Goal: Entertainment & Leisure: Consume media (video, audio)

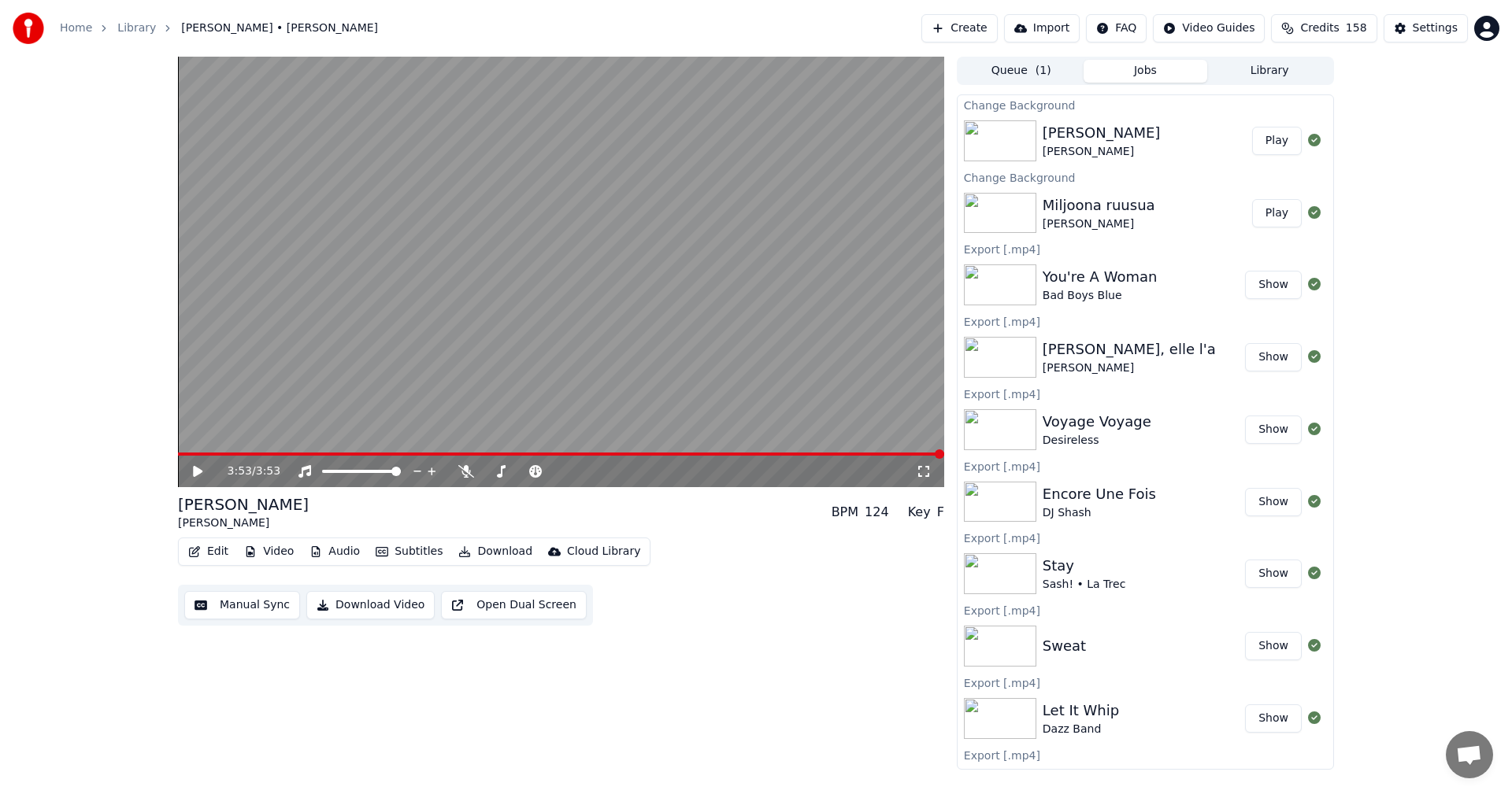
click at [1264, 73] on button "Library" at bounding box center [1269, 72] width 124 height 23
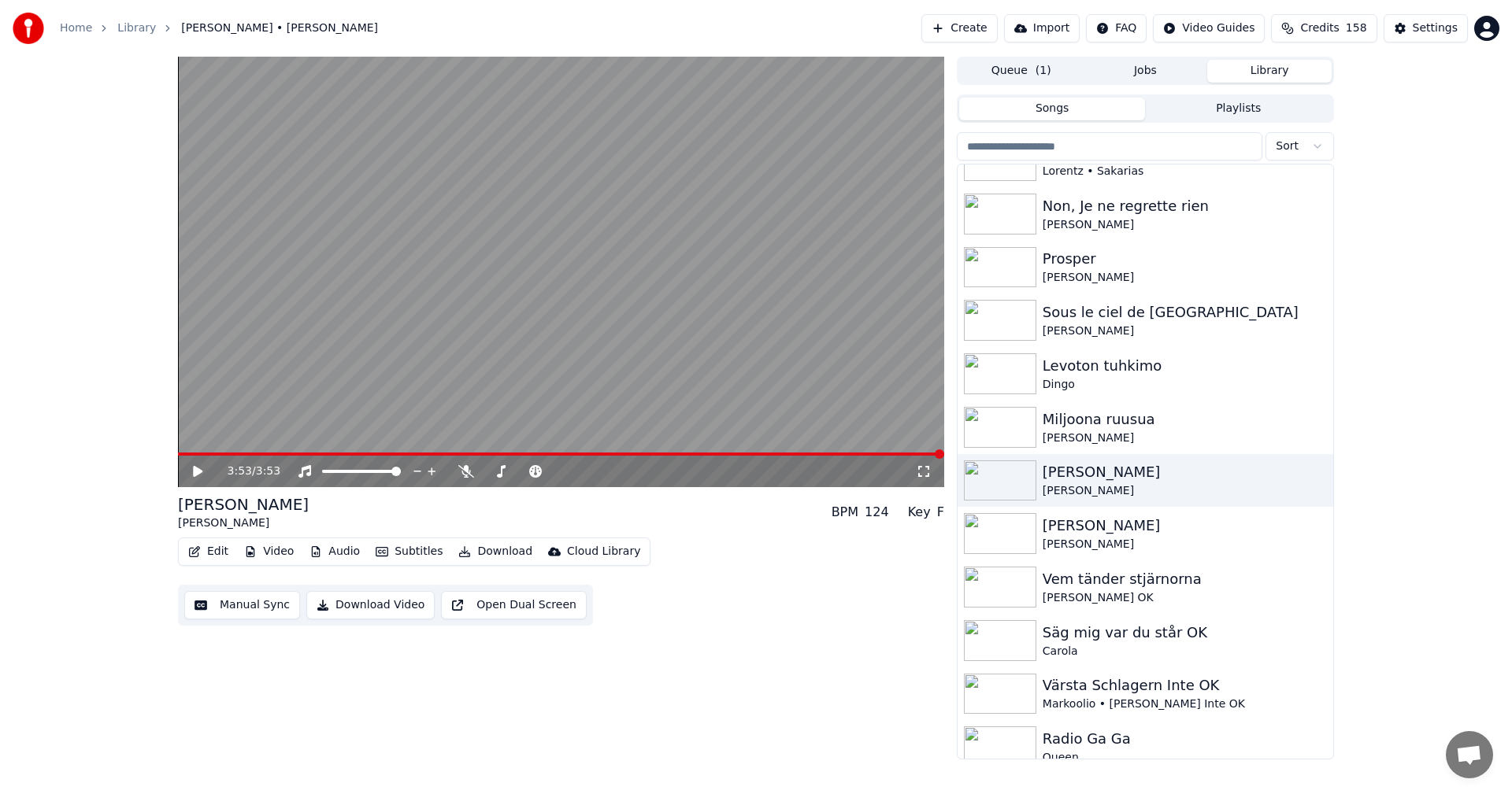
scroll to position [3121, 0]
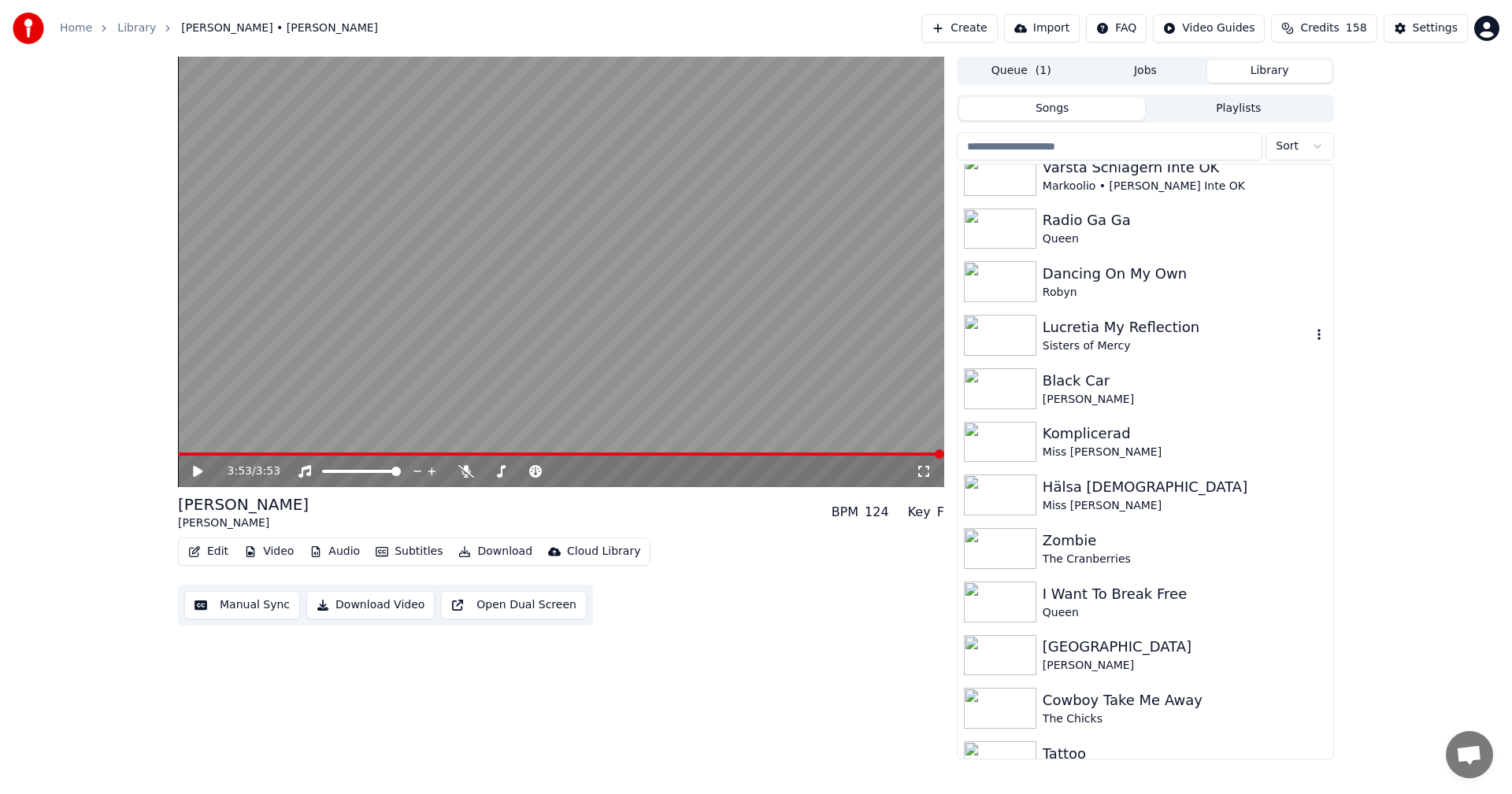
click at [1180, 331] on div "Lucretia My Reflection" at bounding box center [1176, 327] width 269 height 22
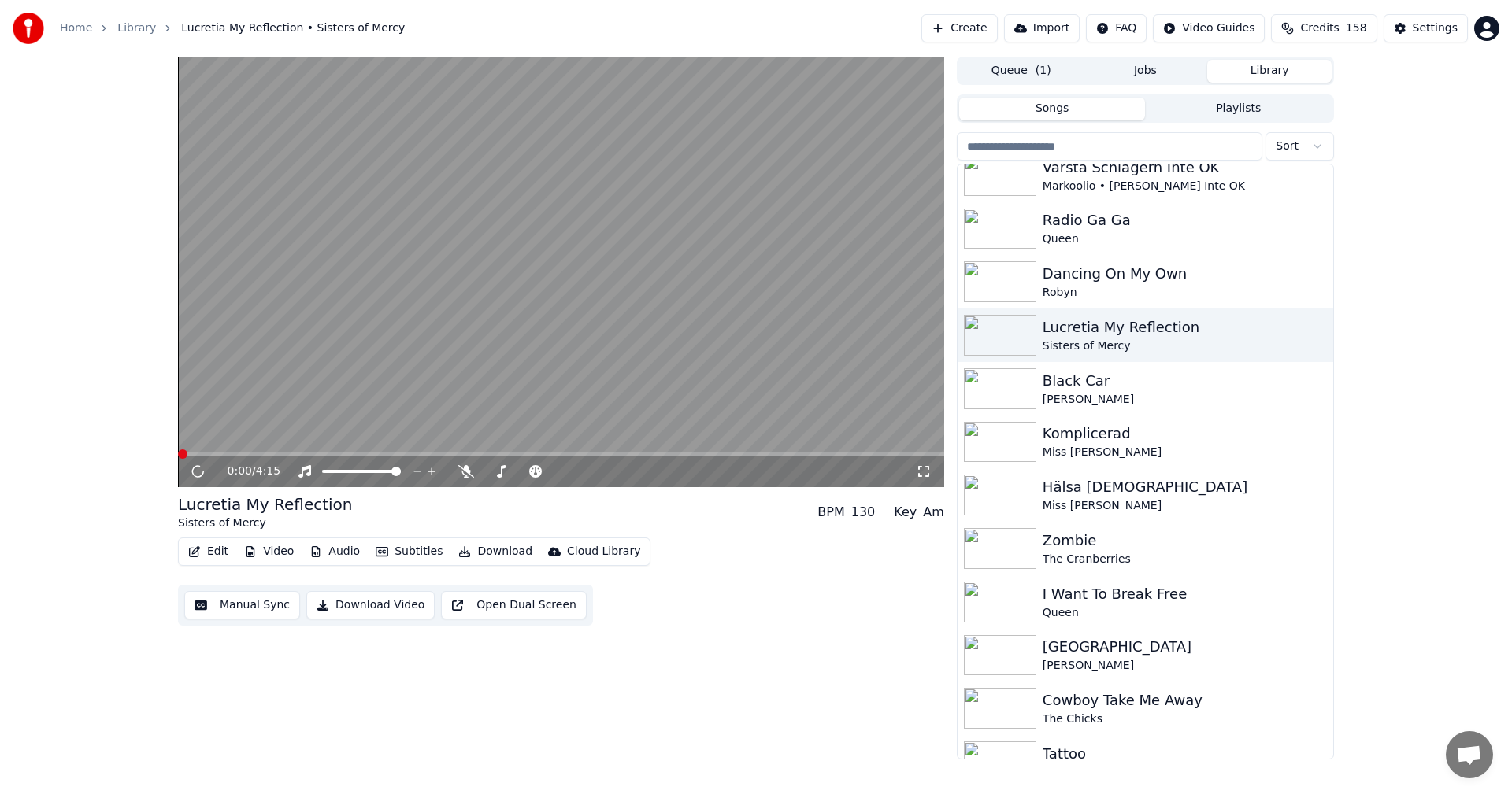
click at [284, 546] on button "Video" at bounding box center [268, 551] width 62 height 22
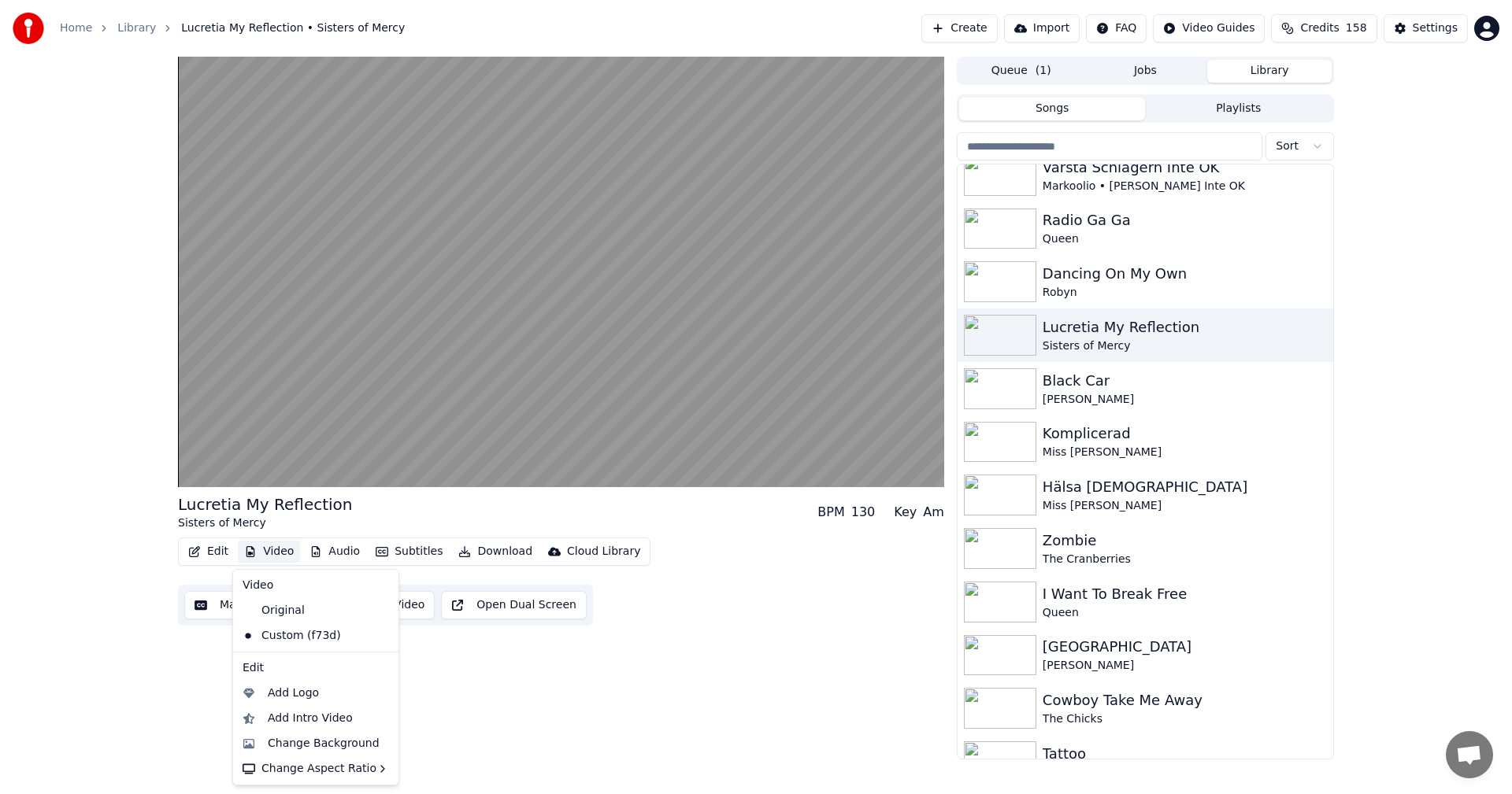
click at [499, 671] on div "Lucretia My Reflection Sisters of Mercy BPM 130 Key Am Edit Video Audio Subtitl…" at bounding box center [561, 408] width 767 height 703
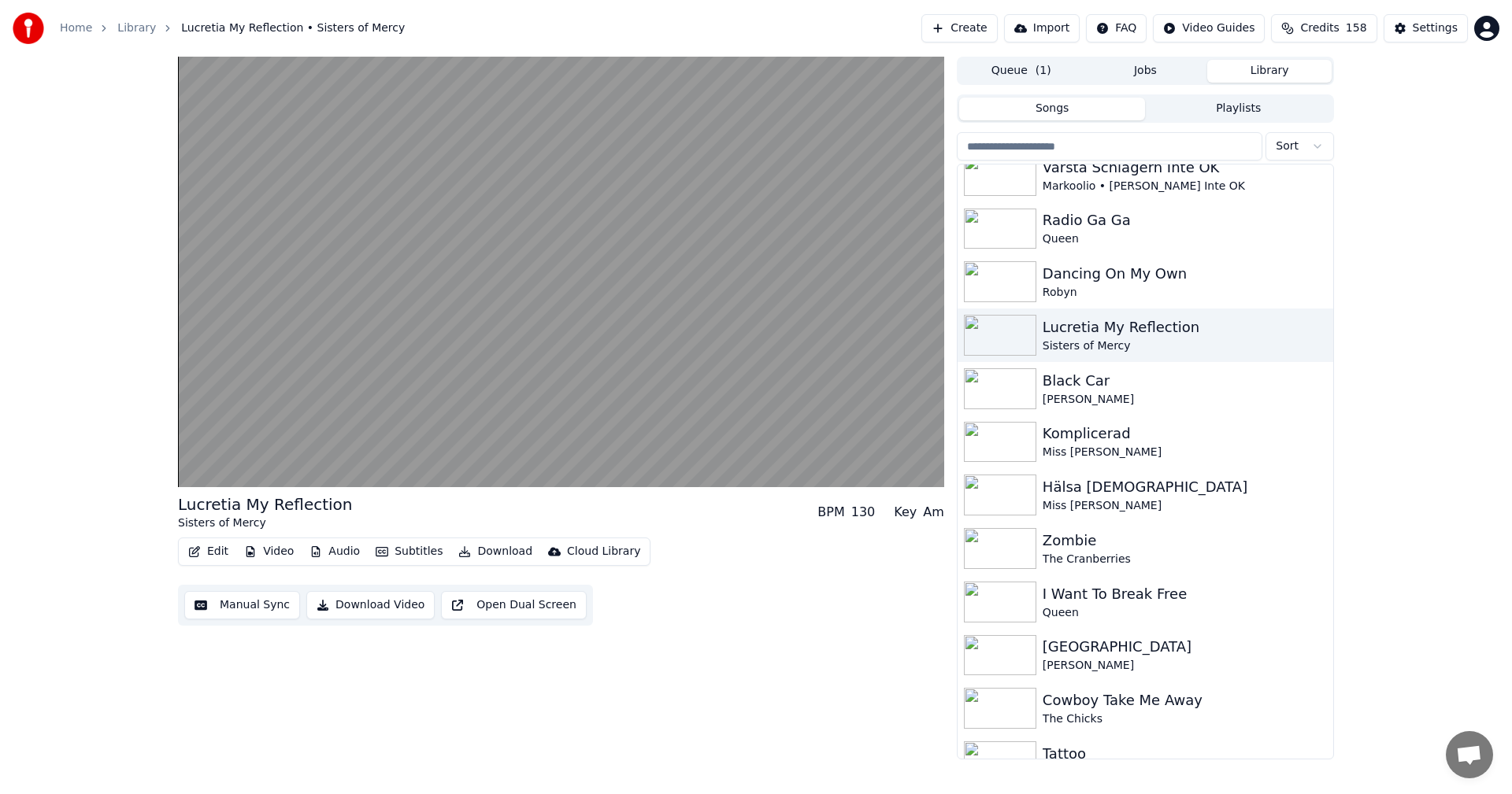
click at [291, 554] on button "Video" at bounding box center [268, 551] width 62 height 22
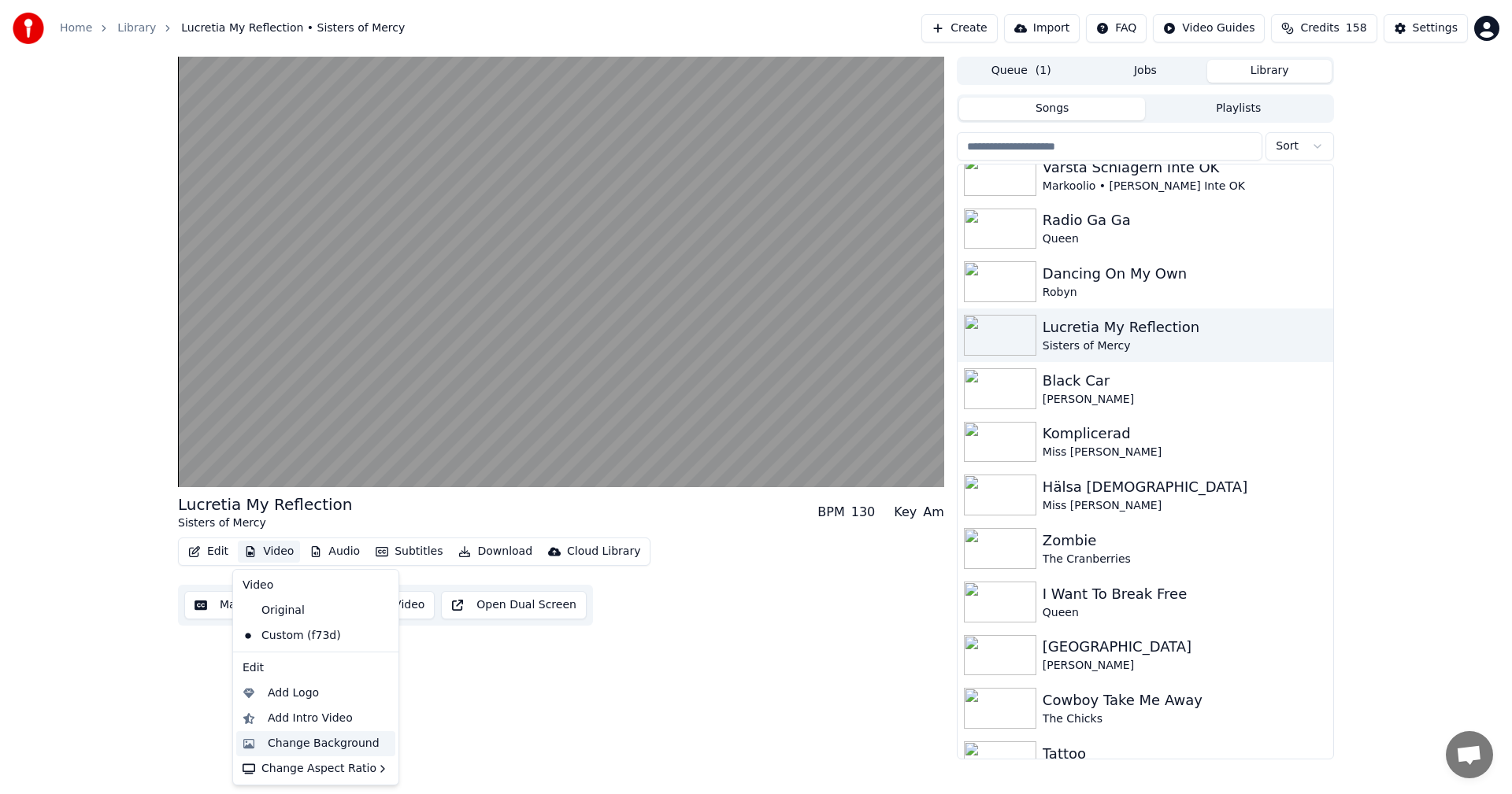
click at [340, 739] on div "Change Background" at bounding box center [323, 743] width 112 height 15
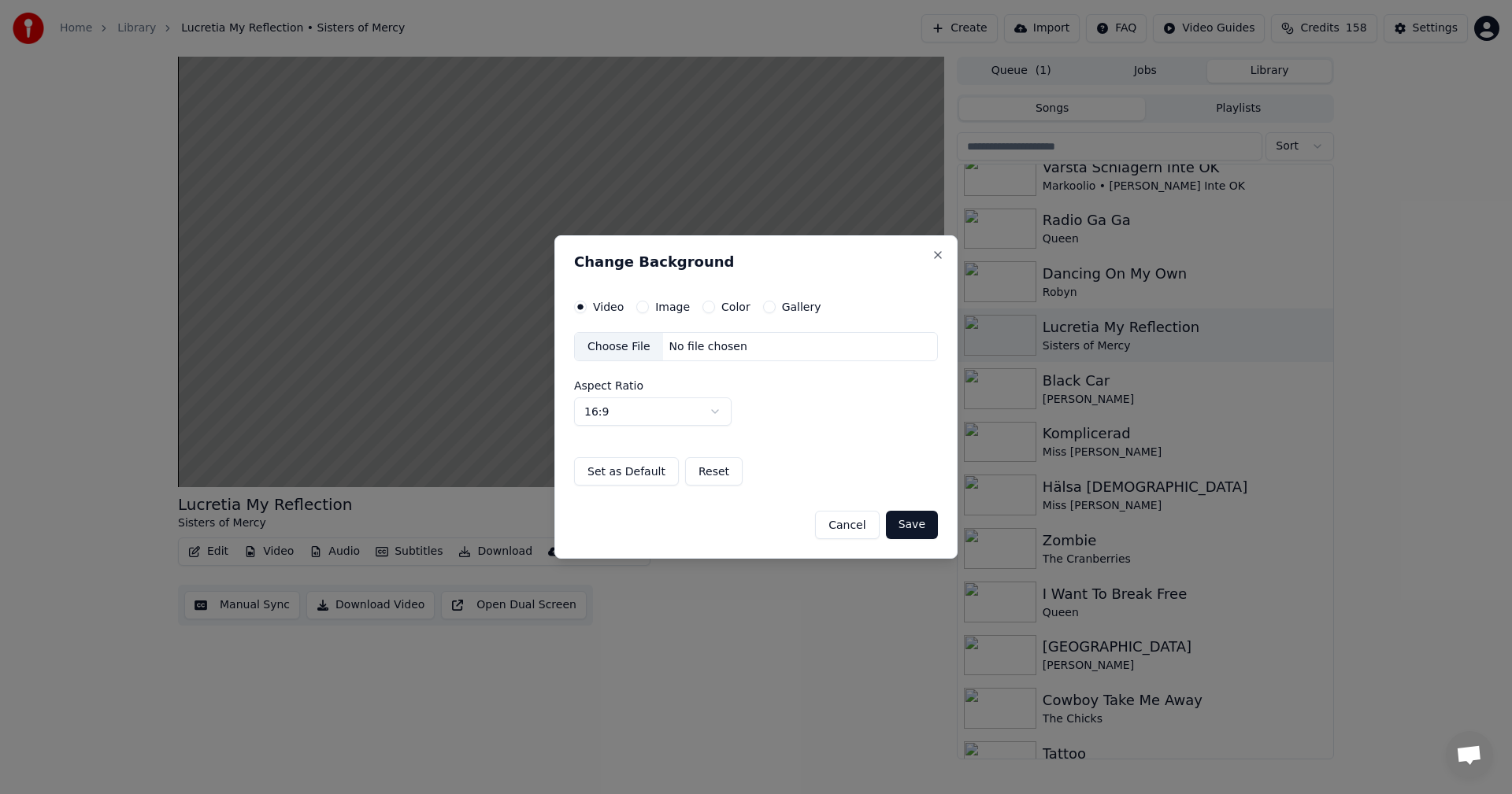
click at [764, 309] on button "Gallery" at bounding box center [768, 306] width 12 height 12
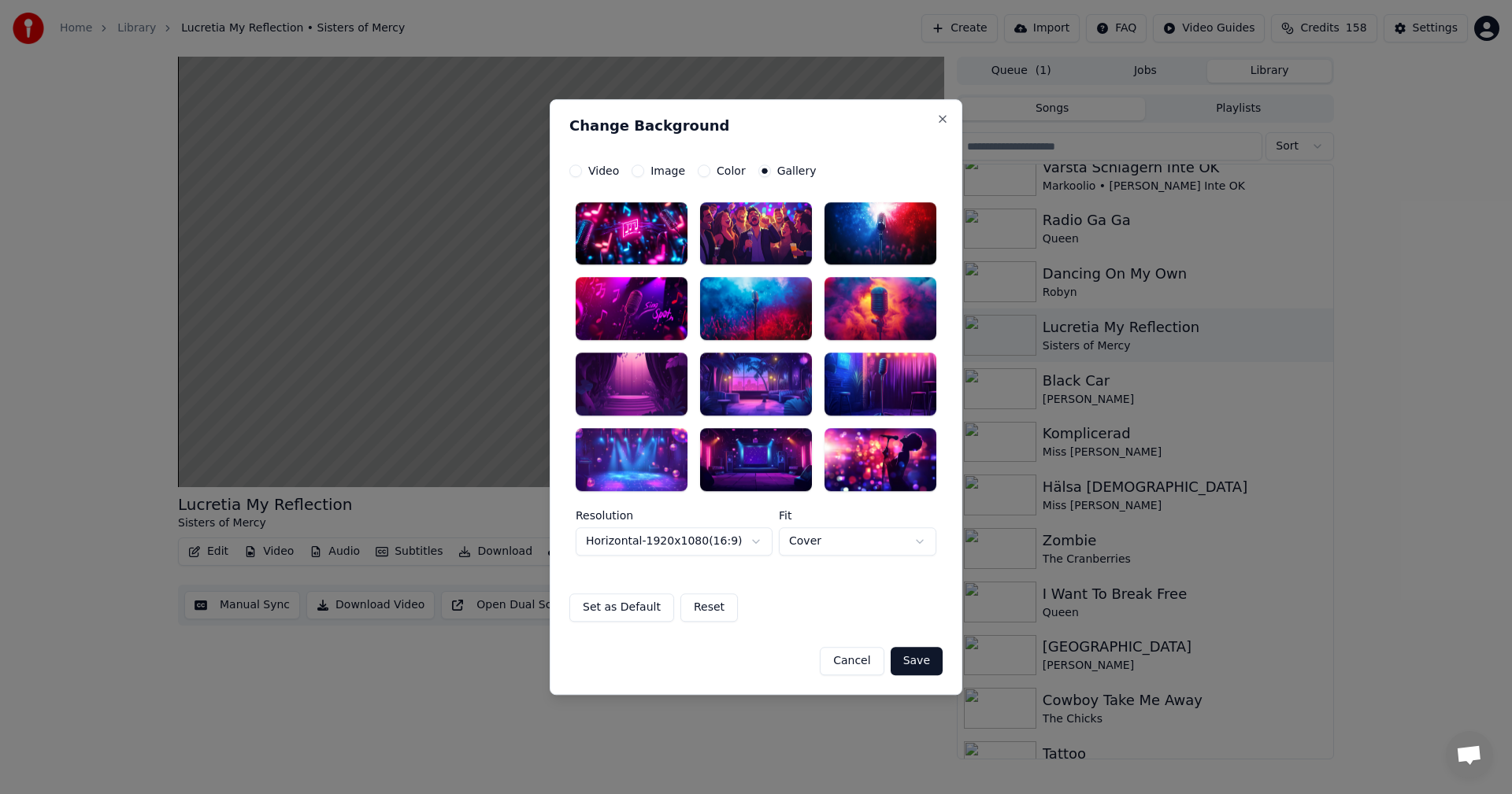
click at [909, 302] on div at bounding box center [880, 309] width 112 height 63
click at [914, 654] on button "Save" at bounding box center [917, 661] width 52 height 29
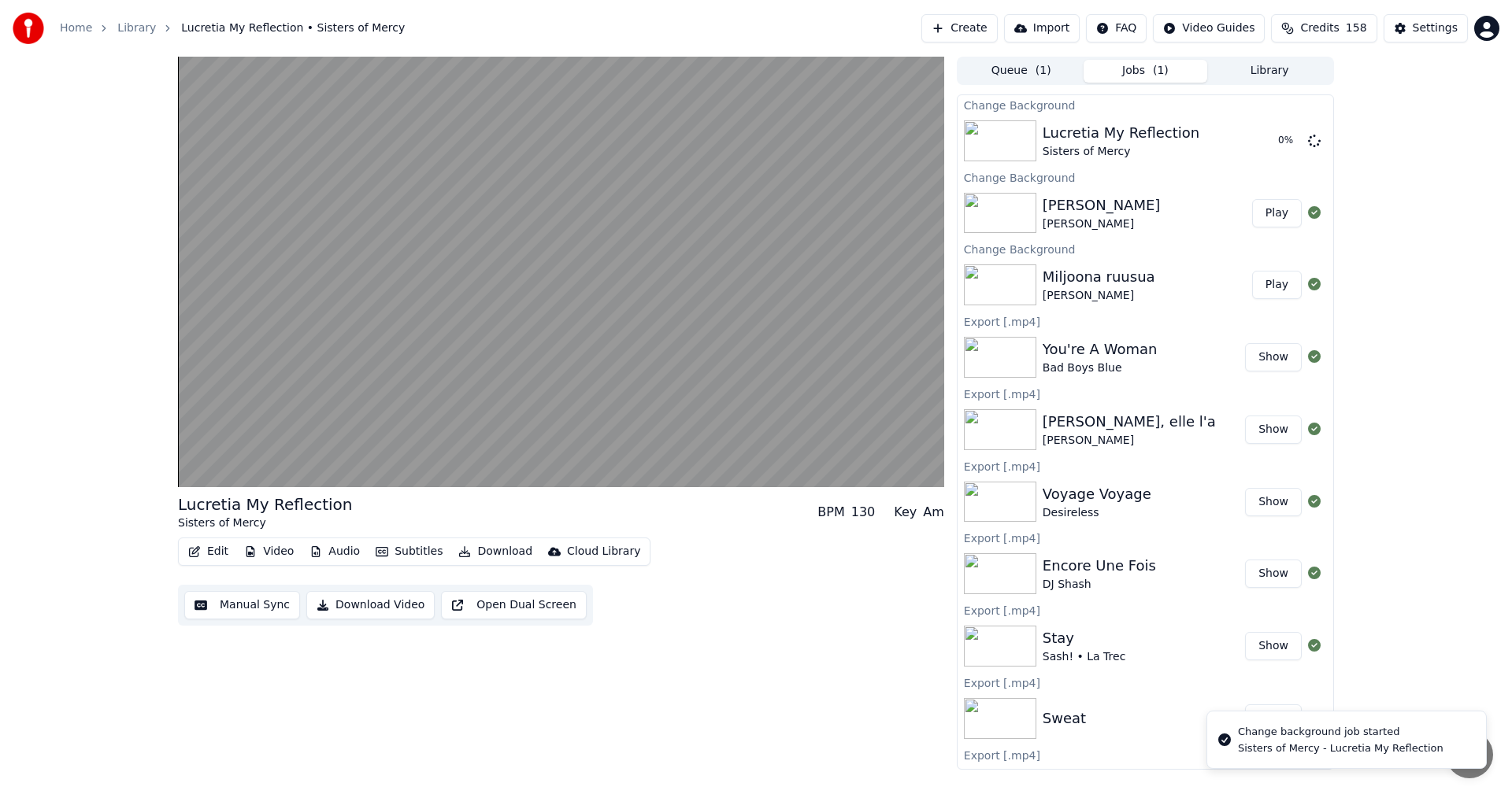
click at [1302, 73] on button "Library" at bounding box center [1269, 72] width 124 height 23
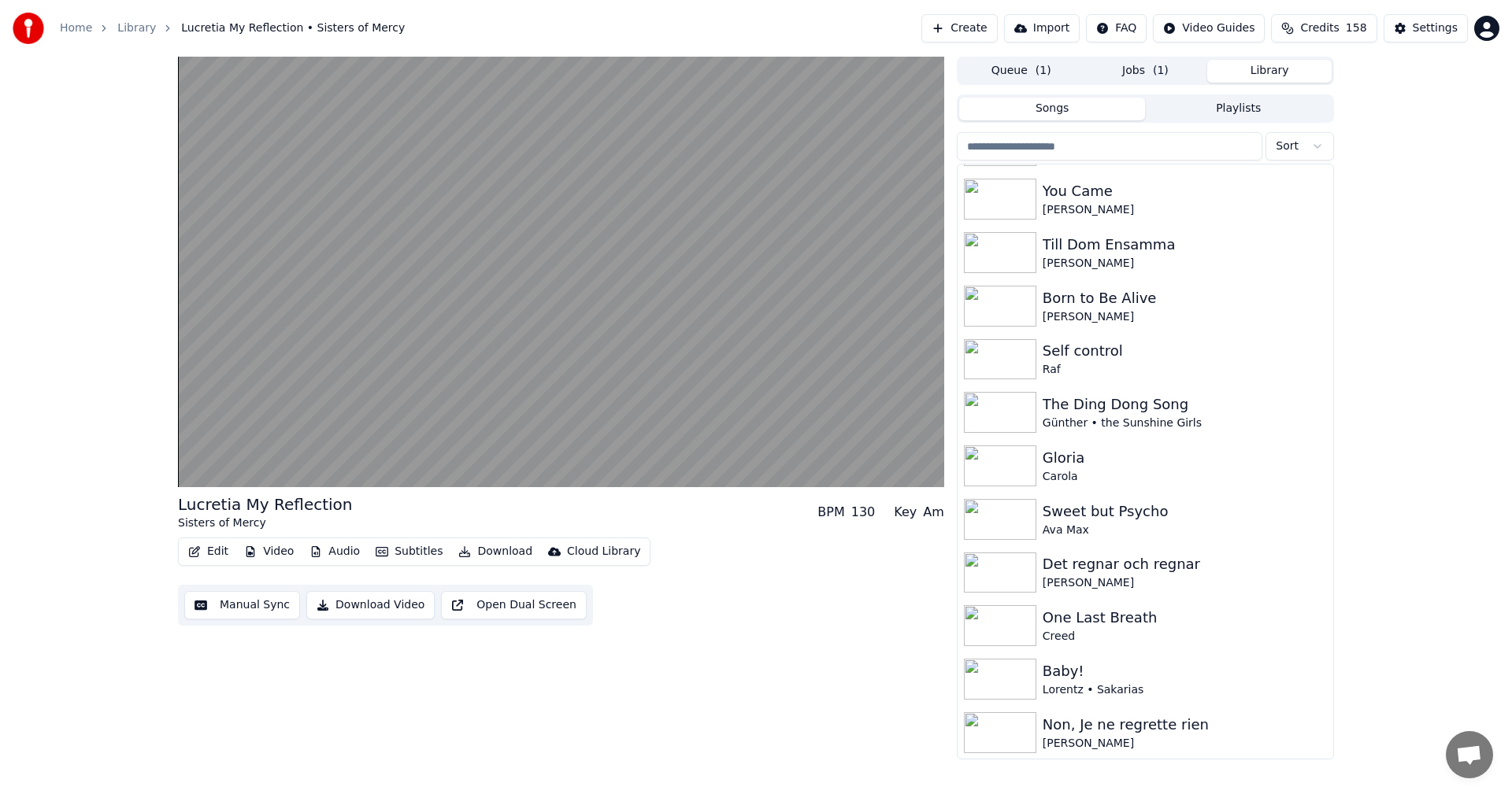
scroll to position [2095, 0]
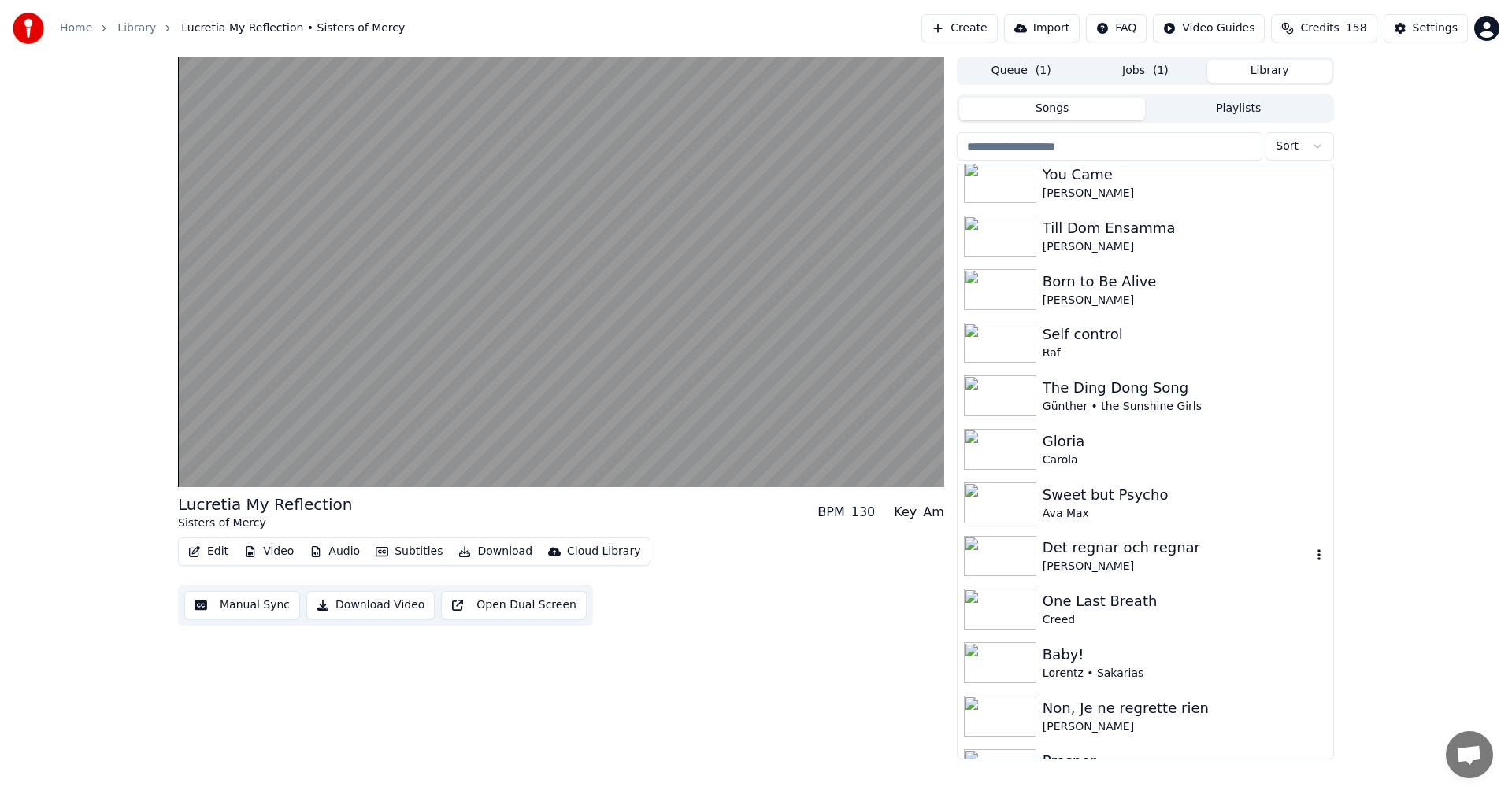
click at [1175, 542] on div "Det regnar och regnar" at bounding box center [1176, 547] width 269 height 22
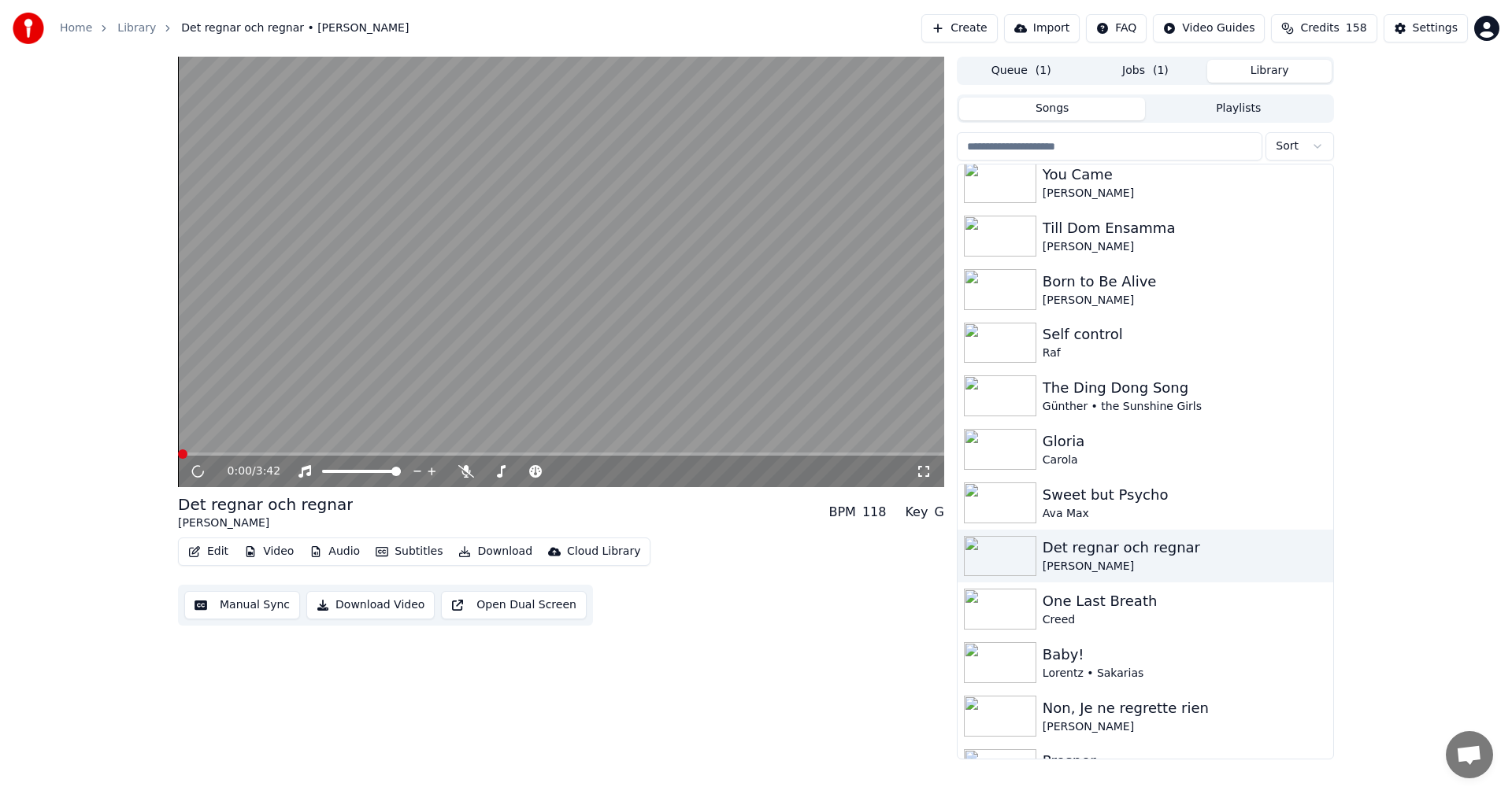
click at [274, 549] on button "Video" at bounding box center [268, 551] width 62 height 22
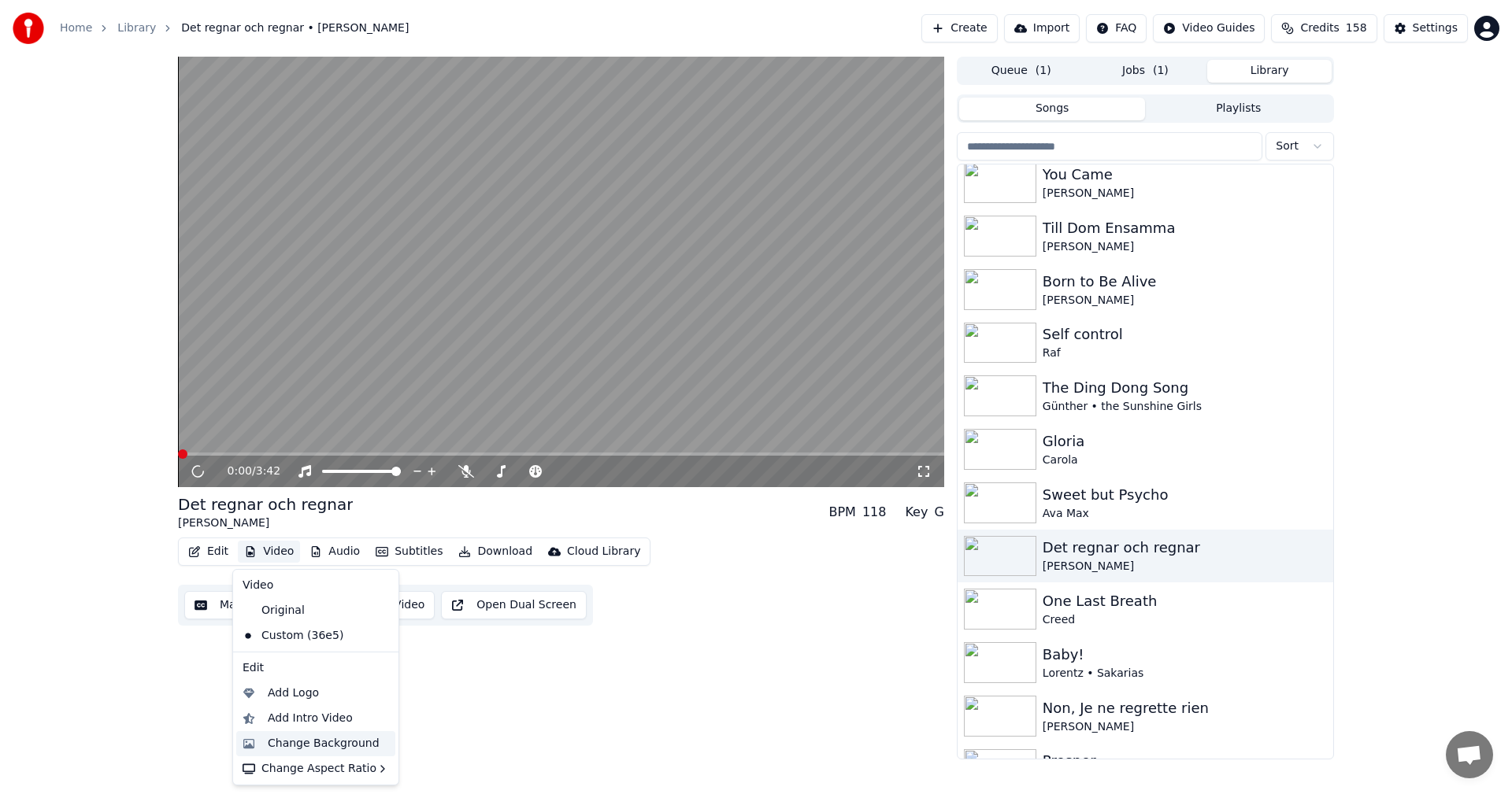
click at [323, 731] on div "Change Background" at bounding box center [316, 743] width 159 height 25
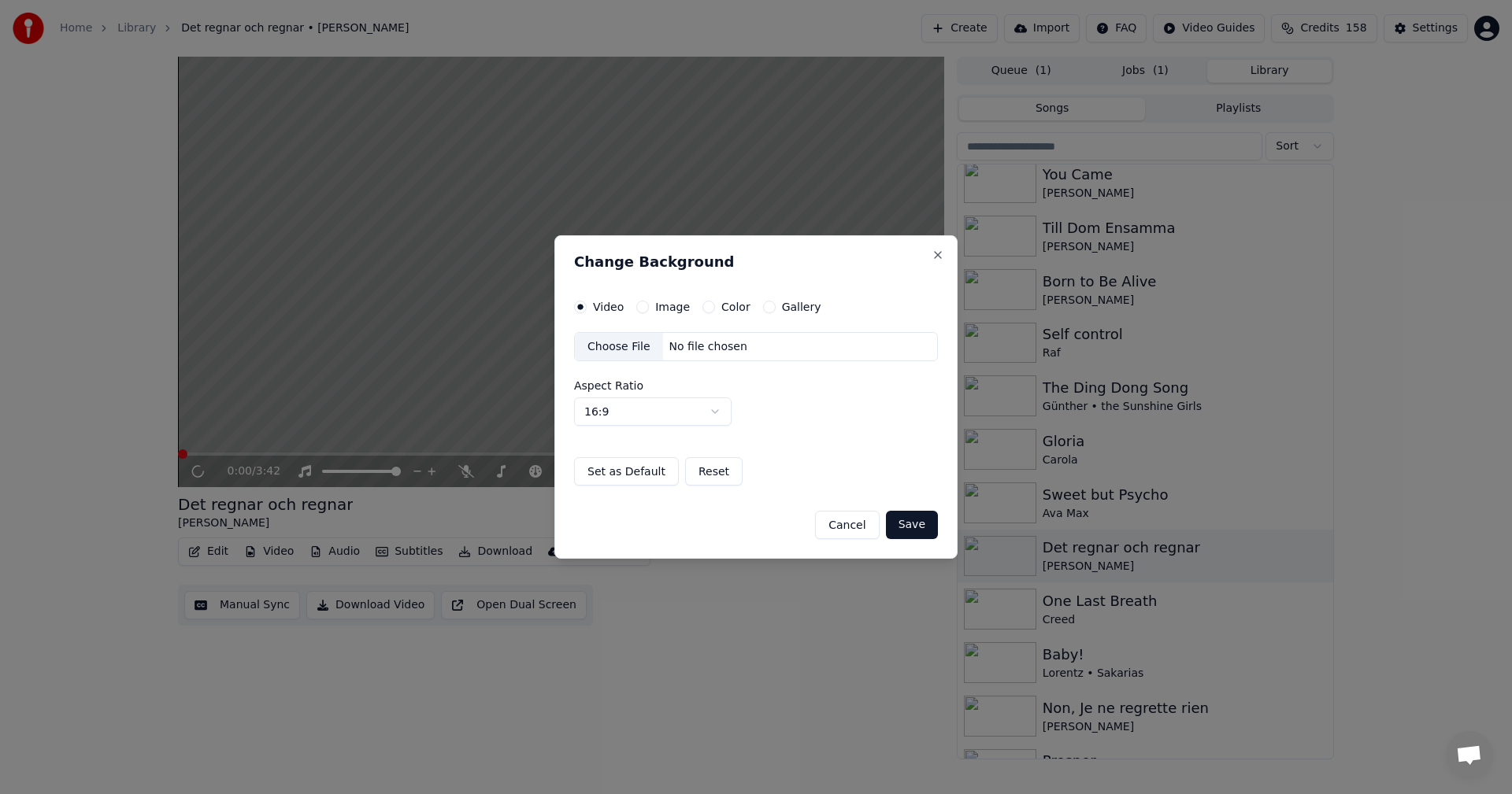
click at [767, 303] on button "Gallery" at bounding box center [768, 306] width 12 height 12
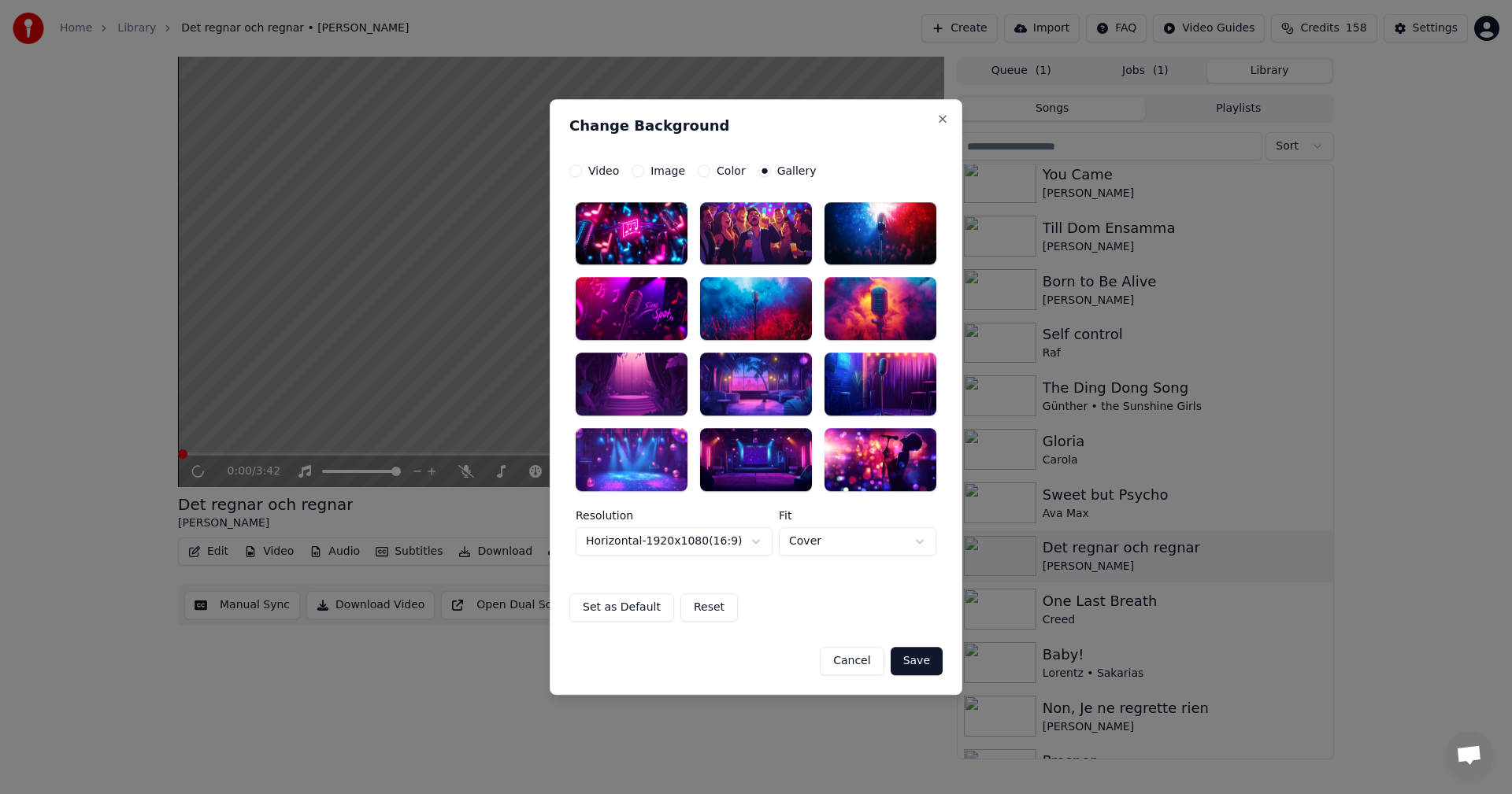
click at [673, 325] on div at bounding box center [631, 309] width 112 height 63
click at [934, 666] on button "Save" at bounding box center [917, 661] width 52 height 29
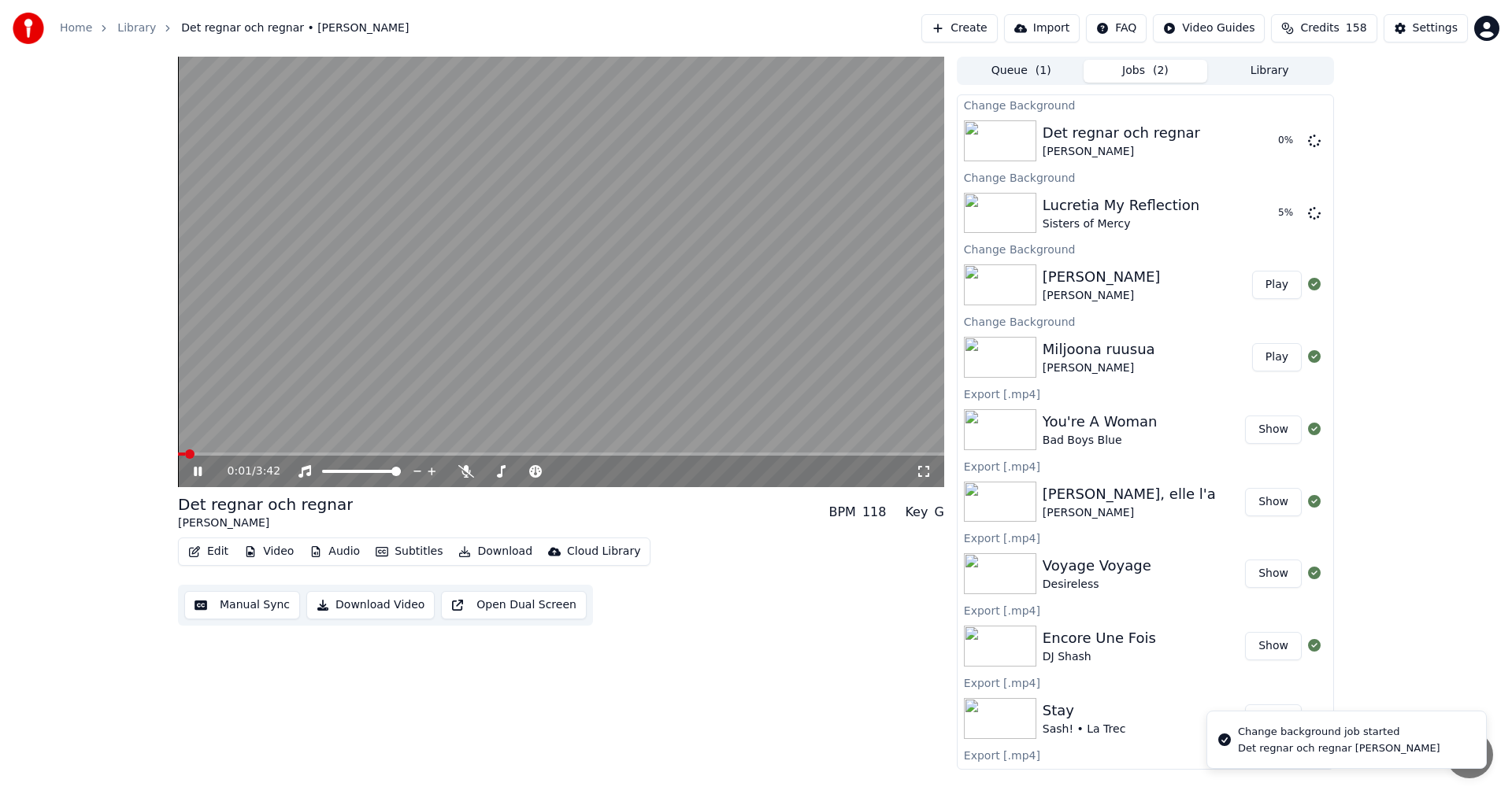
click at [196, 463] on div "0:01 / 3:42" at bounding box center [561, 471] width 767 height 32
click at [197, 471] on icon at bounding box center [197, 472] width 8 height 10
click at [1247, 69] on button "Library" at bounding box center [1269, 72] width 124 height 23
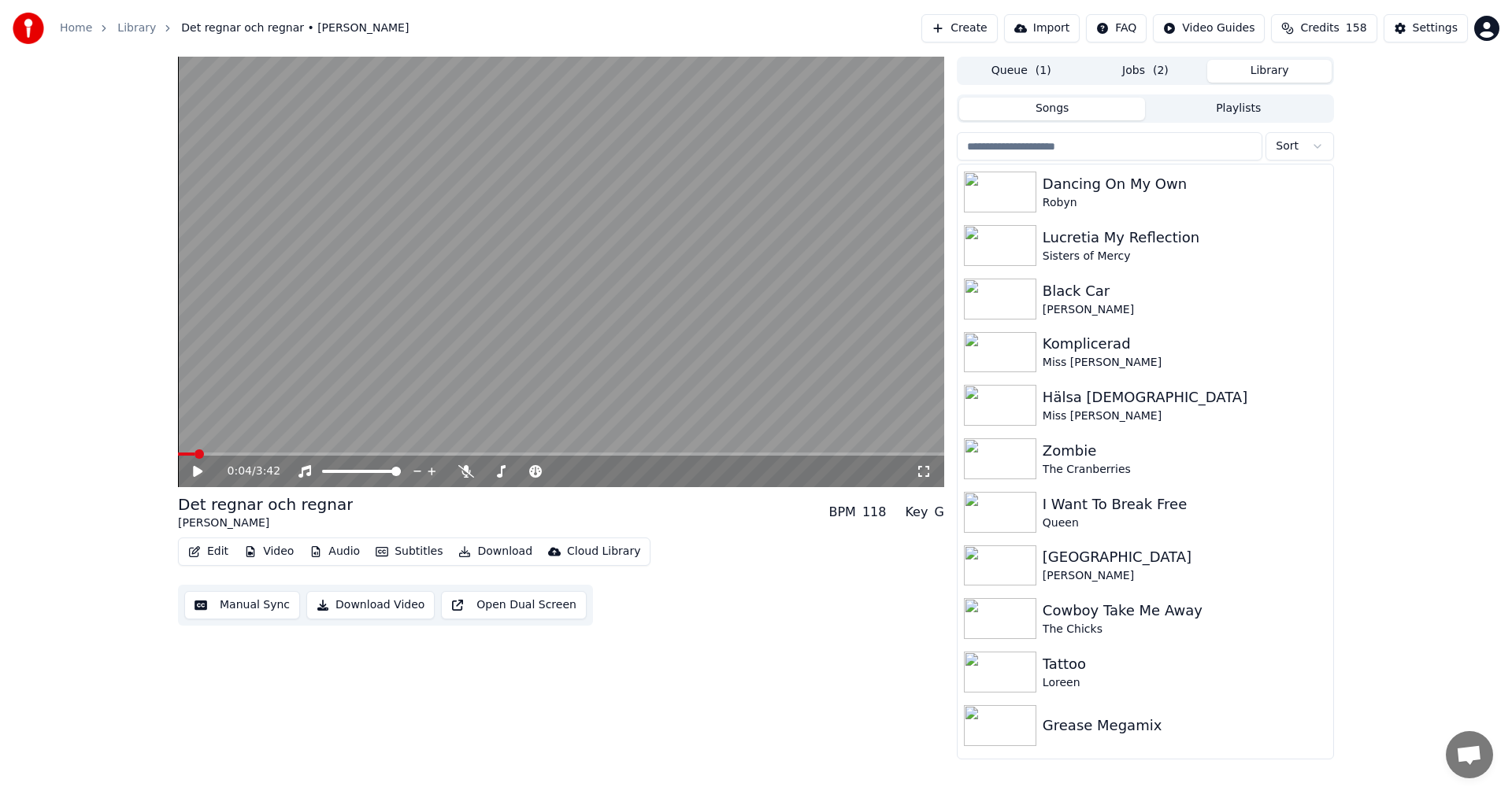
scroll to position [3143, 0]
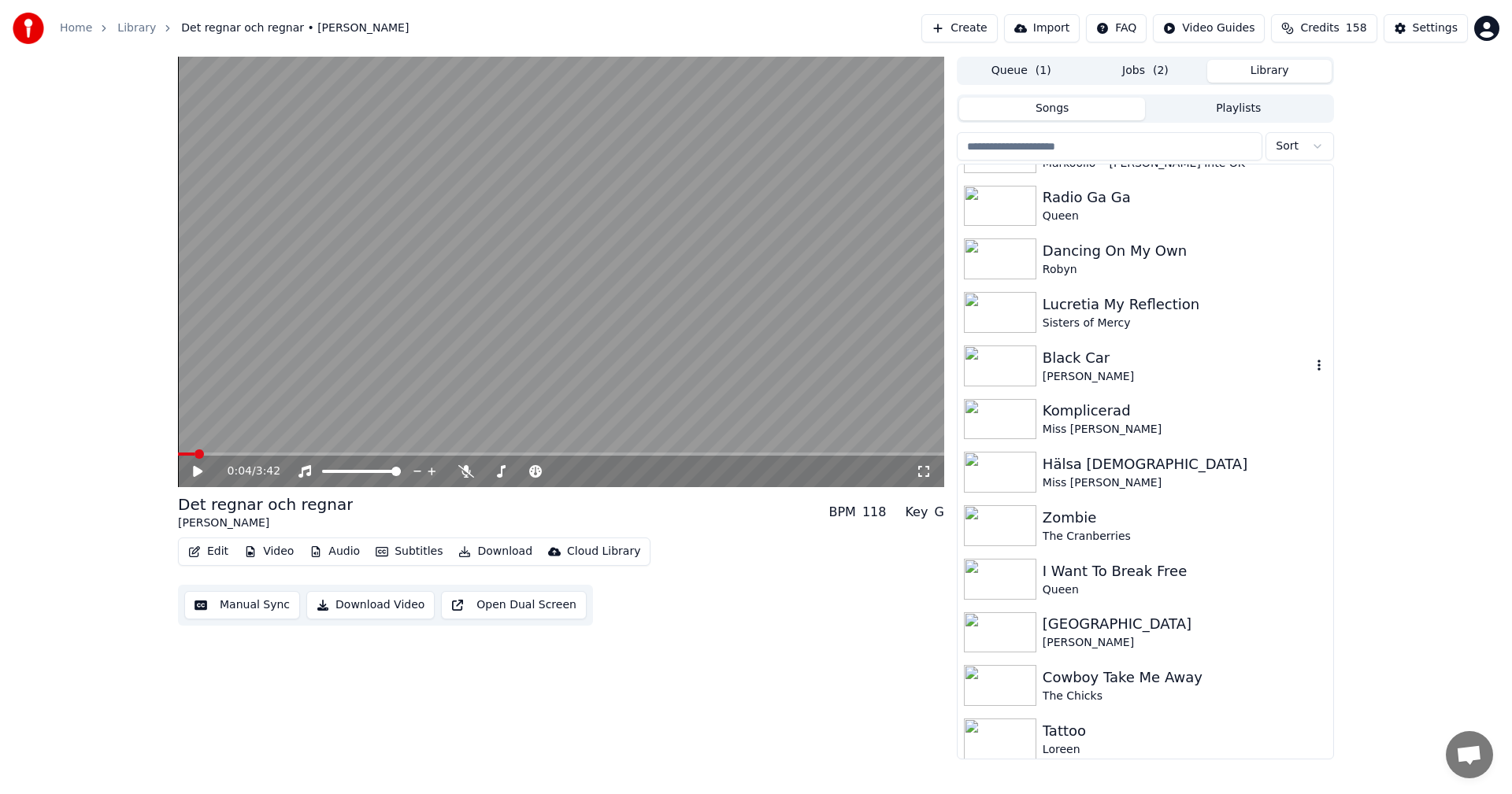
click at [1140, 369] on div "[PERSON_NAME]" at bounding box center [1176, 377] width 269 height 15
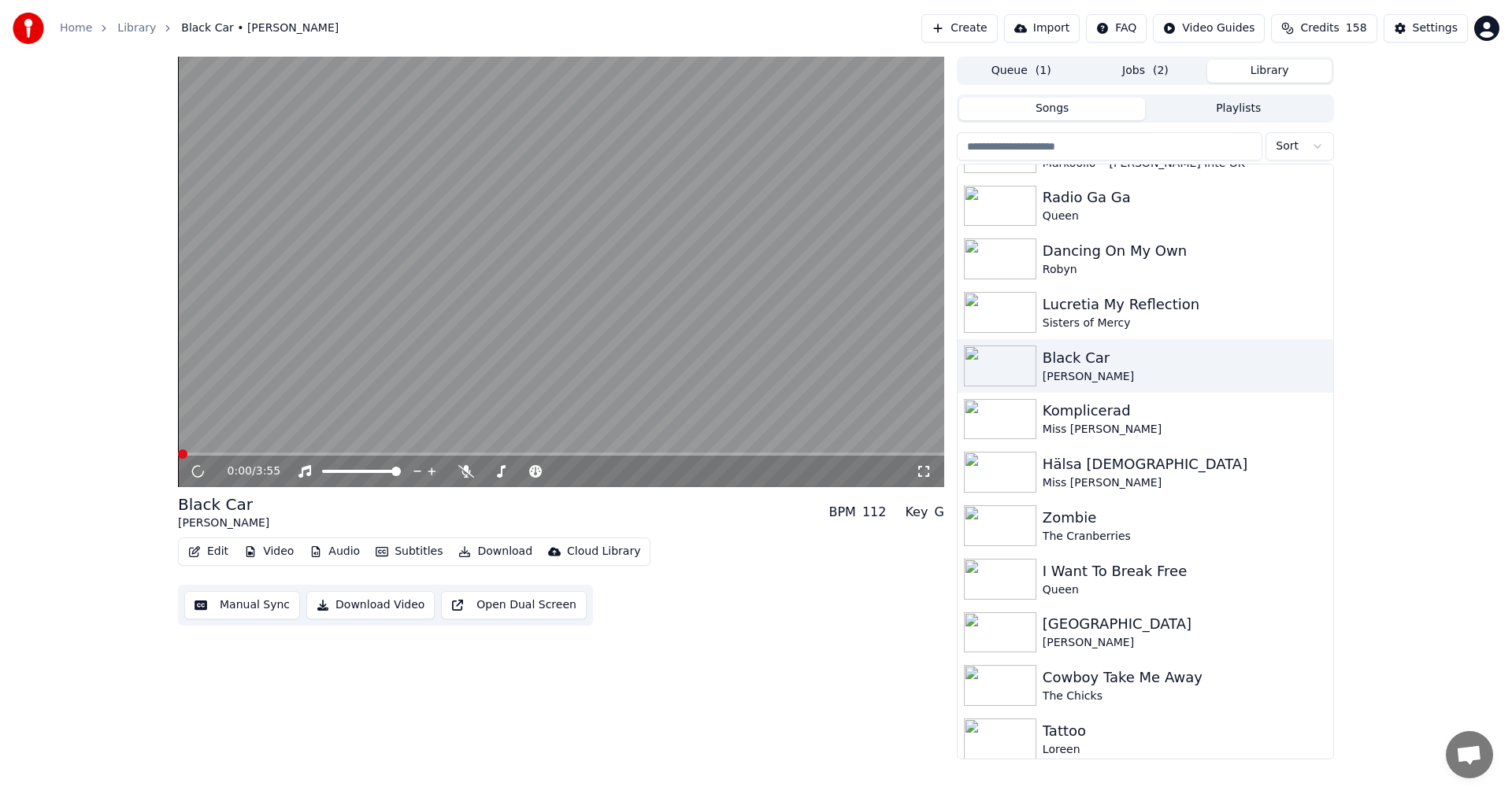
click at [287, 548] on button "Video" at bounding box center [268, 551] width 62 height 22
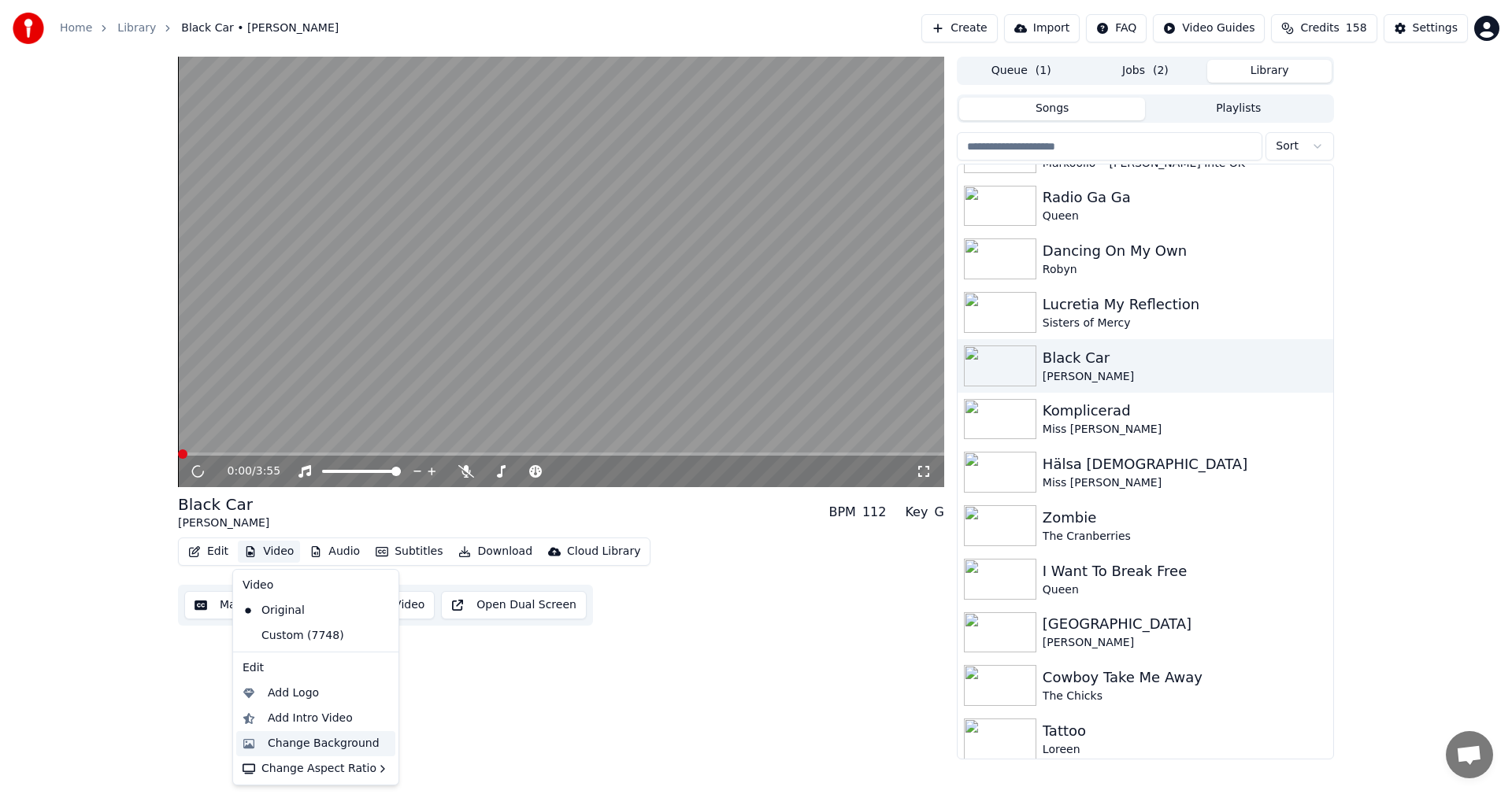
click at [312, 736] on div "Change Background" at bounding box center [323, 743] width 112 height 15
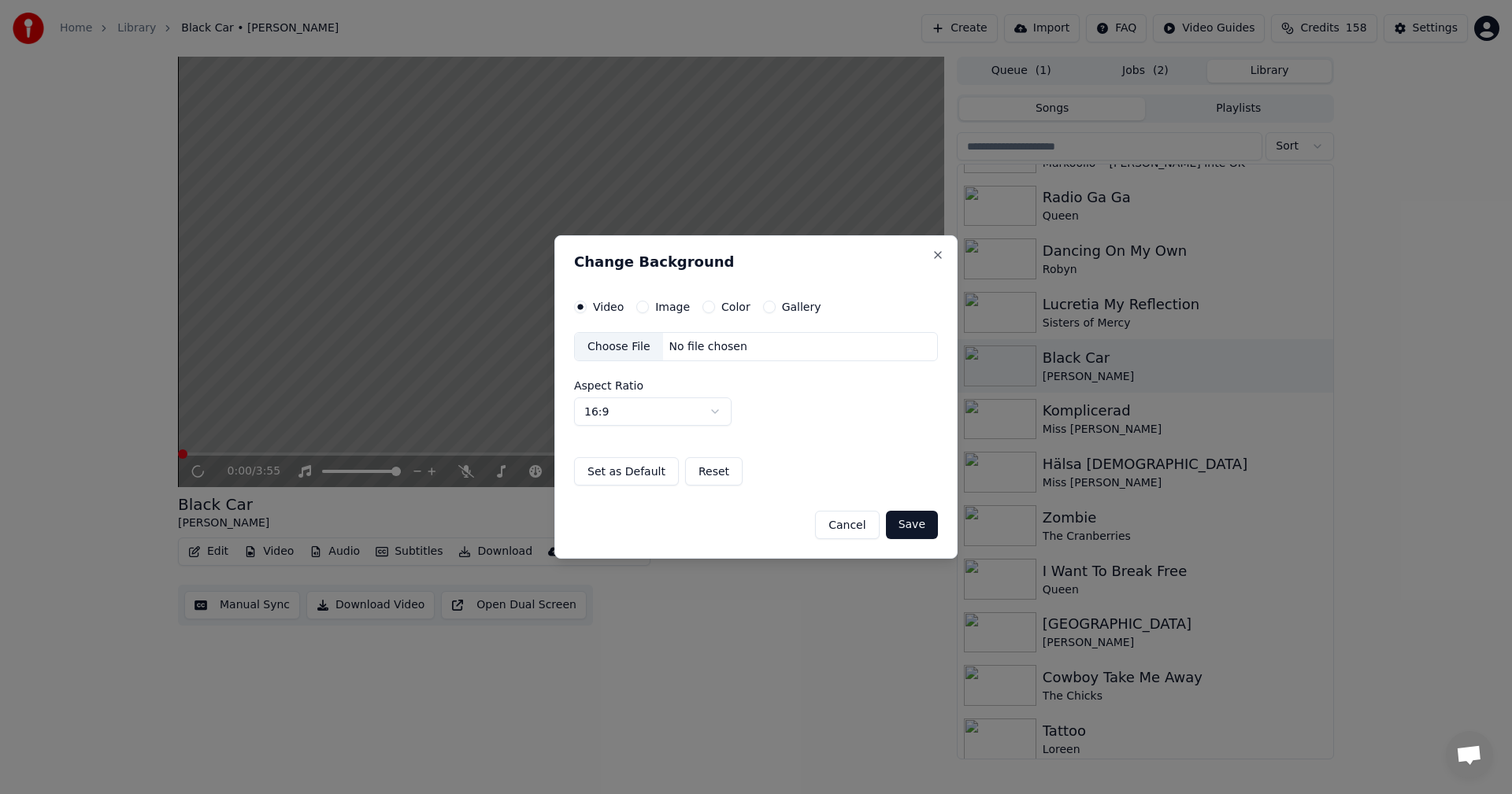
click at [763, 312] on button "Gallery" at bounding box center [768, 306] width 12 height 12
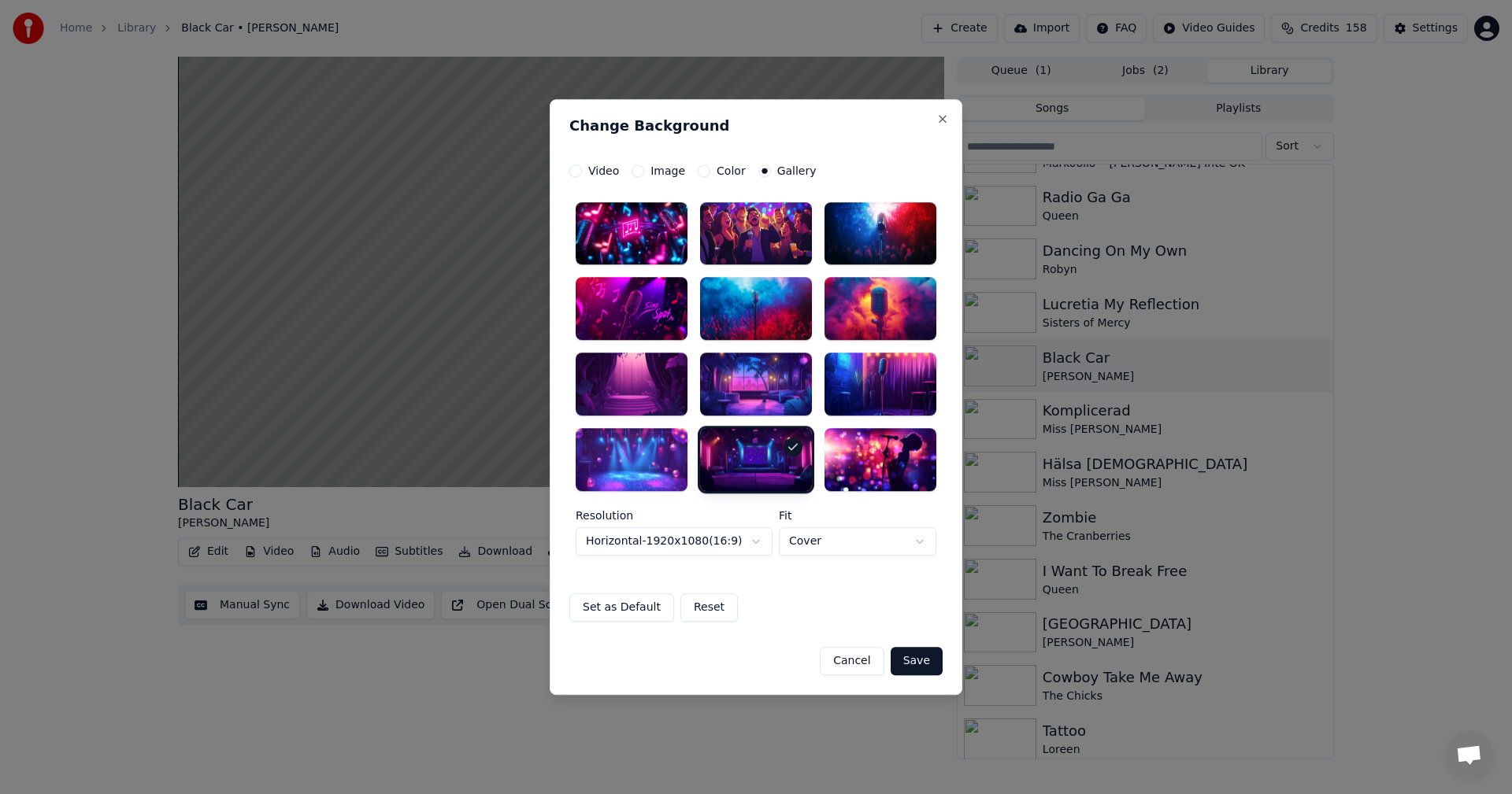
click at [923, 657] on button "Save" at bounding box center [917, 661] width 52 height 29
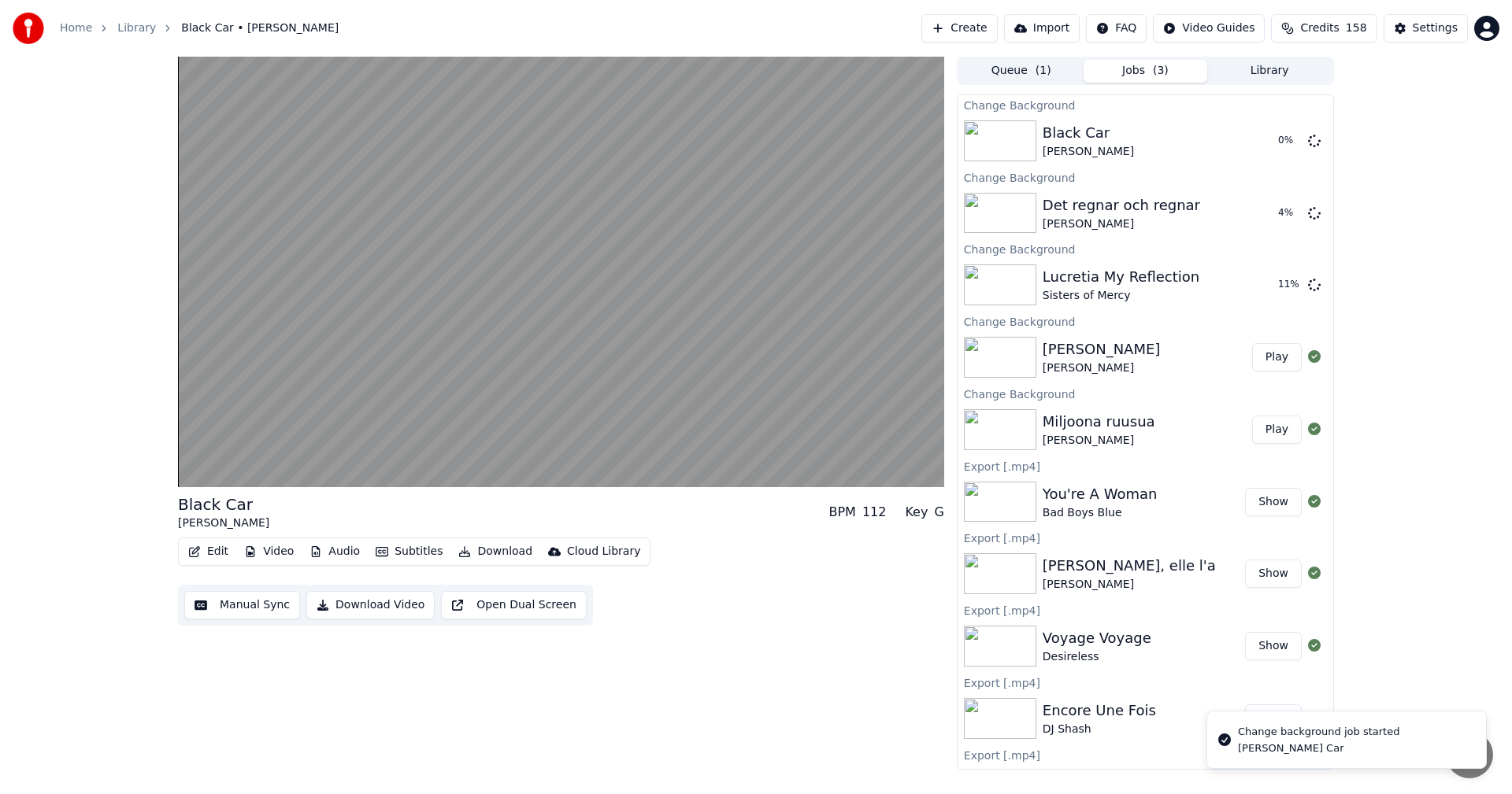
click at [1256, 82] on button "Library" at bounding box center [1269, 72] width 124 height 23
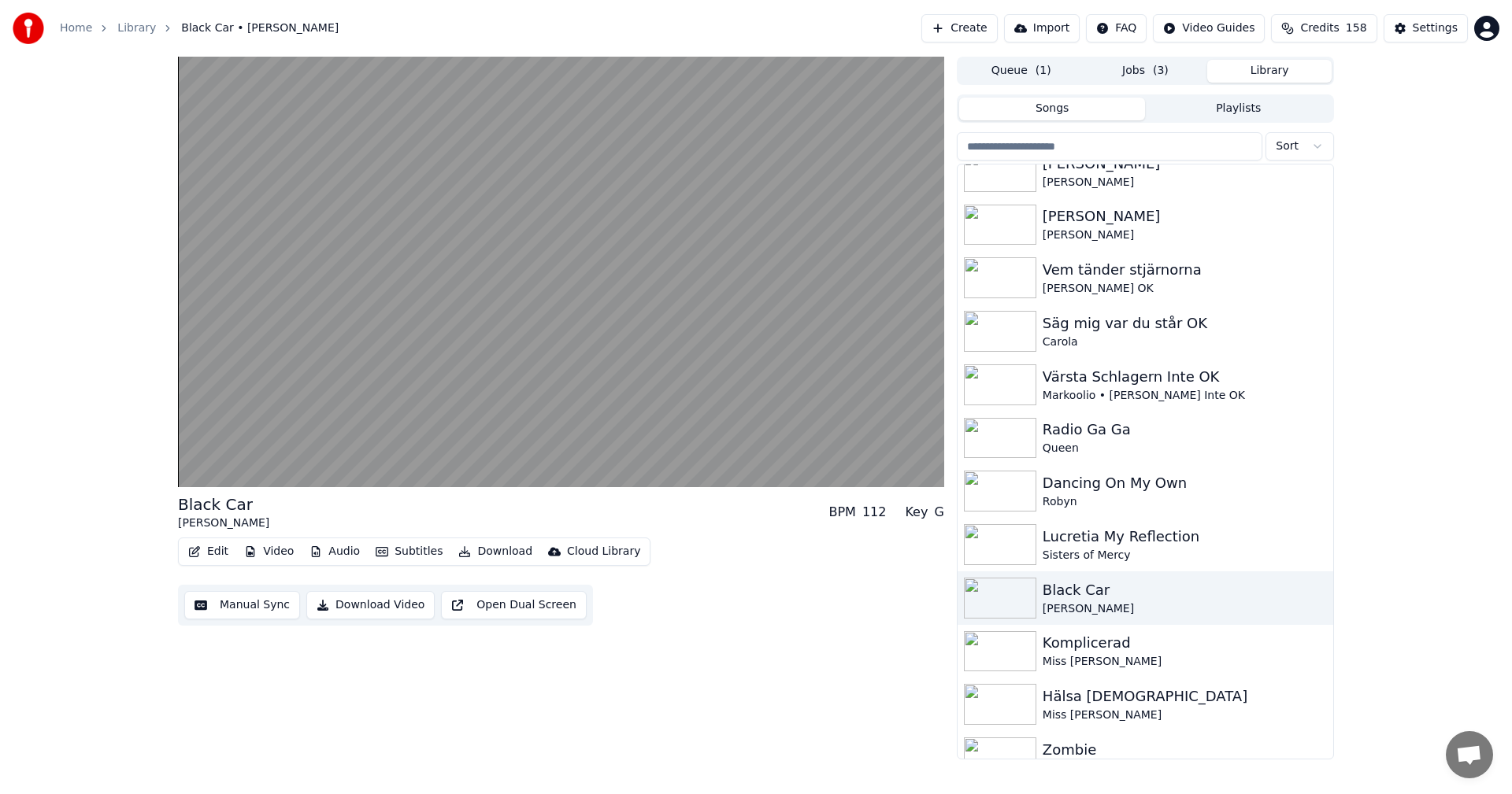
scroll to position [2911, 0]
click at [1151, 635] on div "Komplicerad" at bounding box center [1176, 642] width 269 height 22
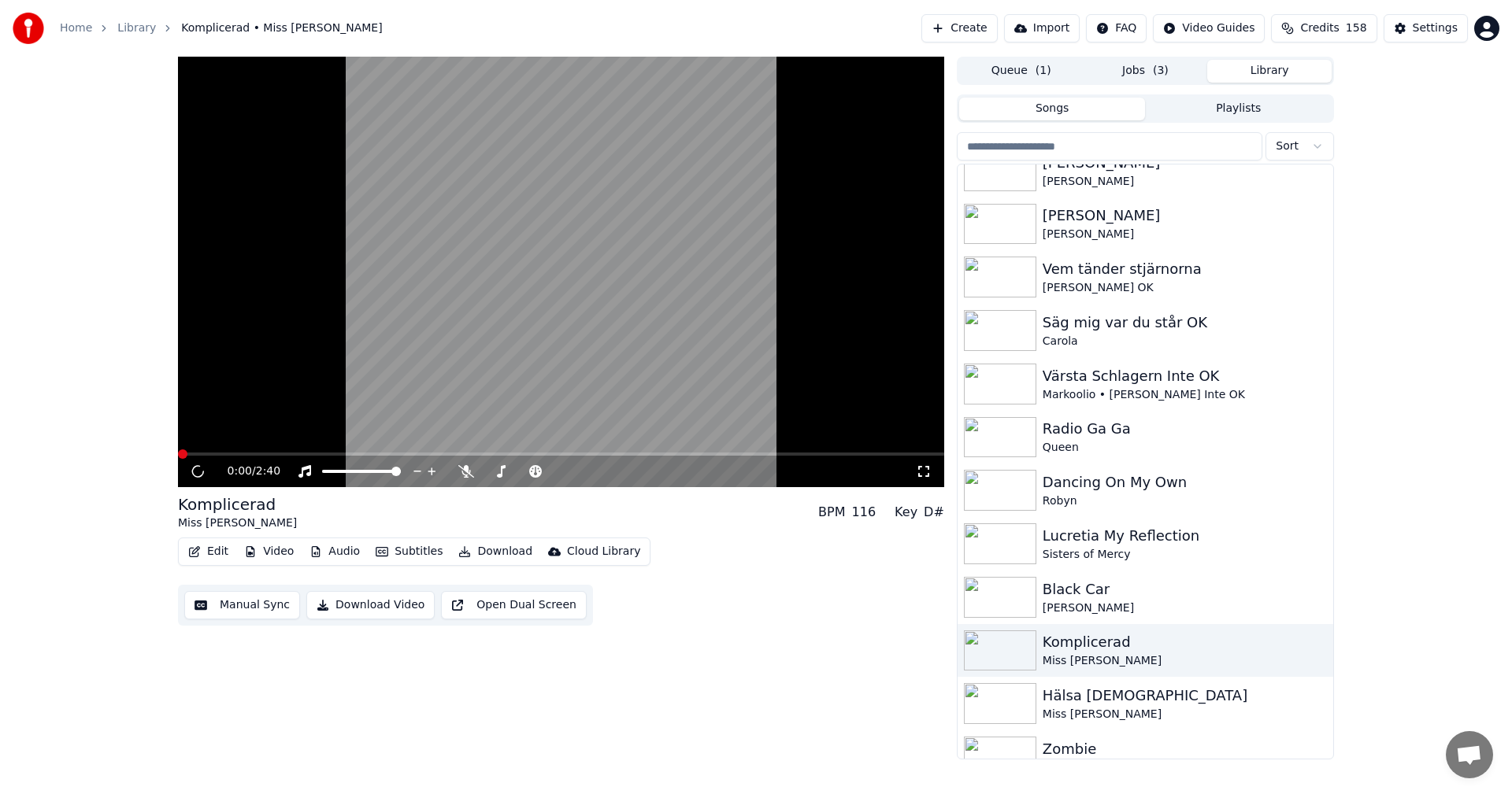
click at [291, 550] on button "Video" at bounding box center [268, 551] width 62 height 22
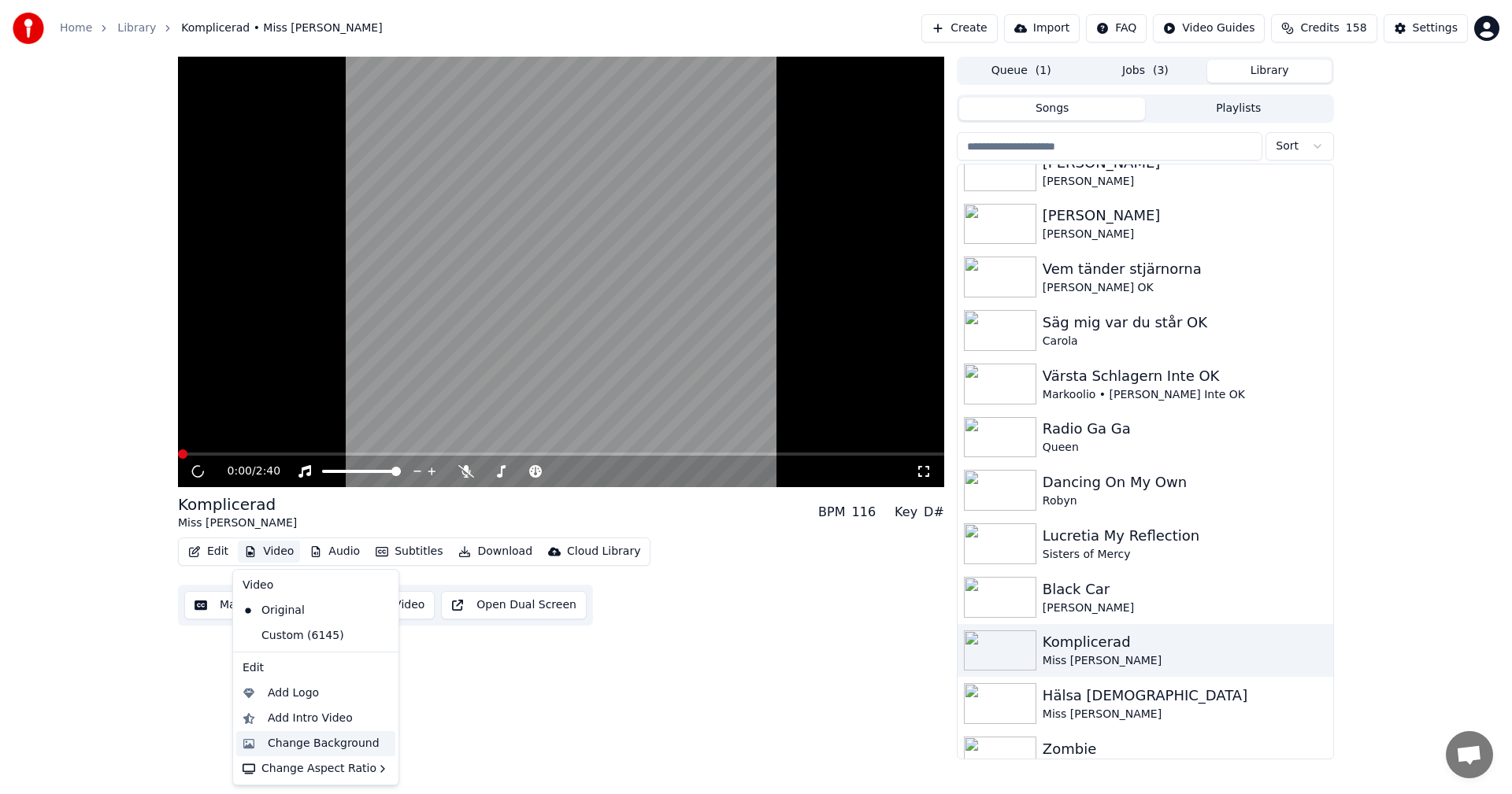
click at [312, 731] on div "Change Background" at bounding box center [316, 743] width 159 height 25
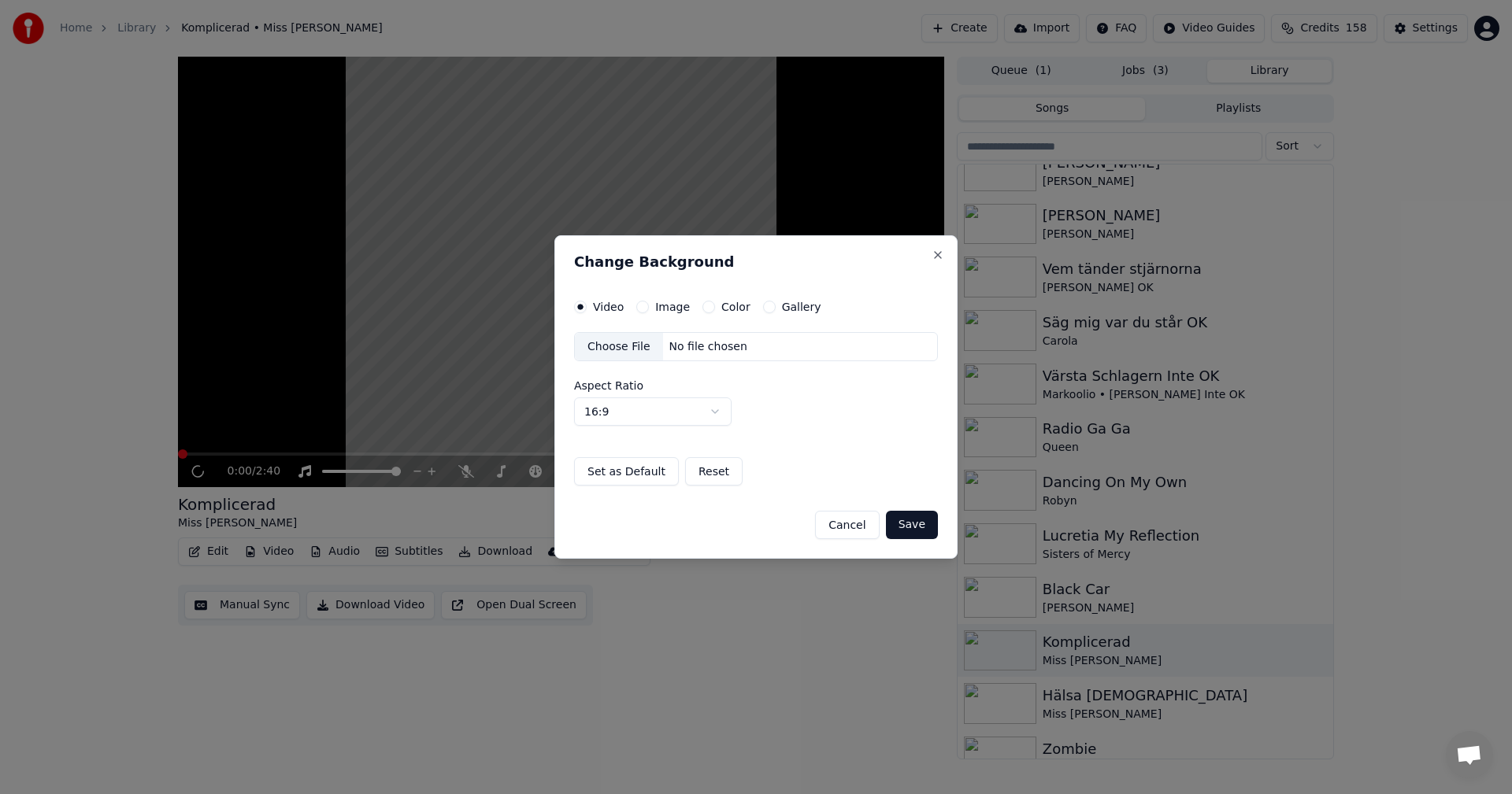
click at [767, 316] on div "Video Image Color Gallery Choose File No file chosen Aspect Ratio 16:9 **** ***…" at bounding box center [756, 393] width 364 height 186
click at [763, 308] on button "Gallery" at bounding box center [768, 306] width 12 height 12
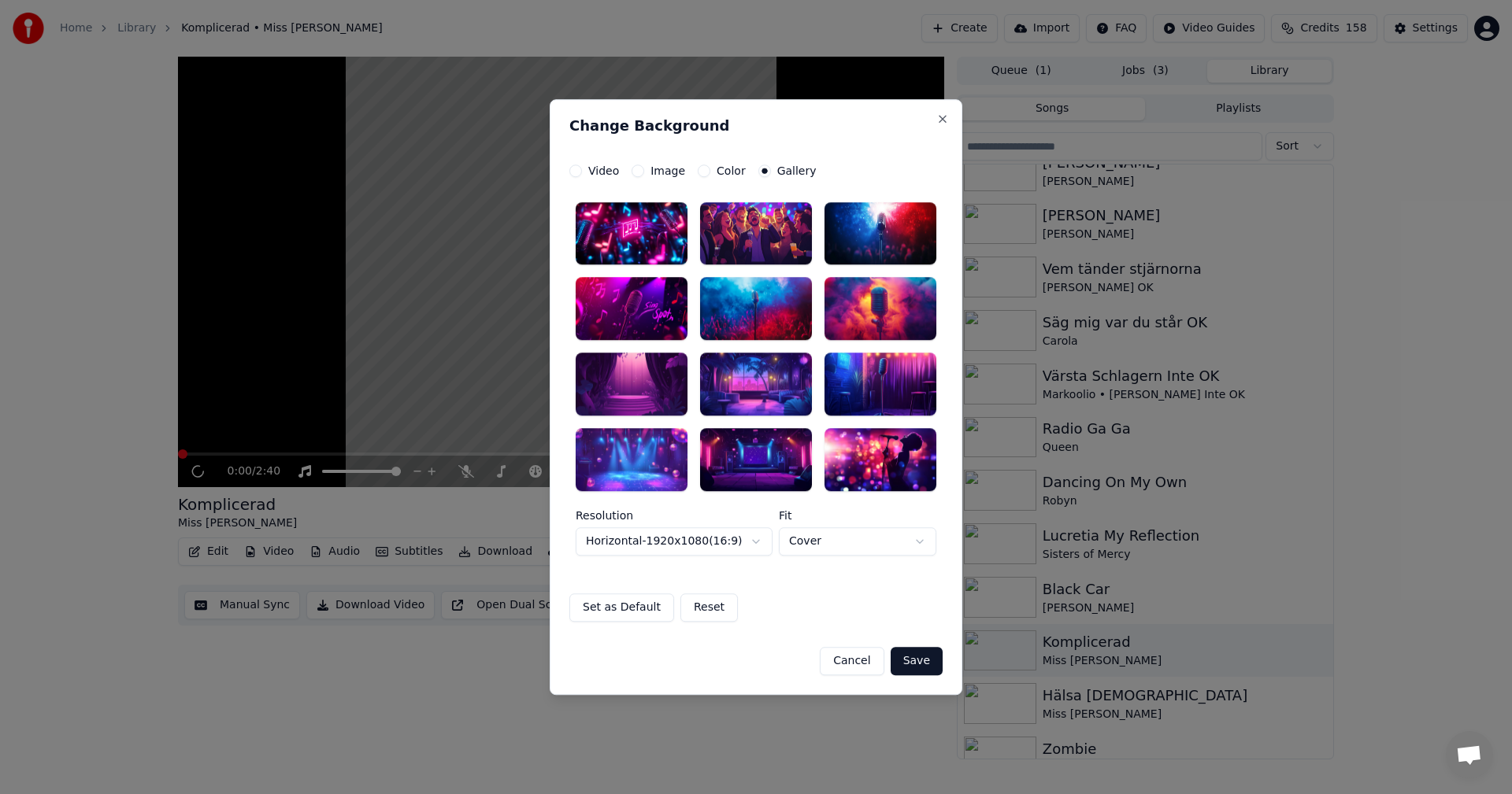
click at [850, 441] on div at bounding box center [880, 460] width 112 height 63
click at [925, 654] on button "Save" at bounding box center [917, 661] width 52 height 29
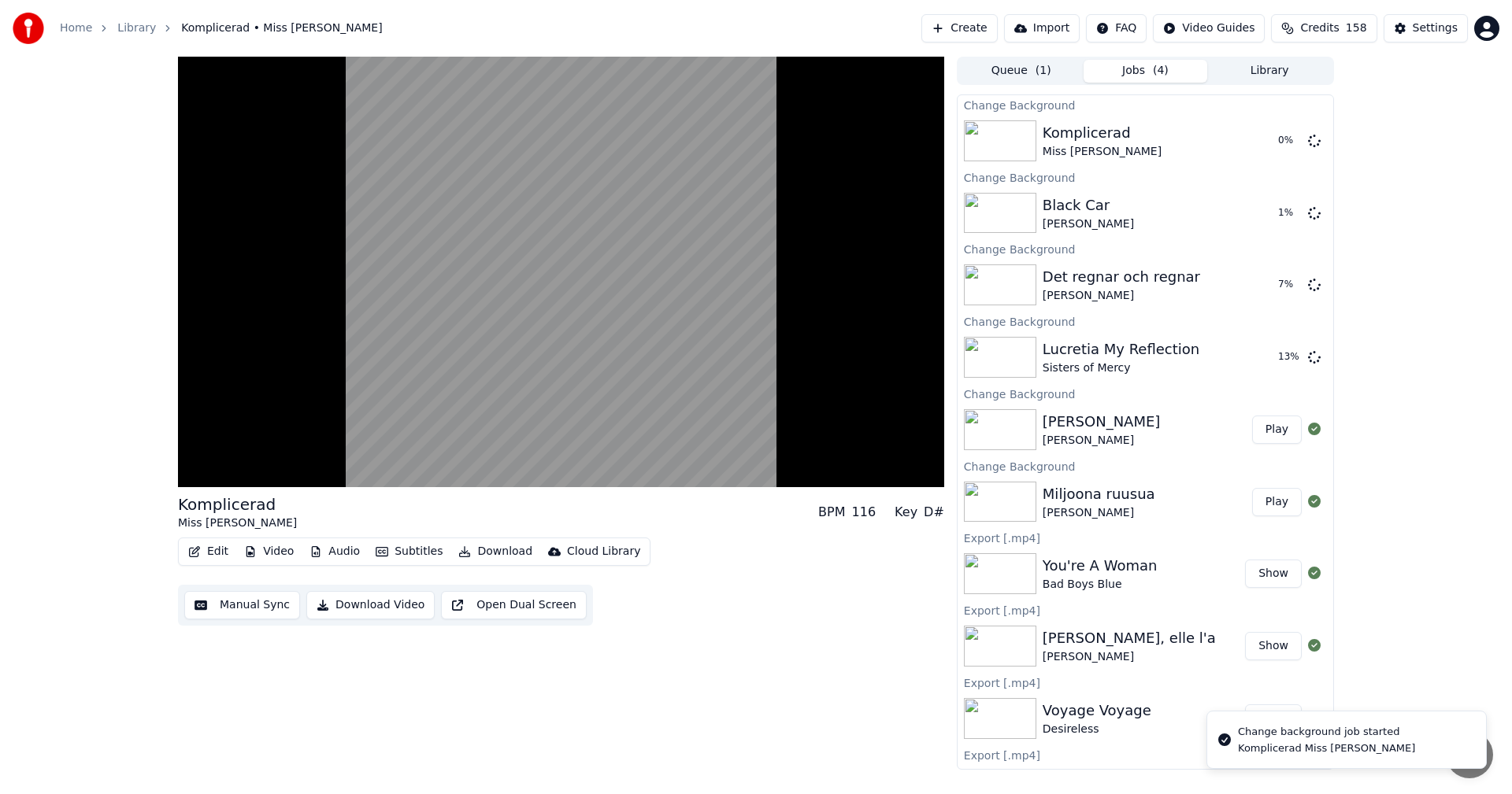
click at [1277, 79] on button "Library" at bounding box center [1269, 72] width 124 height 23
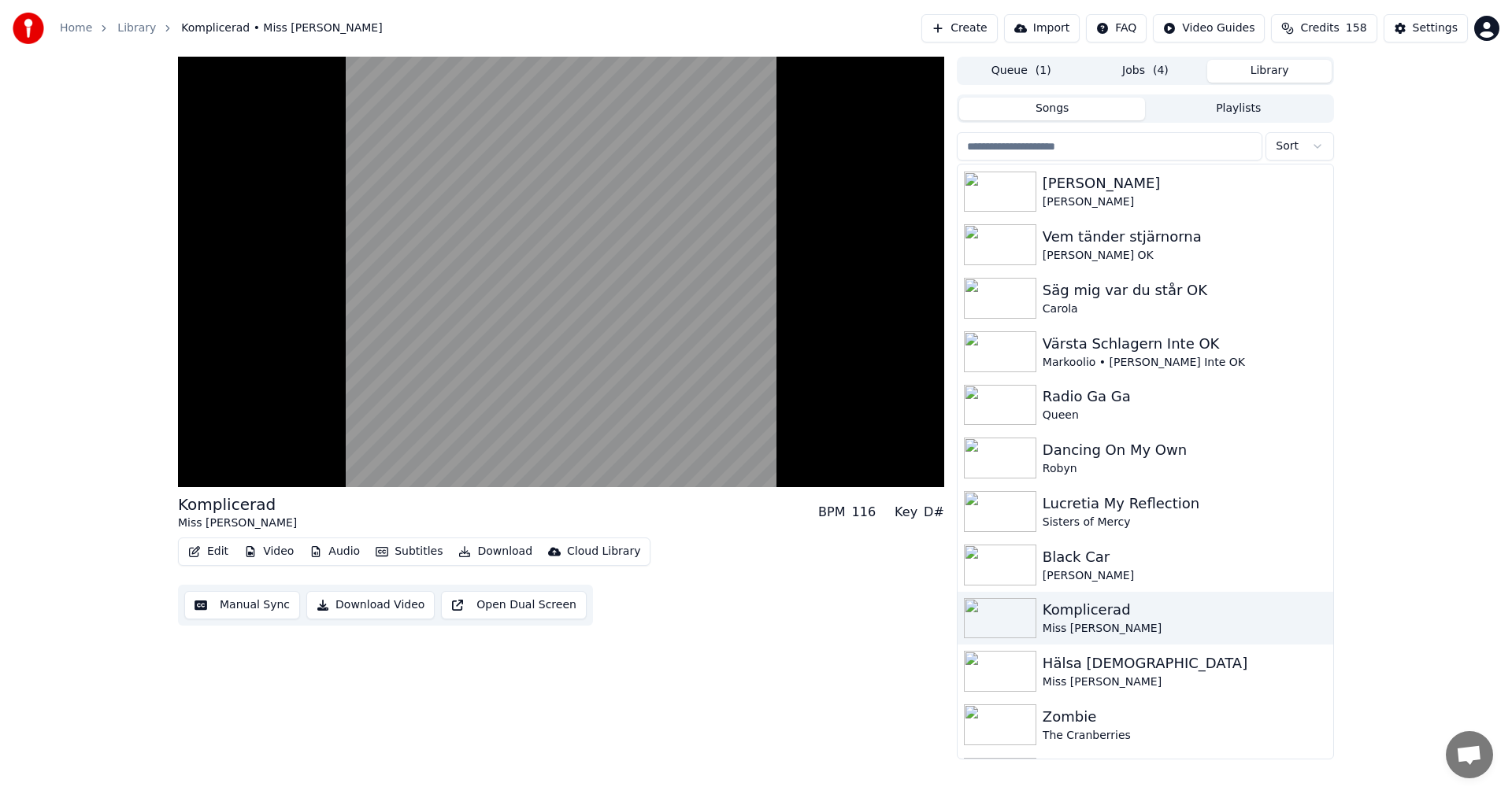
scroll to position [2961, 0]
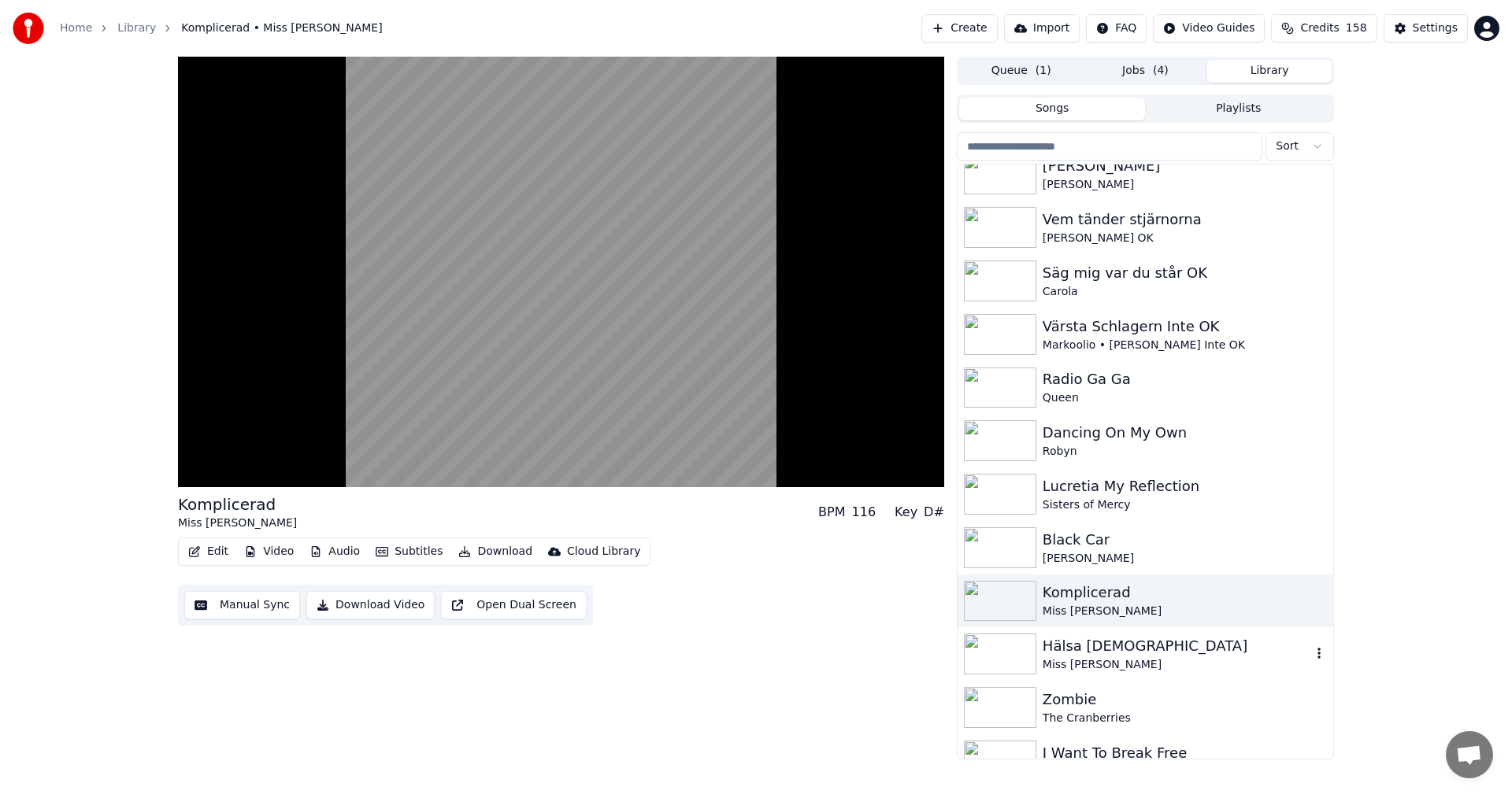
click at [1155, 638] on div "Hälsa [DEMOGRAPHIC_DATA]" at bounding box center [1176, 646] width 269 height 22
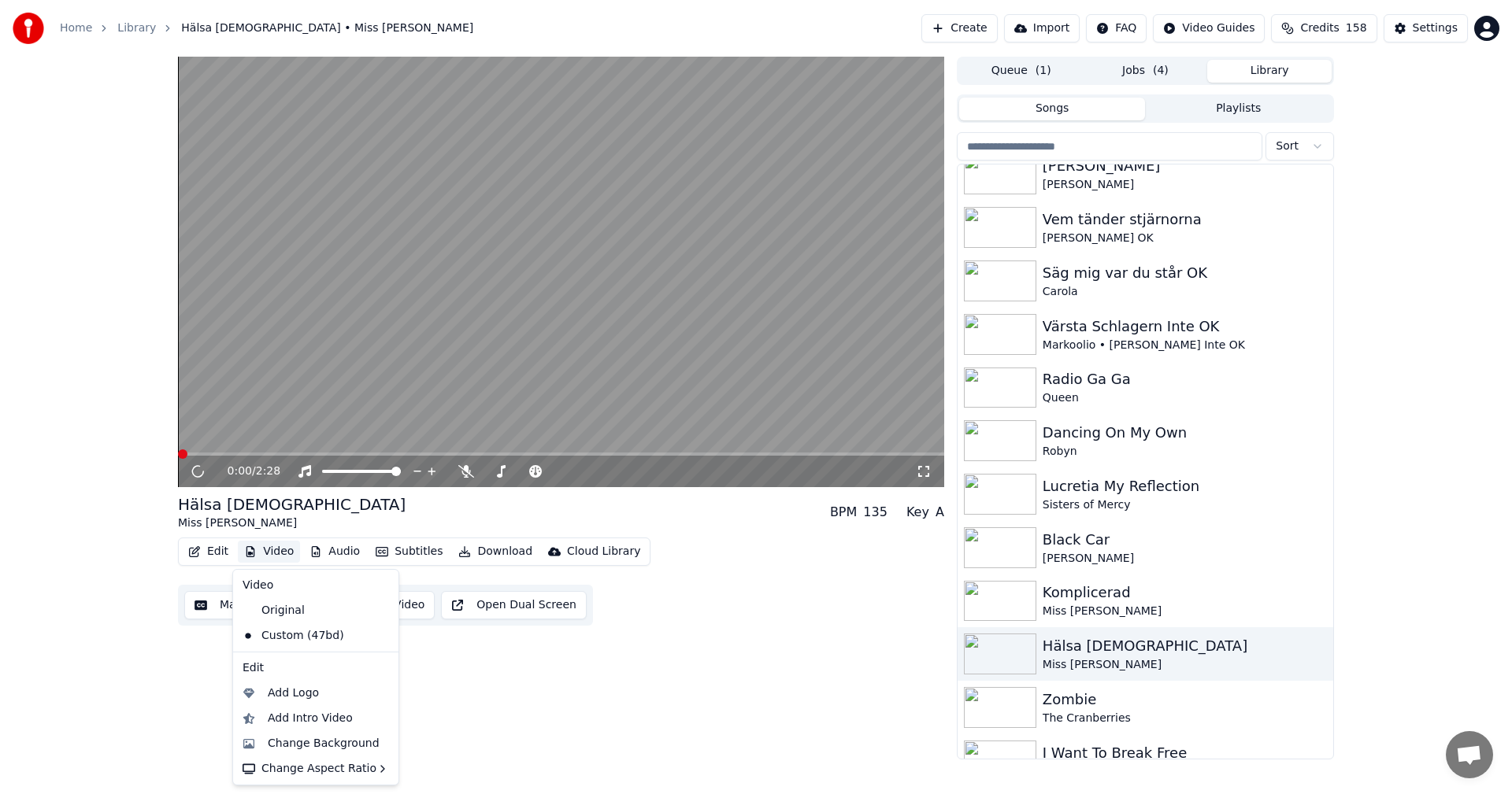
click at [275, 553] on button "Video" at bounding box center [268, 551] width 62 height 22
click at [325, 749] on div "Change Background" at bounding box center [323, 743] width 112 height 15
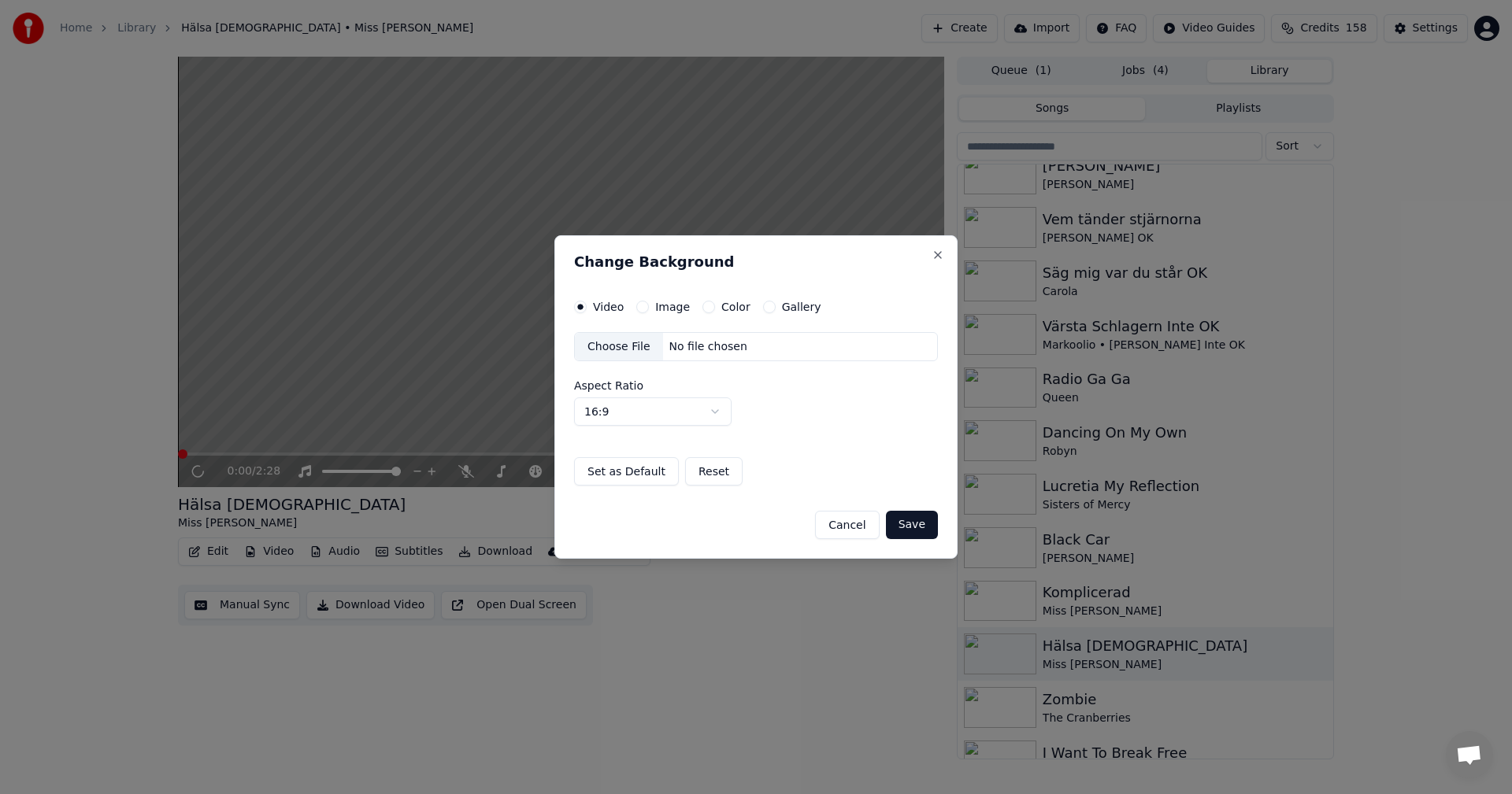
click at [763, 313] on button "Gallery" at bounding box center [768, 306] width 12 height 12
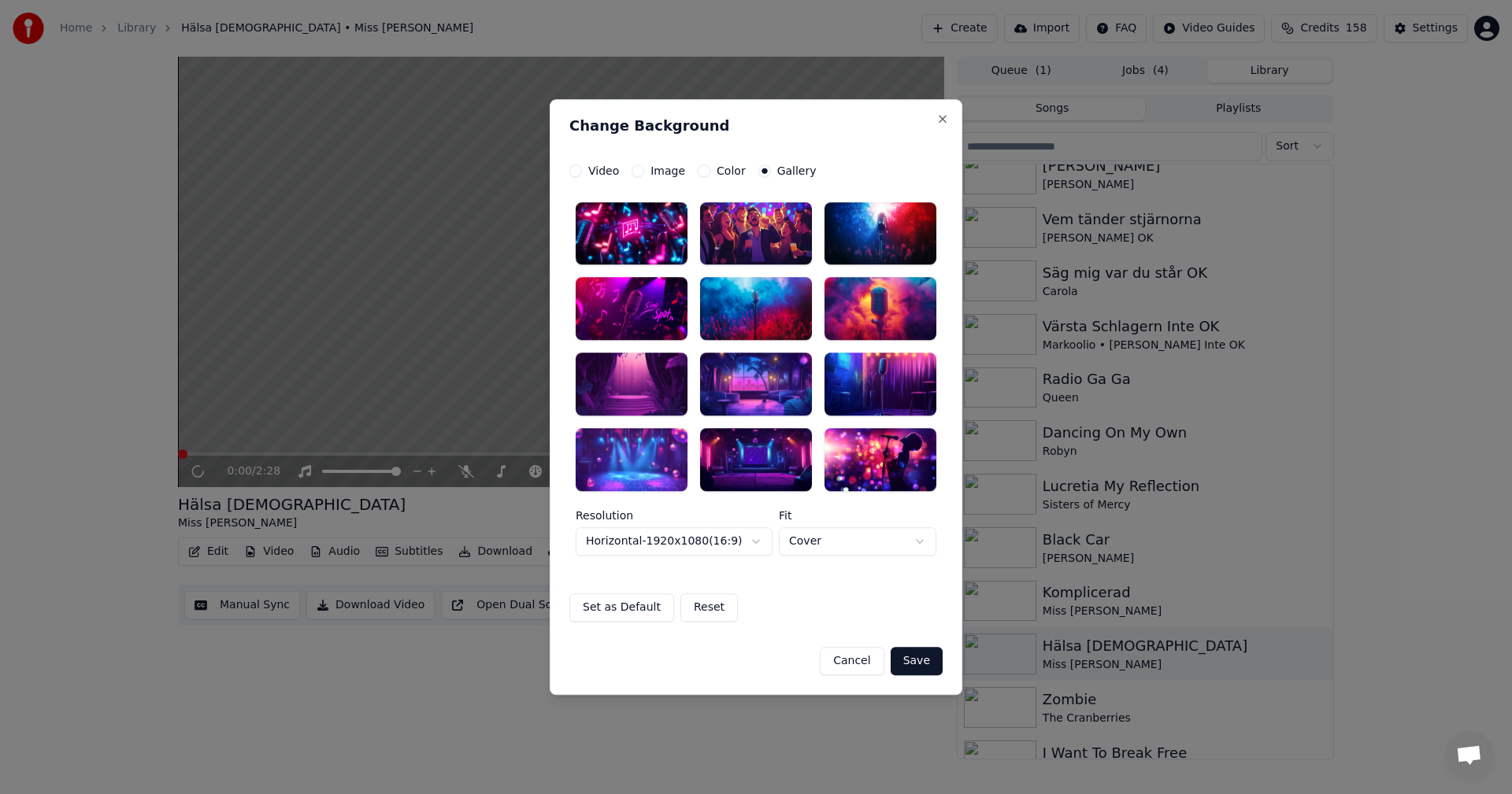
click at [658, 375] on div at bounding box center [631, 385] width 112 height 63
click at [926, 655] on button "Save" at bounding box center [917, 661] width 52 height 29
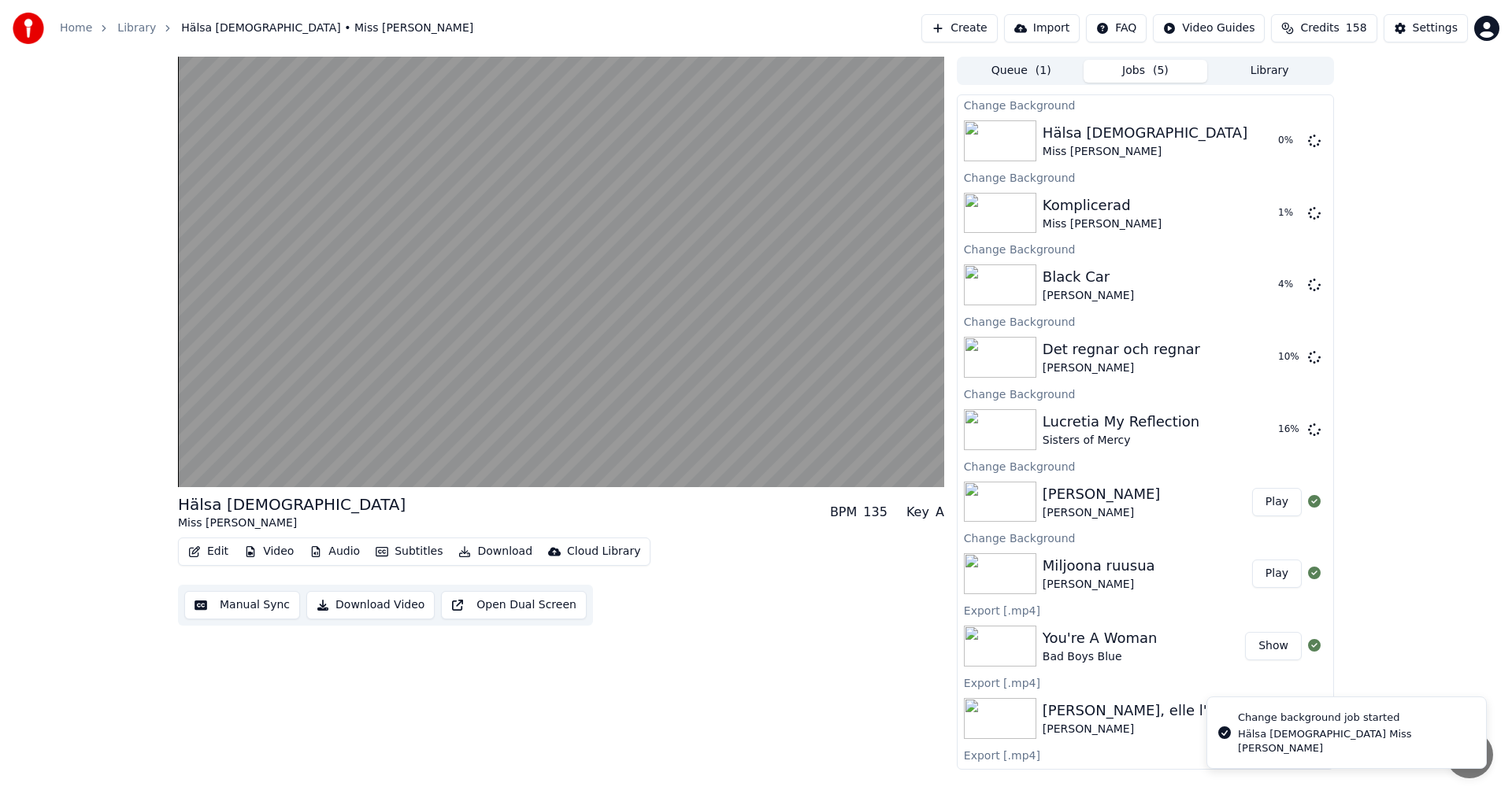
click at [1315, 79] on button "Library" at bounding box center [1269, 72] width 124 height 23
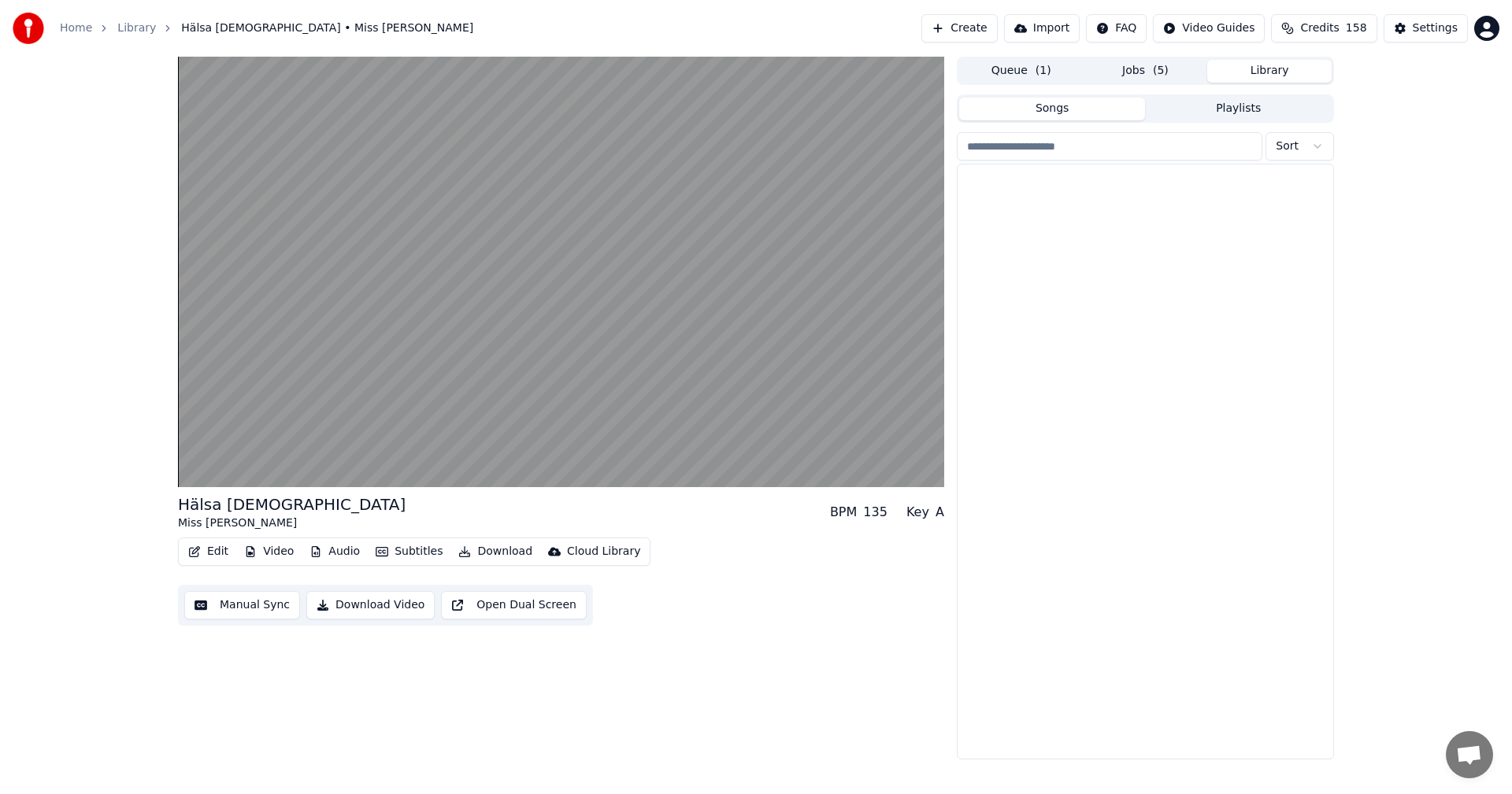
scroll to position [7280, 0]
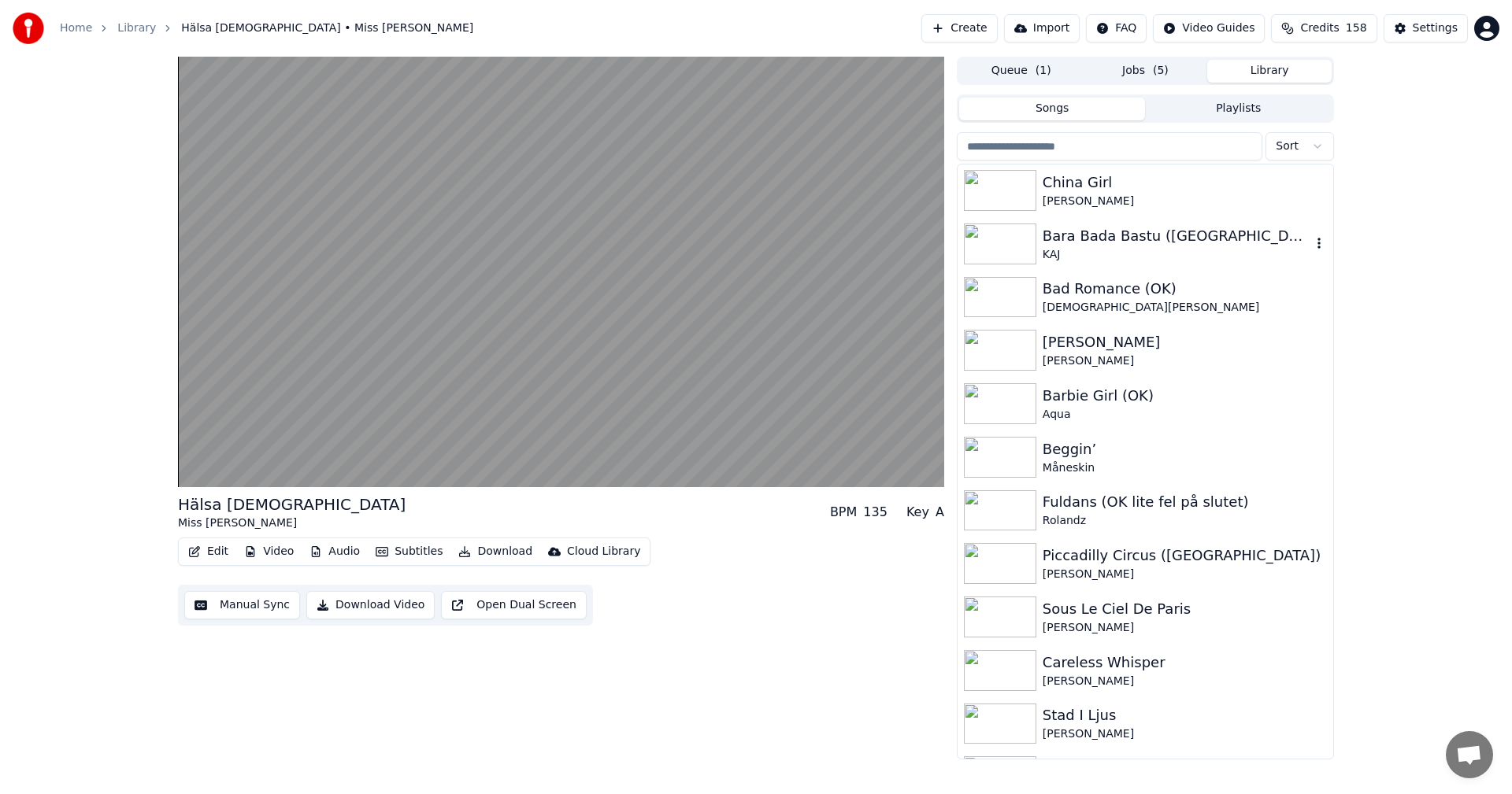
click at [1192, 251] on div "KAJ" at bounding box center [1176, 254] width 269 height 15
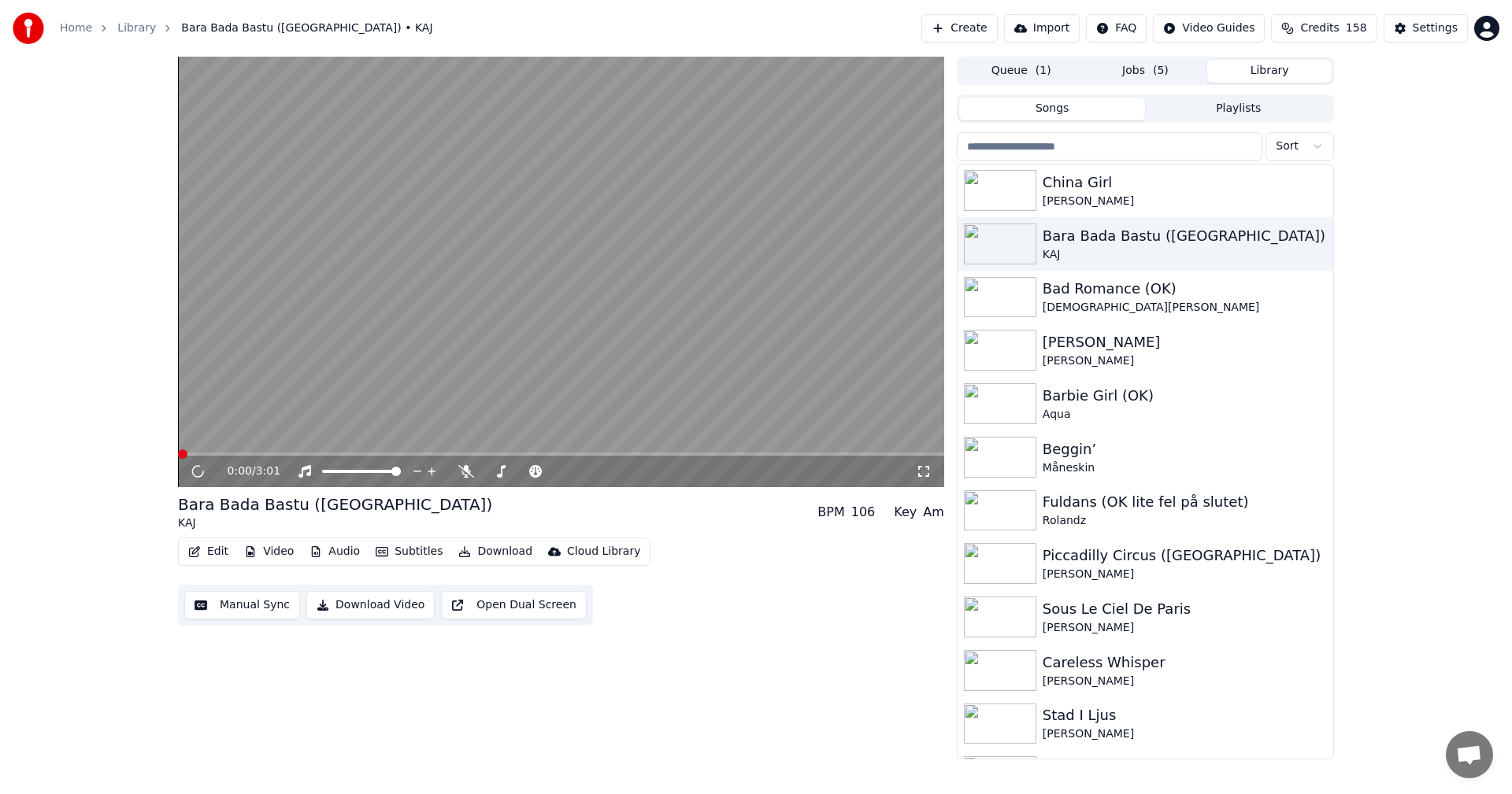
click at [277, 556] on button "Video" at bounding box center [268, 551] width 62 height 22
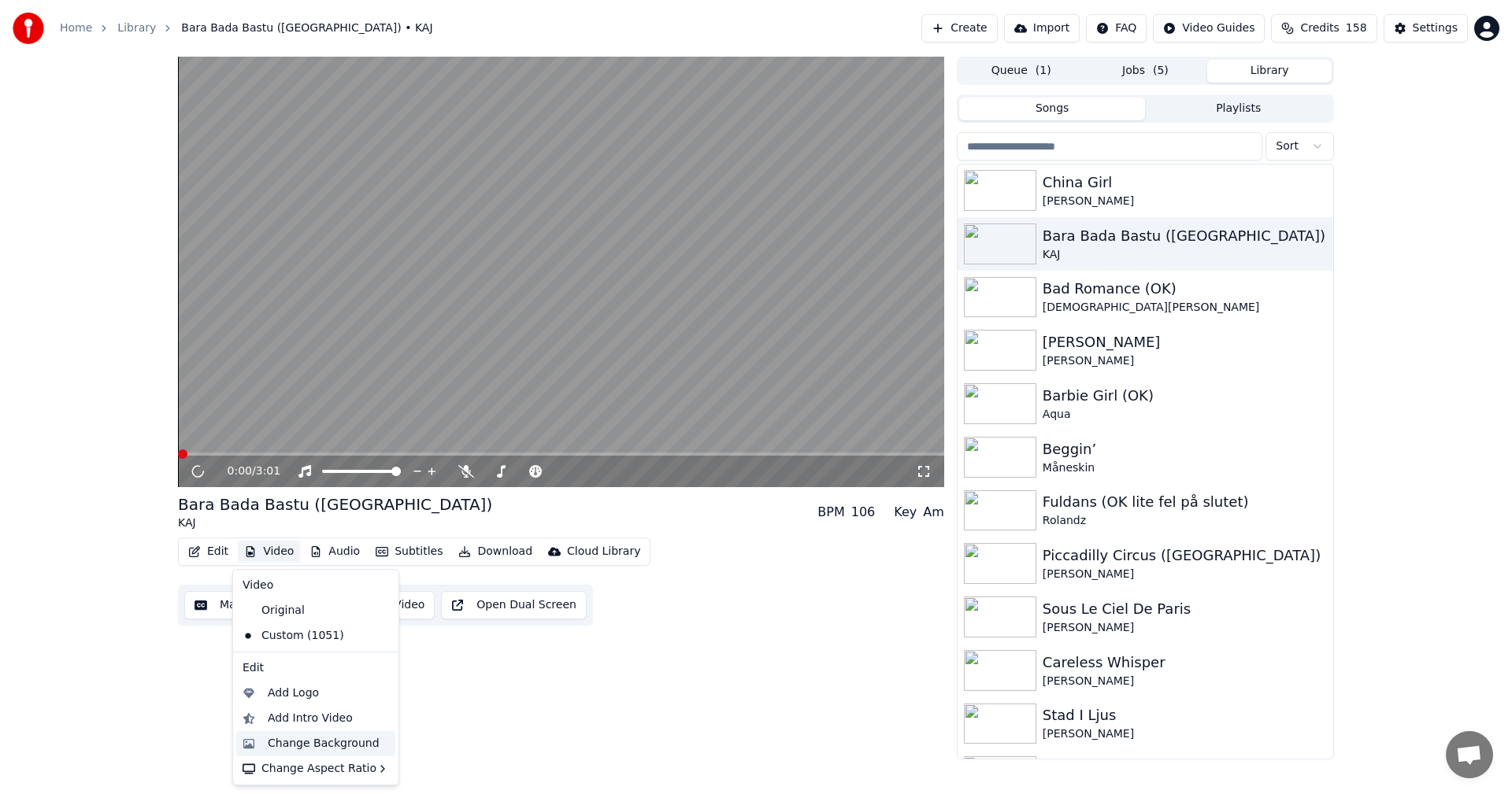
click at [337, 741] on div "Change Background" at bounding box center [323, 743] width 112 height 15
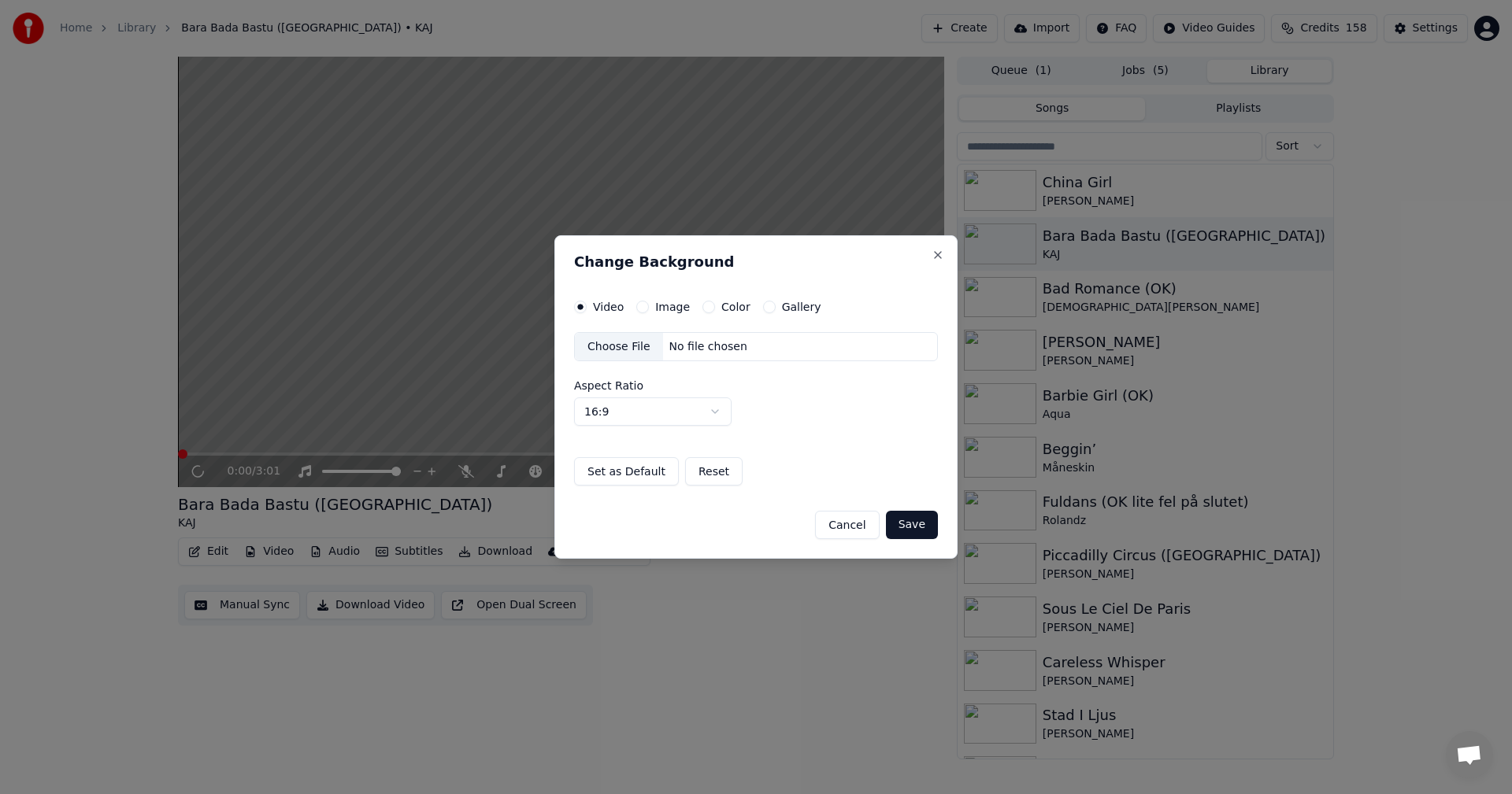
click at [763, 314] on div "Video Image Color Gallery Choose File No file chosen Aspect Ratio 16:9 **** ***…" at bounding box center [756, 393] width 364 height 186
click at [764, 307] on button "Gallery" at bounding box center [768, 306] width 12 height 12
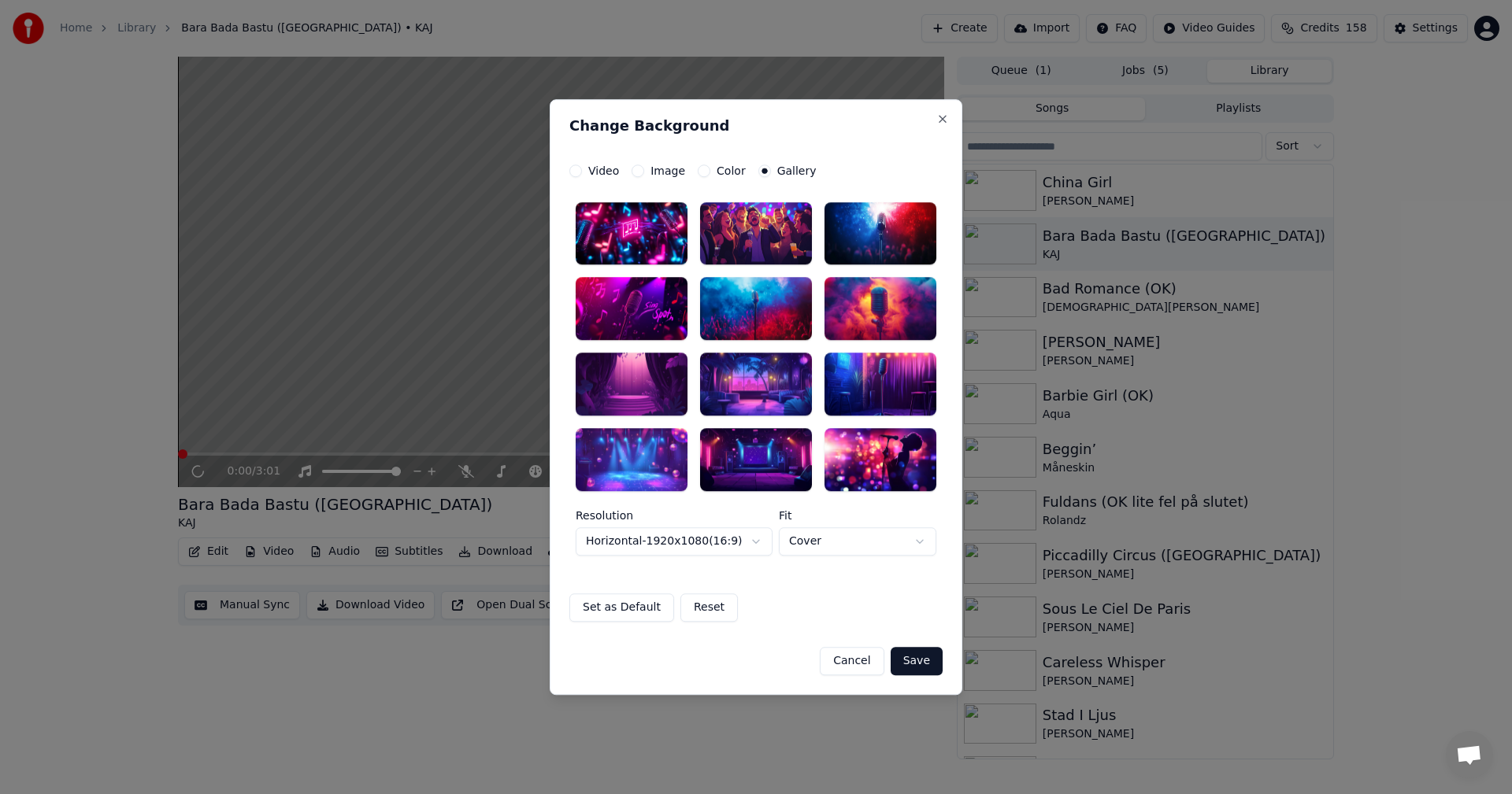
click at [651, 243] on div at bounding box center [631, 233] width 112 height 63
click at [930, 660] on button "Save" at bounding box center [917, 661] width 52 height 29
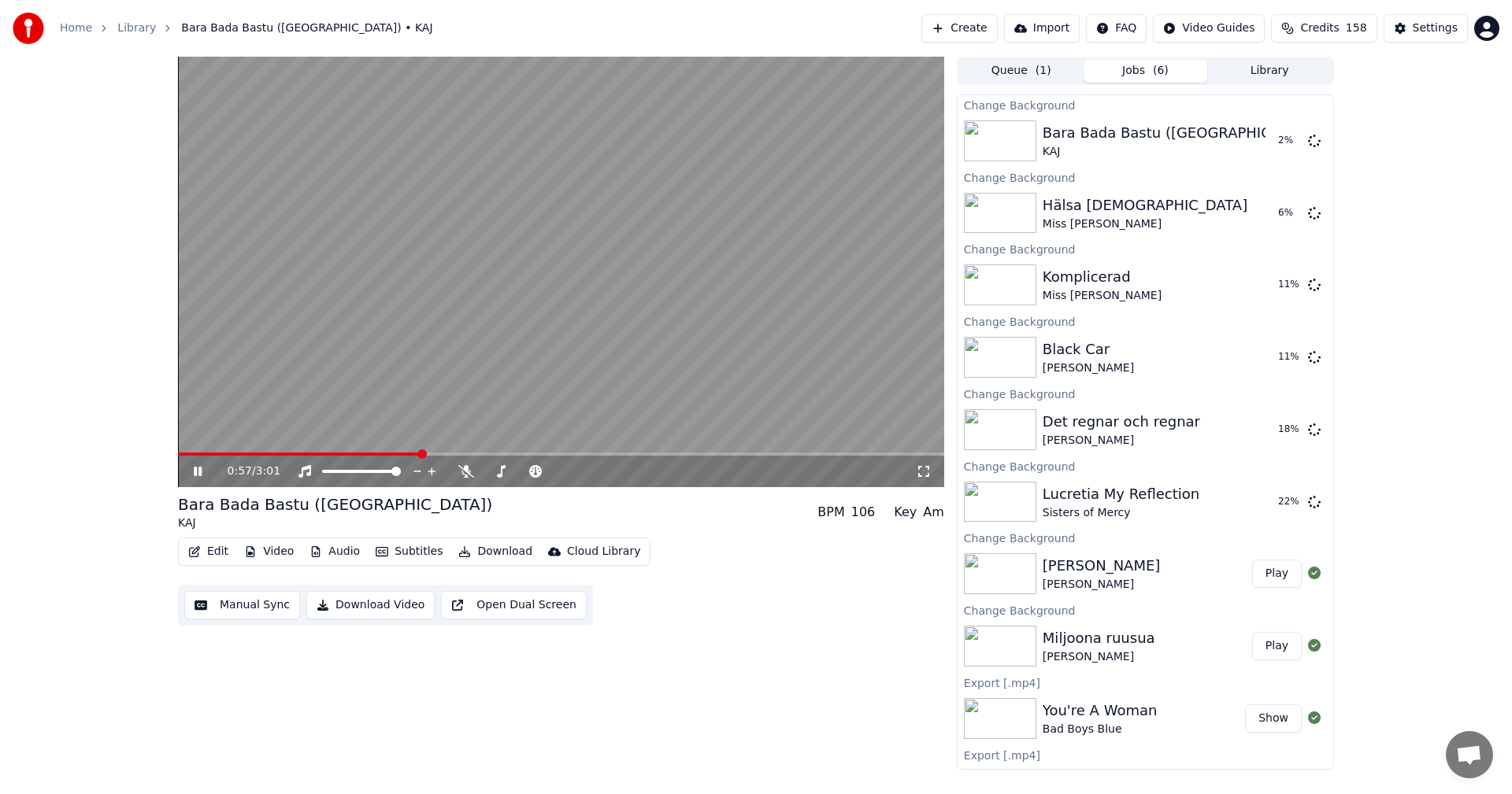
click at [200, 475] on icon at bounding box center [197, 472] width 8 height 10
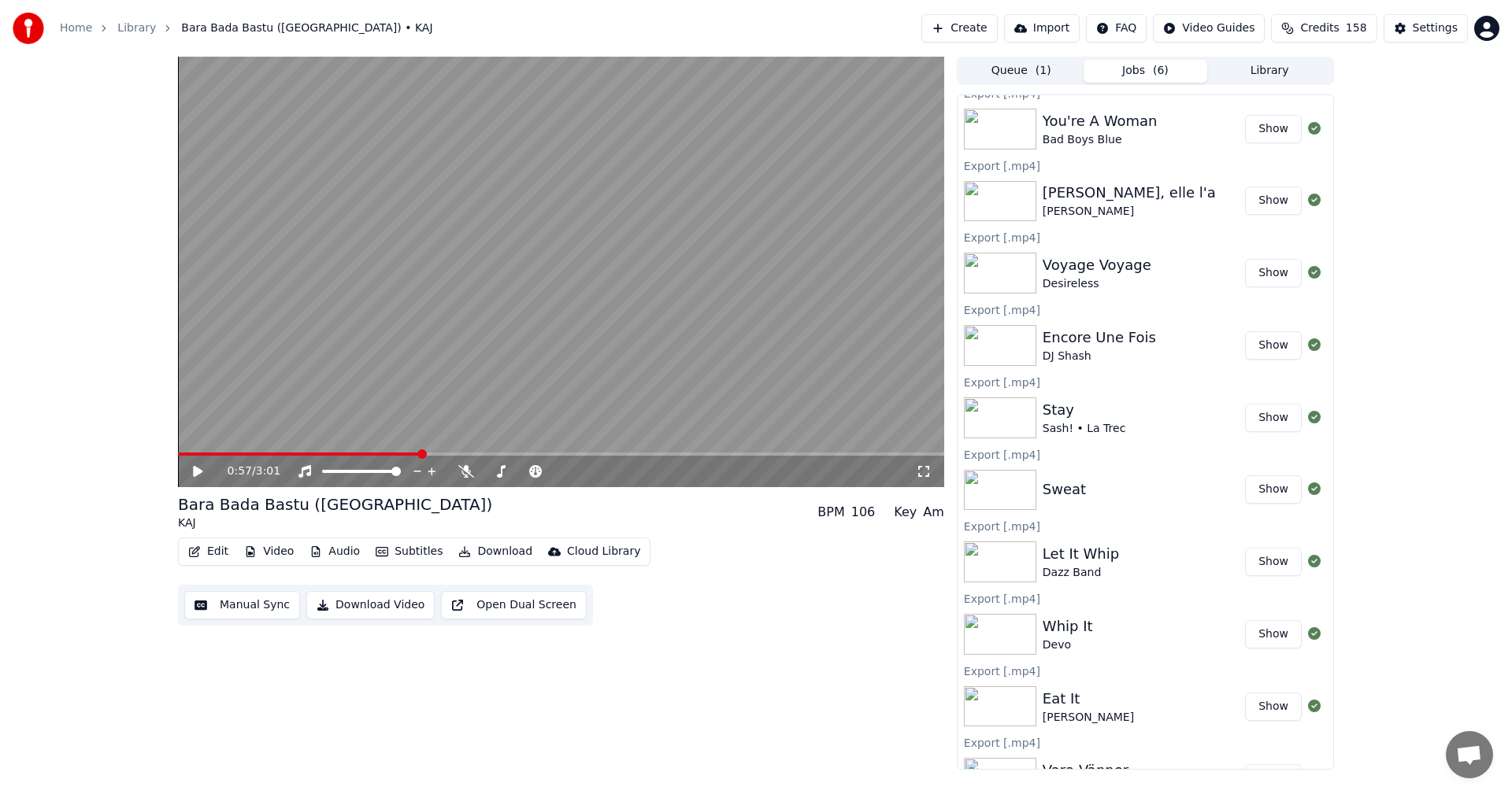
scroll to position [1180, 0]
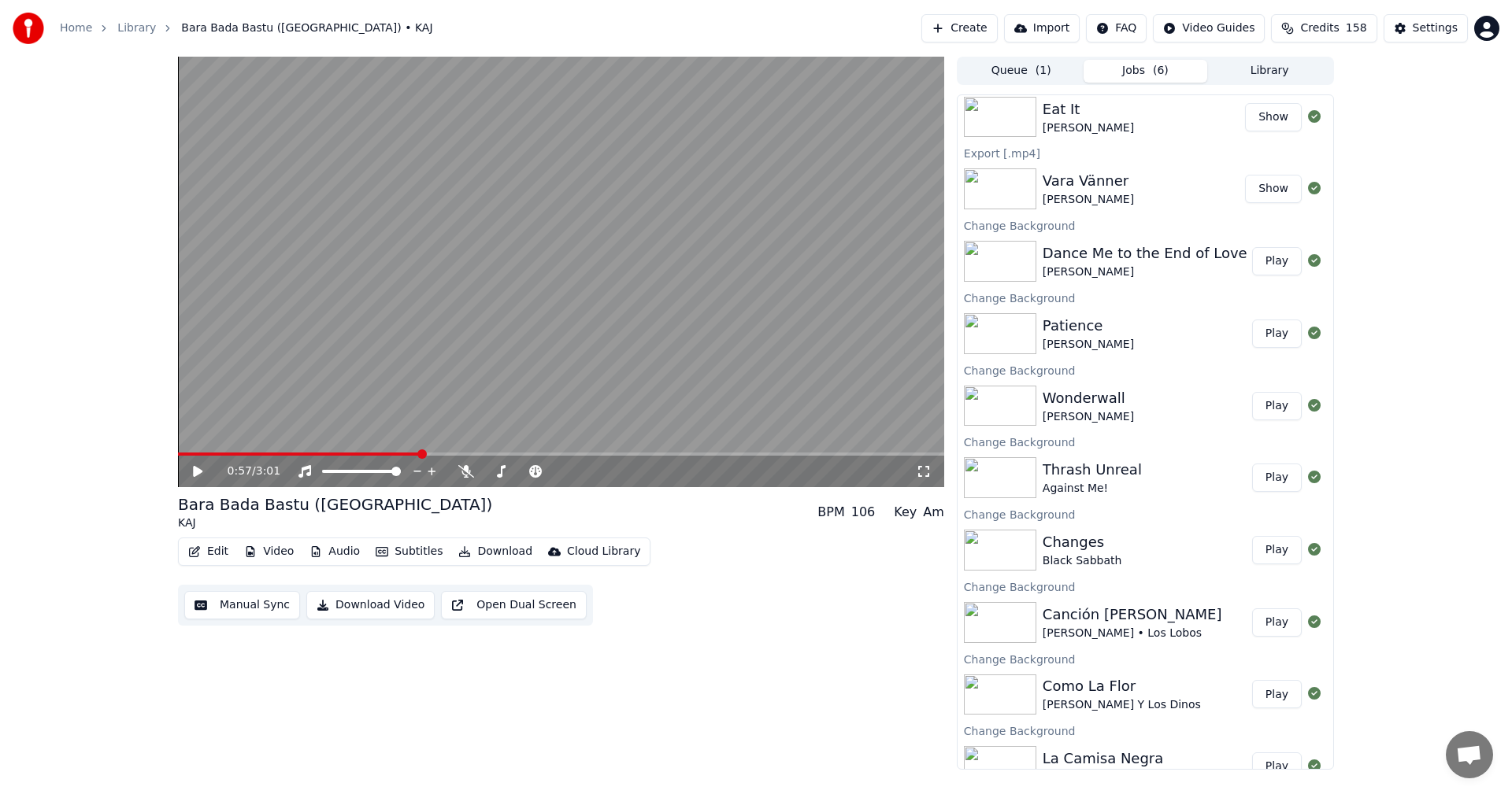
click at [1264, 82] on button "Library" at bounding box center [1269, 72] width 124 height 23
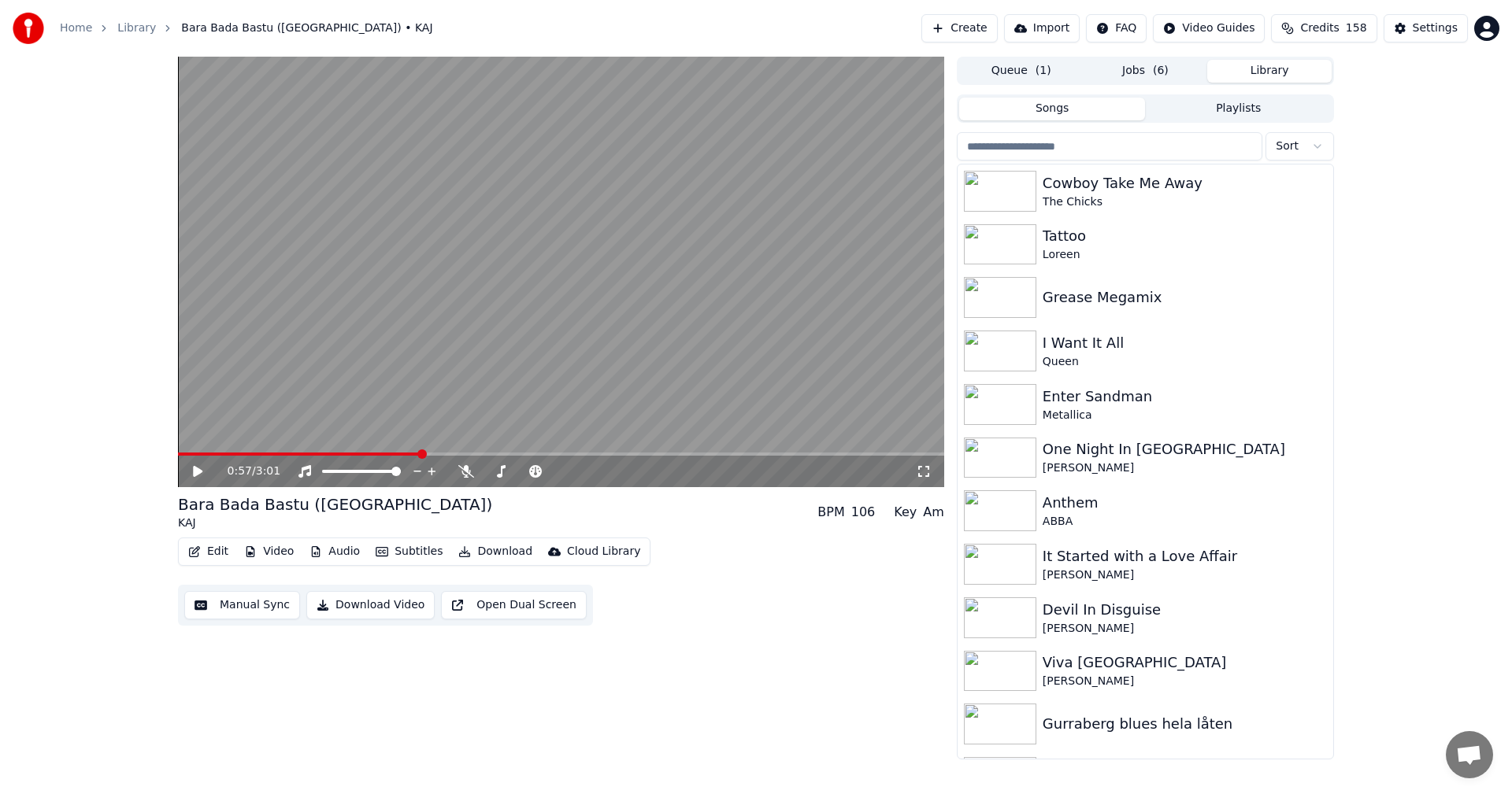
scroll to position [4160, 0]
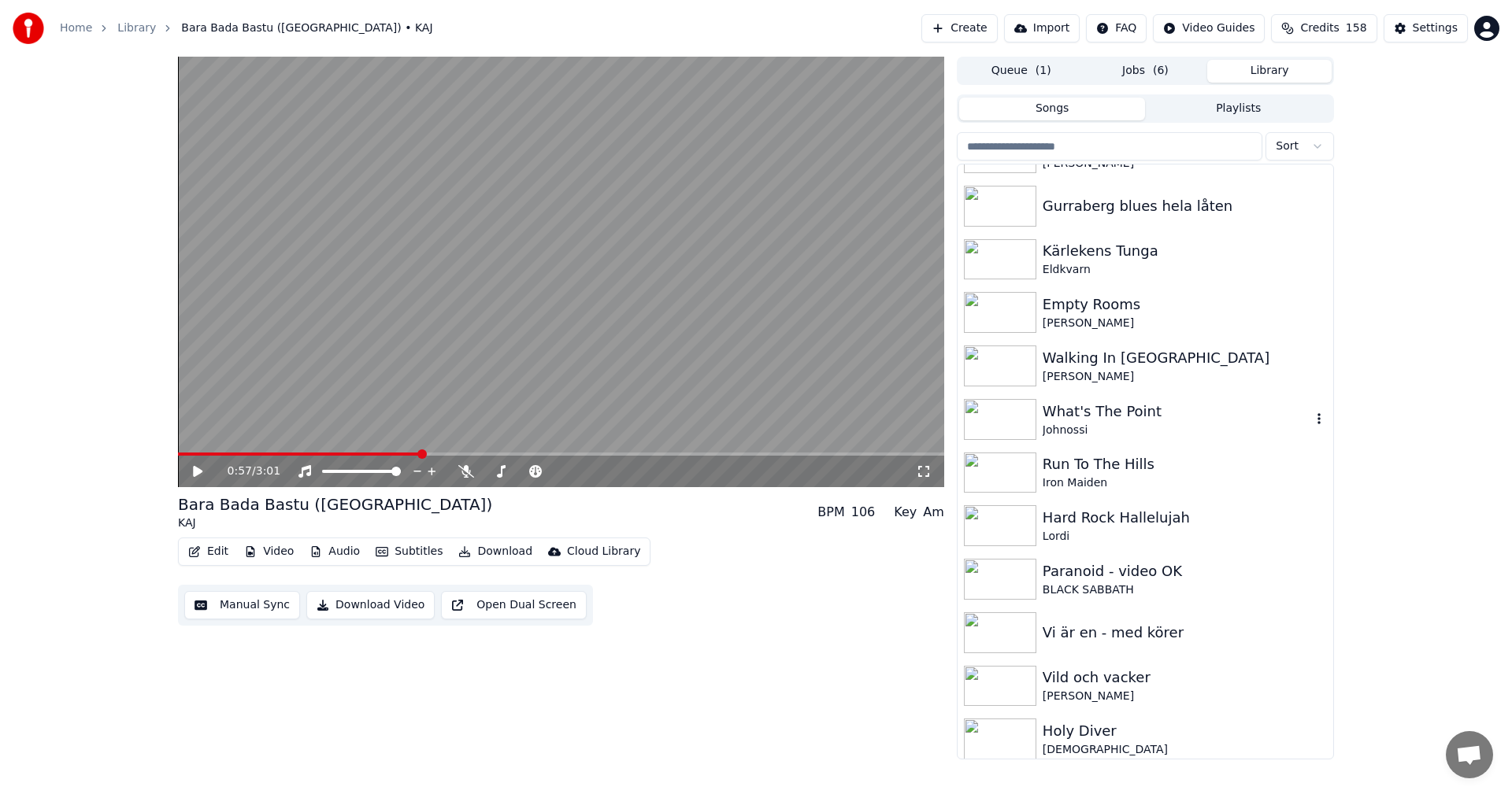
click at [1179, 402] on div "What's The Point" at bounding box center [1176, 411] width 269 height 22
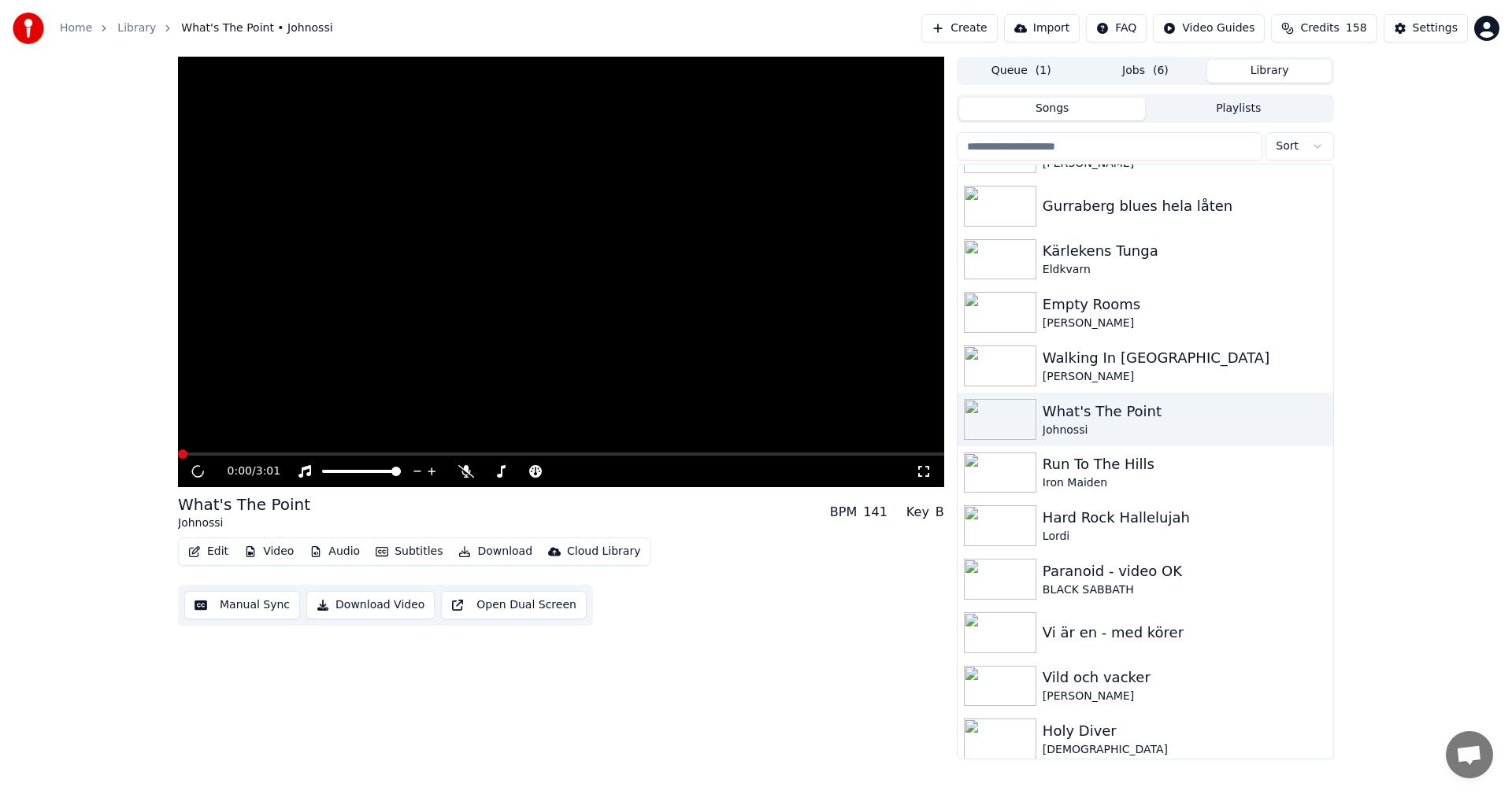
click at [296, 549] on button "Video" at bounding box center [268, 551] width 62 height 22
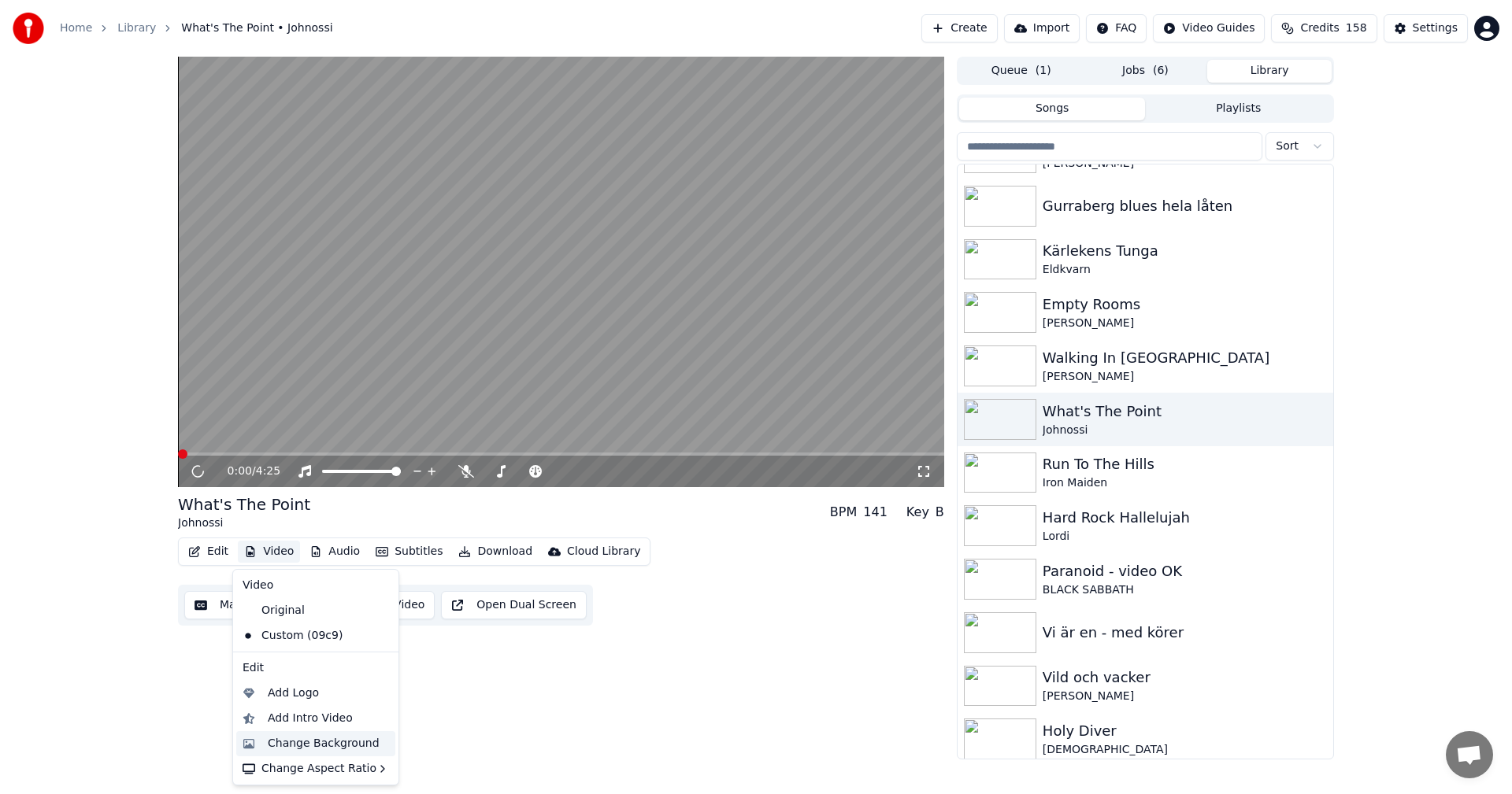
click at [325, 736] on div "Change Background" at bounding box center [323, 743] width 112 height 15
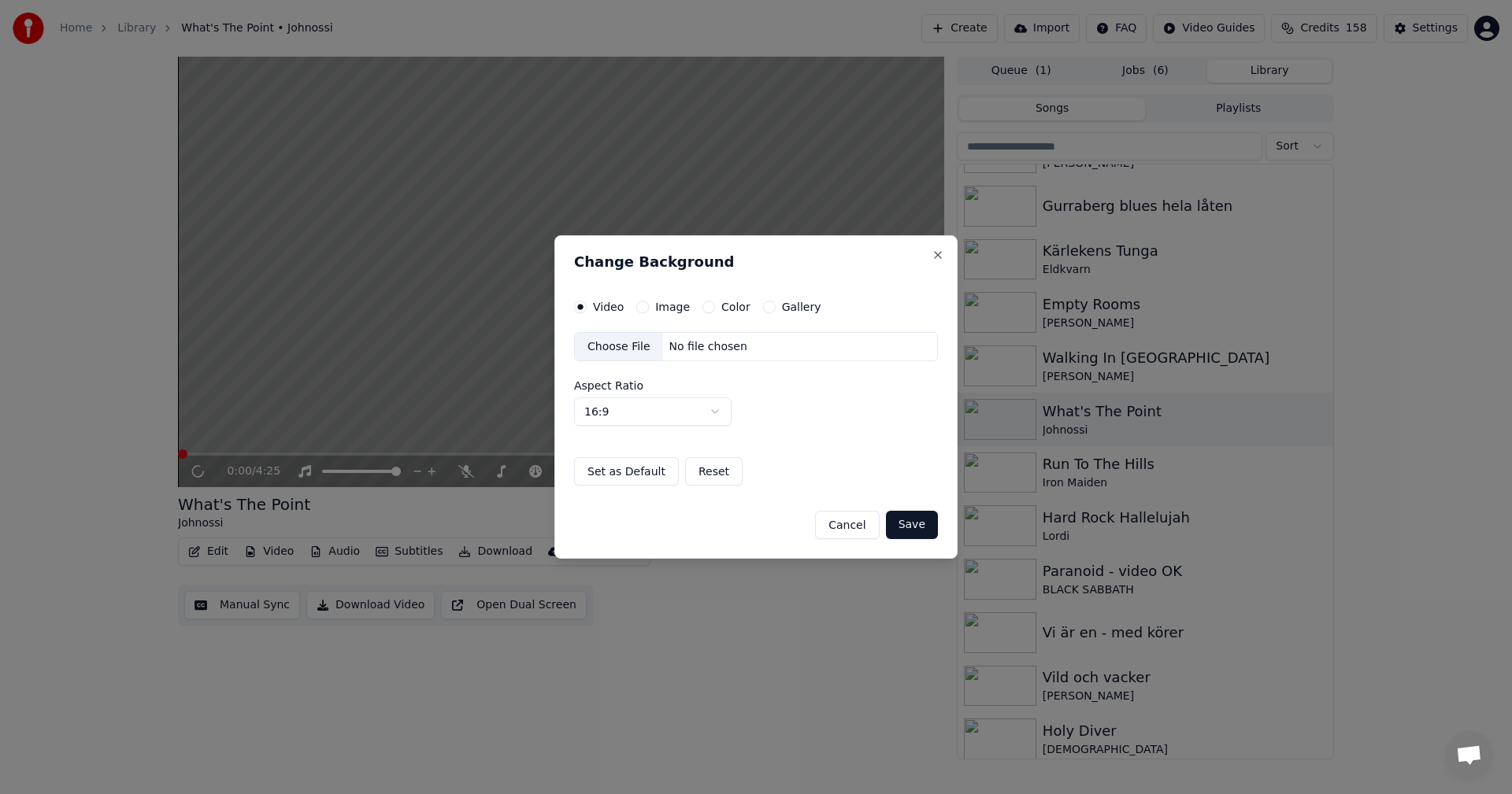
click at [767, 303] on button "Gallery" at bounding box center [768, 306] width 12 height 12
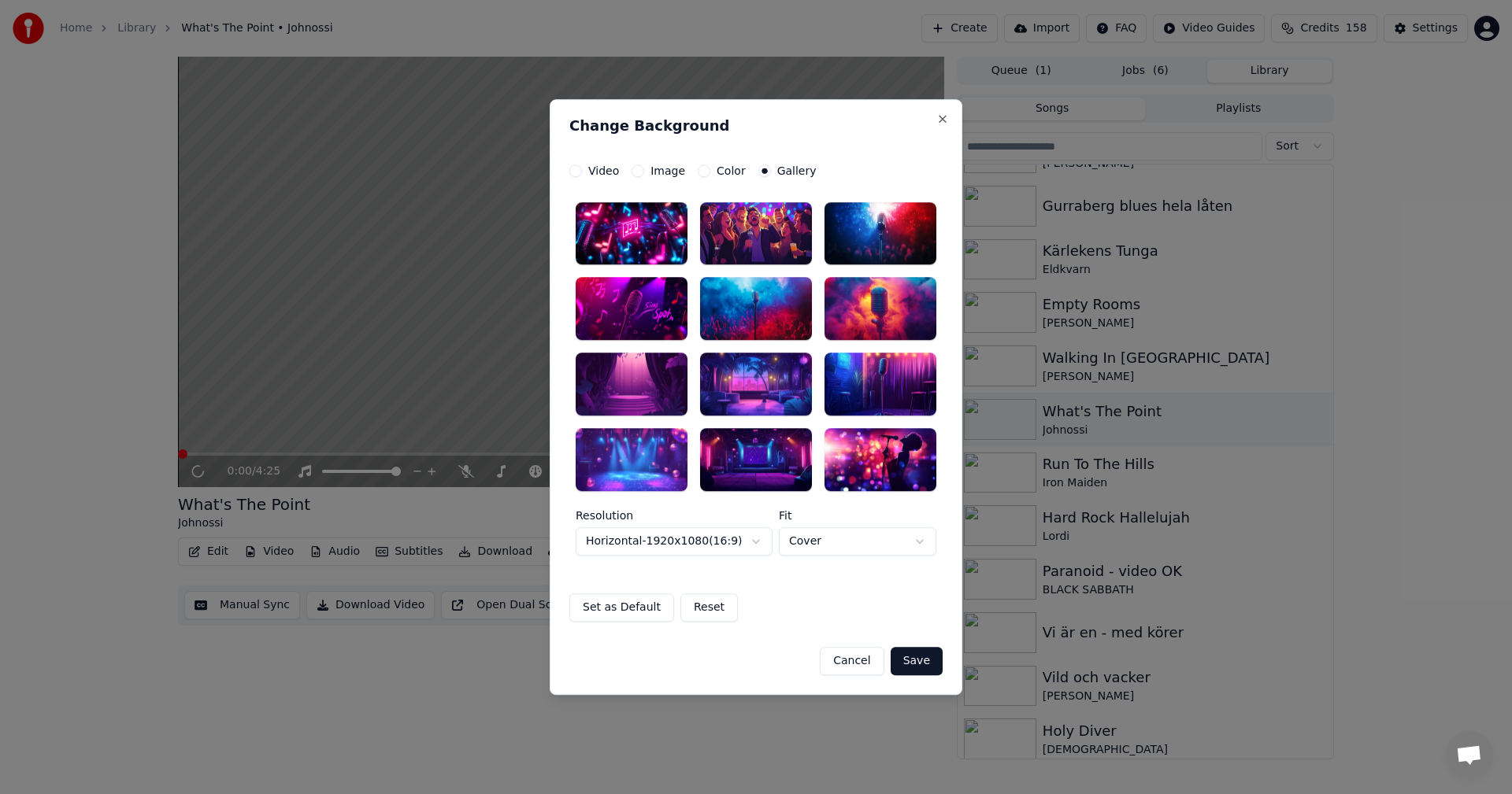
click at [785, 398] on div at bounding box center [756, 385] width 112 height 63
click at [784, 334] on div at bounding box center [756, 309] width 112 height 63
click at [923, 653] on button "Save" at bounding box center [917, 661] width 52 height 29
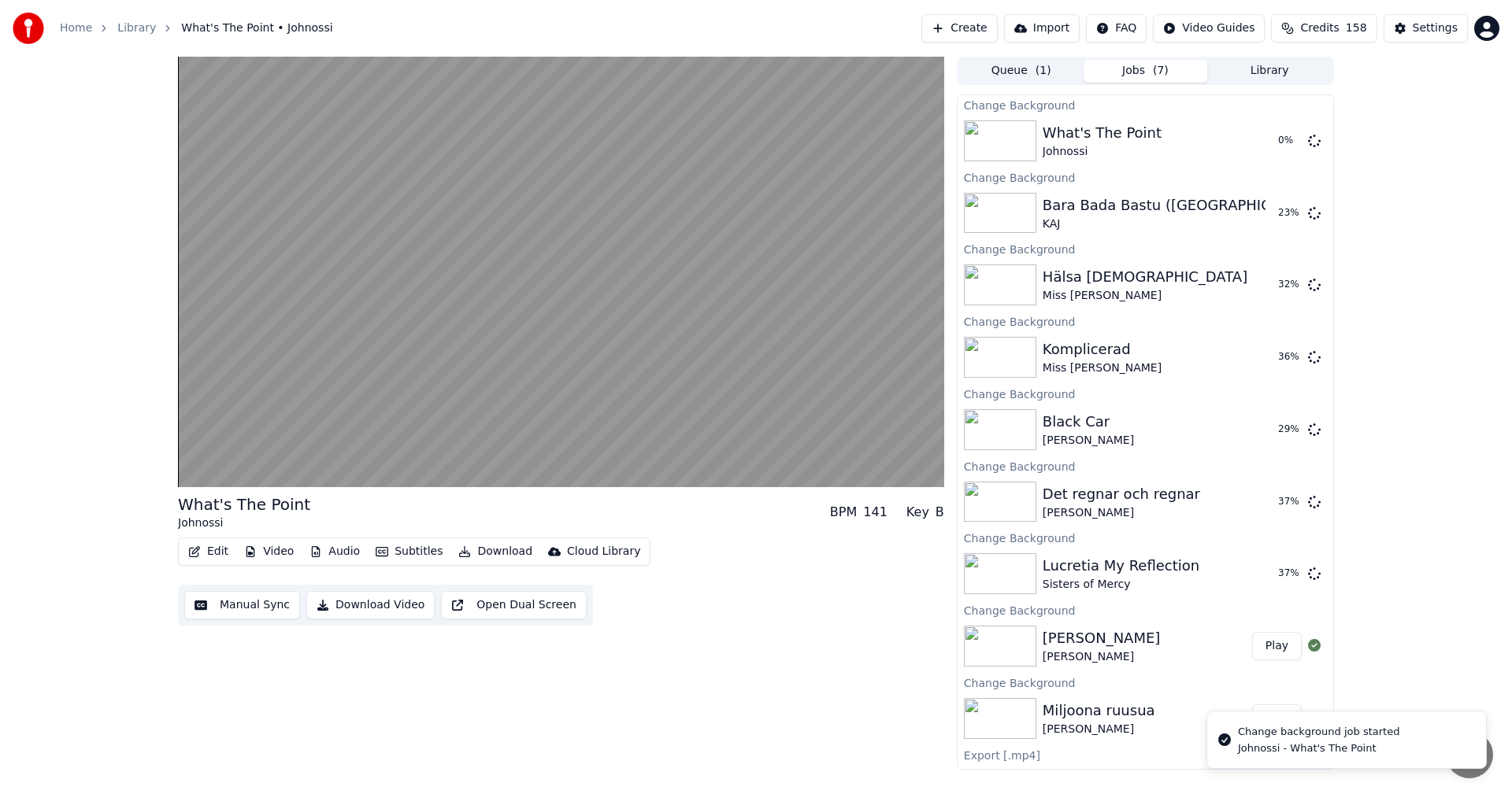
click at [1268, 83] on div "Queue ( 1 ) Jobs ( 7 ) Library" at bounding box center [1145, 71] width 377 height 29
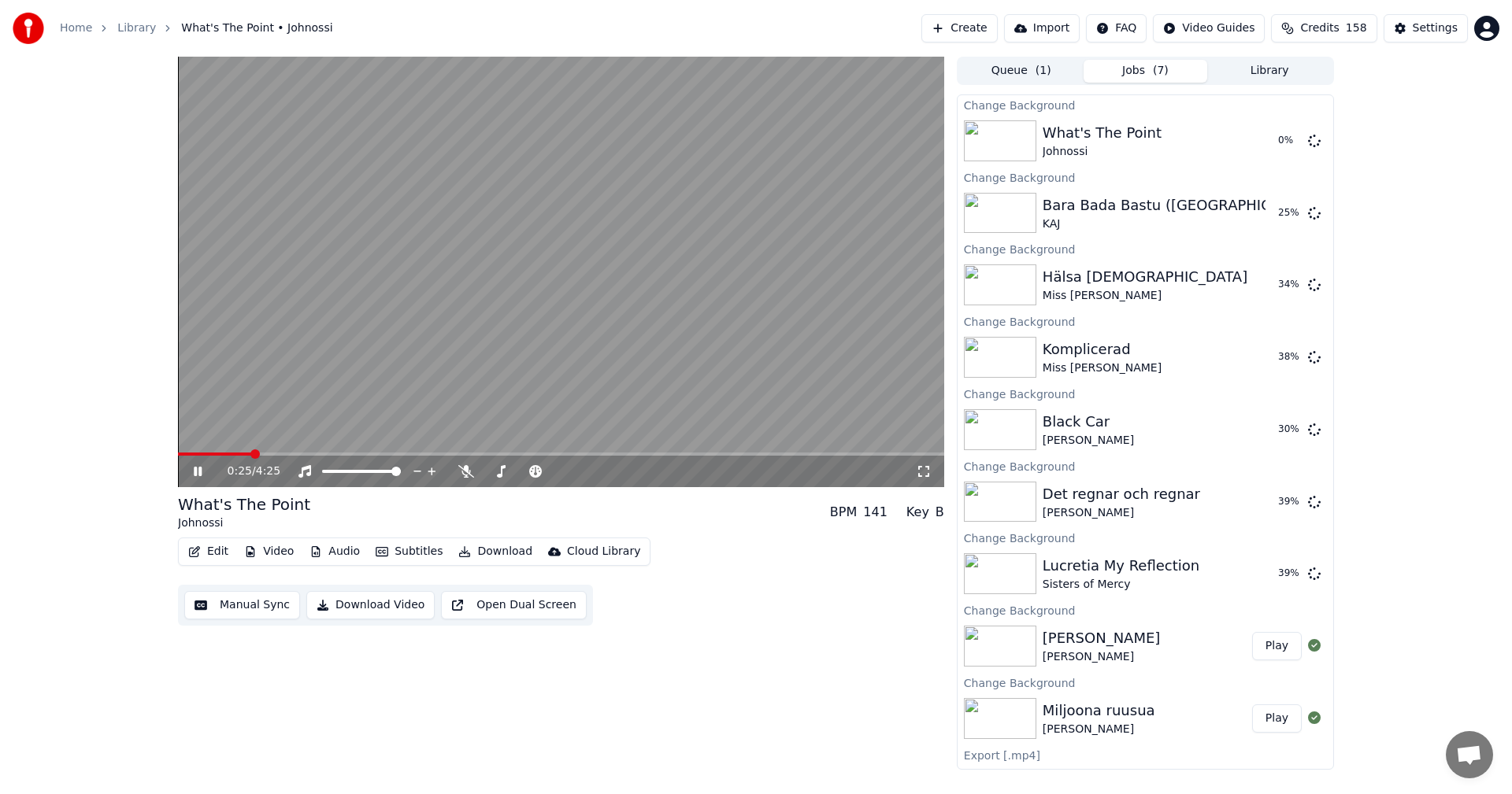
click at [202, 467] on icon at bounding box center [209, 471] width 37 height 12
click at [1153, 77] on button "Jobs ( 7 )" at bounding box center [1145, 72] width 124 height 23
click at [1153, 79] on button "Jobs ( 7 )" at bounding box center [1145, 72] width 124 height 23
click at [1234, 72] on button "Library" at bounding box center [1269, 72] width 124 height 23
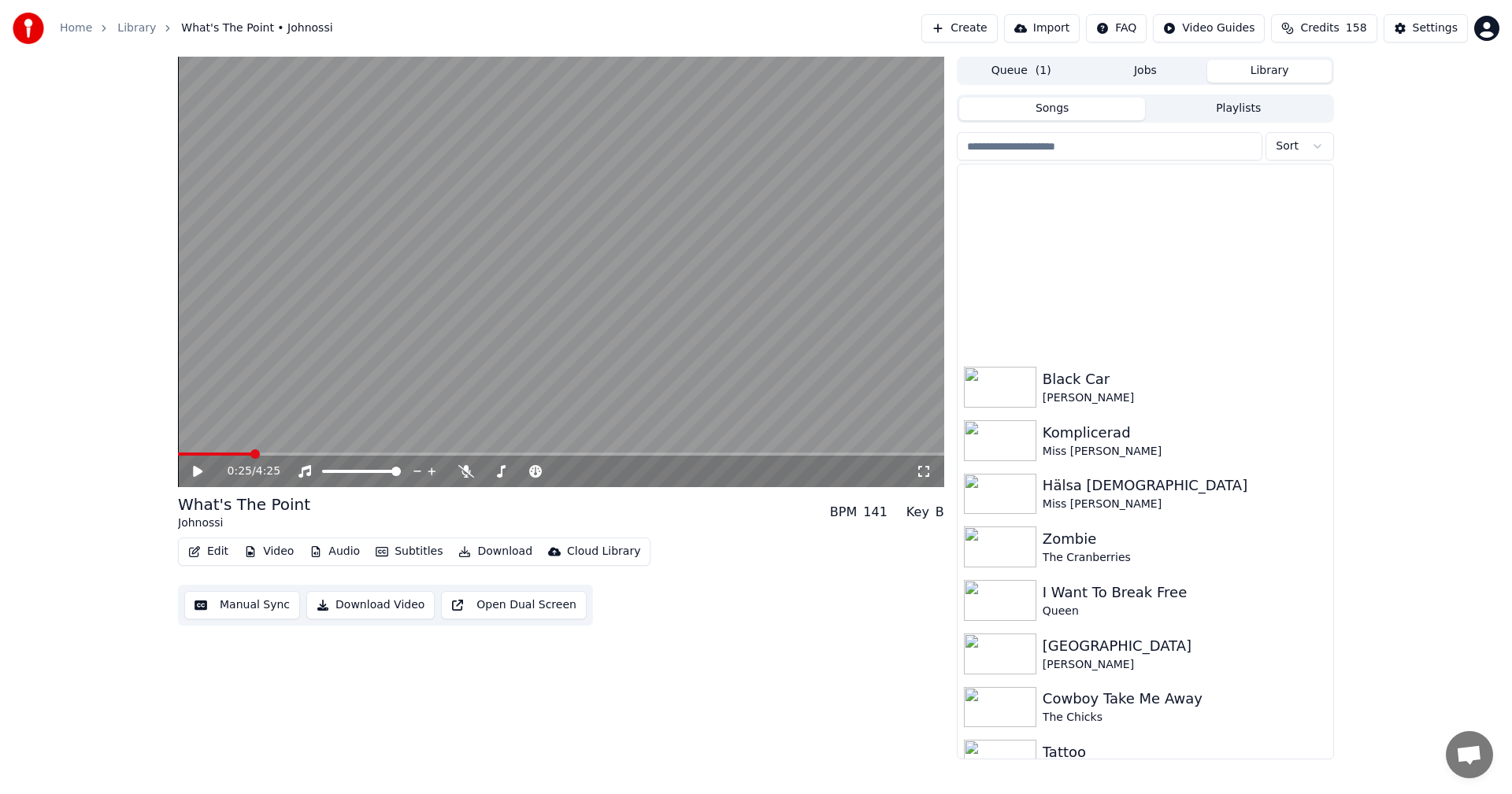
scroll to position [3121, 0]
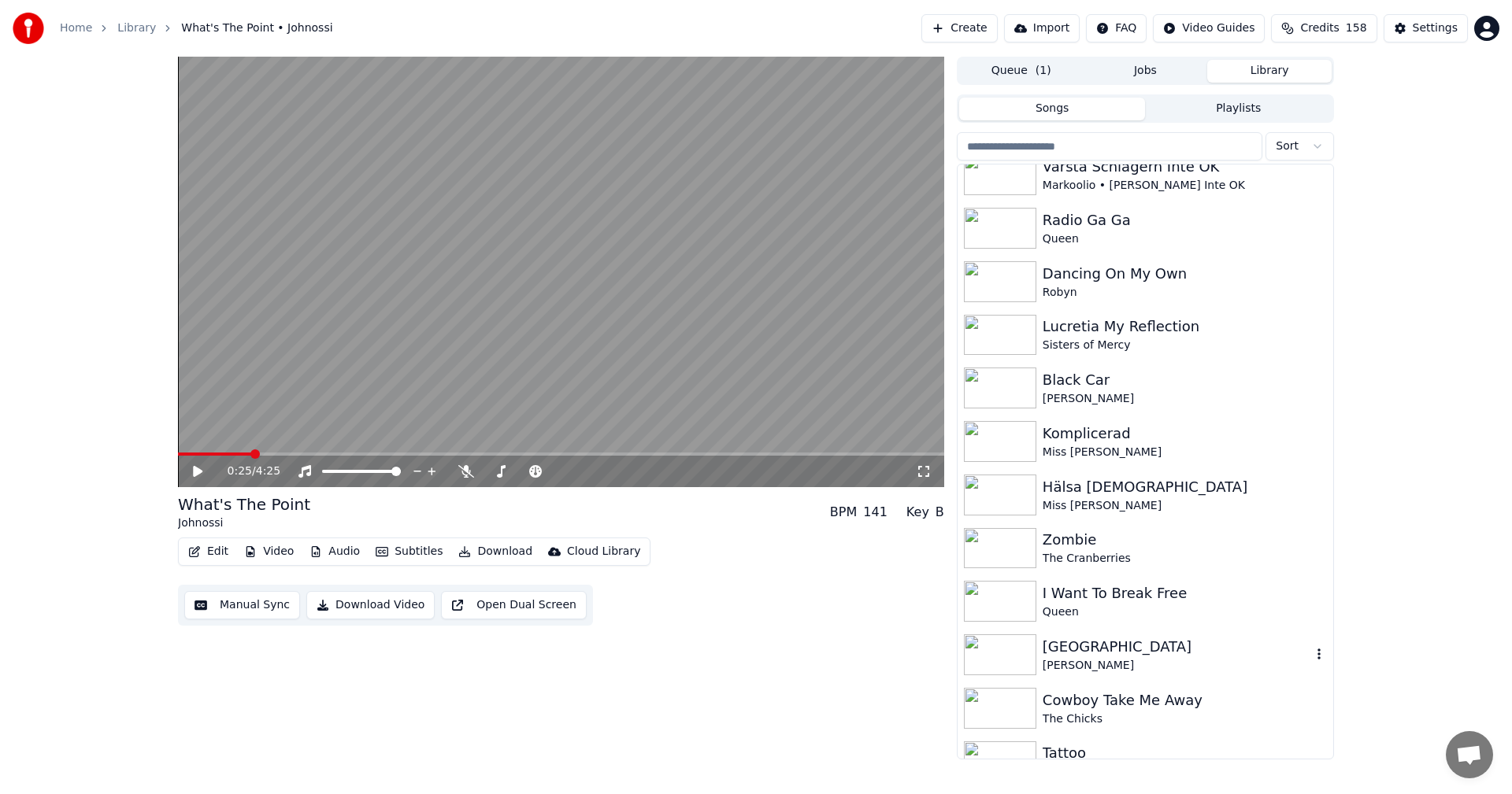
click at [1090, 647] on div "[GEOGRAPHIC_DATA]" at bounding box center [1176, 647] width 269 height 22
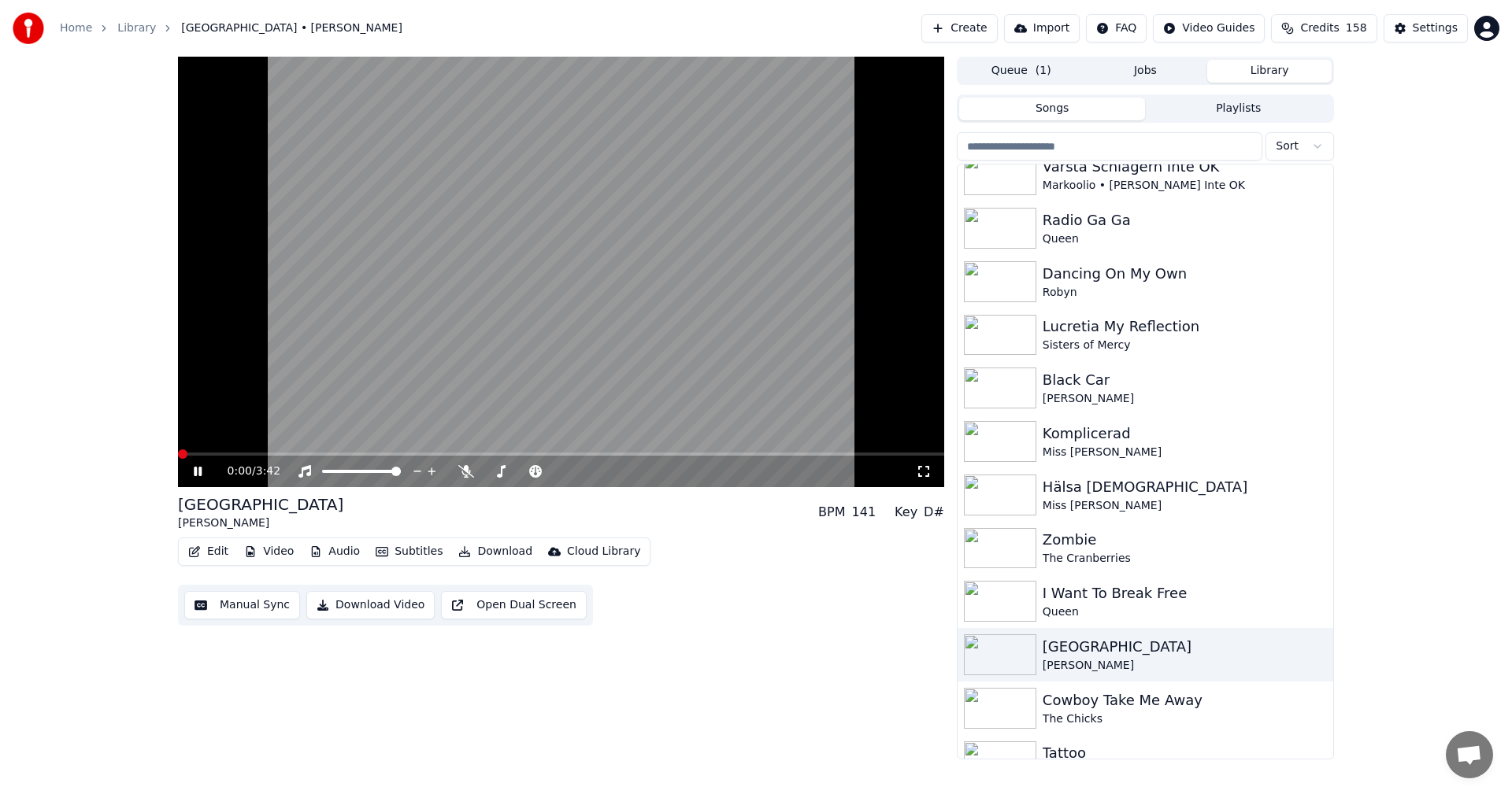
click at [286, 549] on button "Video" at bounding box center [268, 551] width 62 height 22
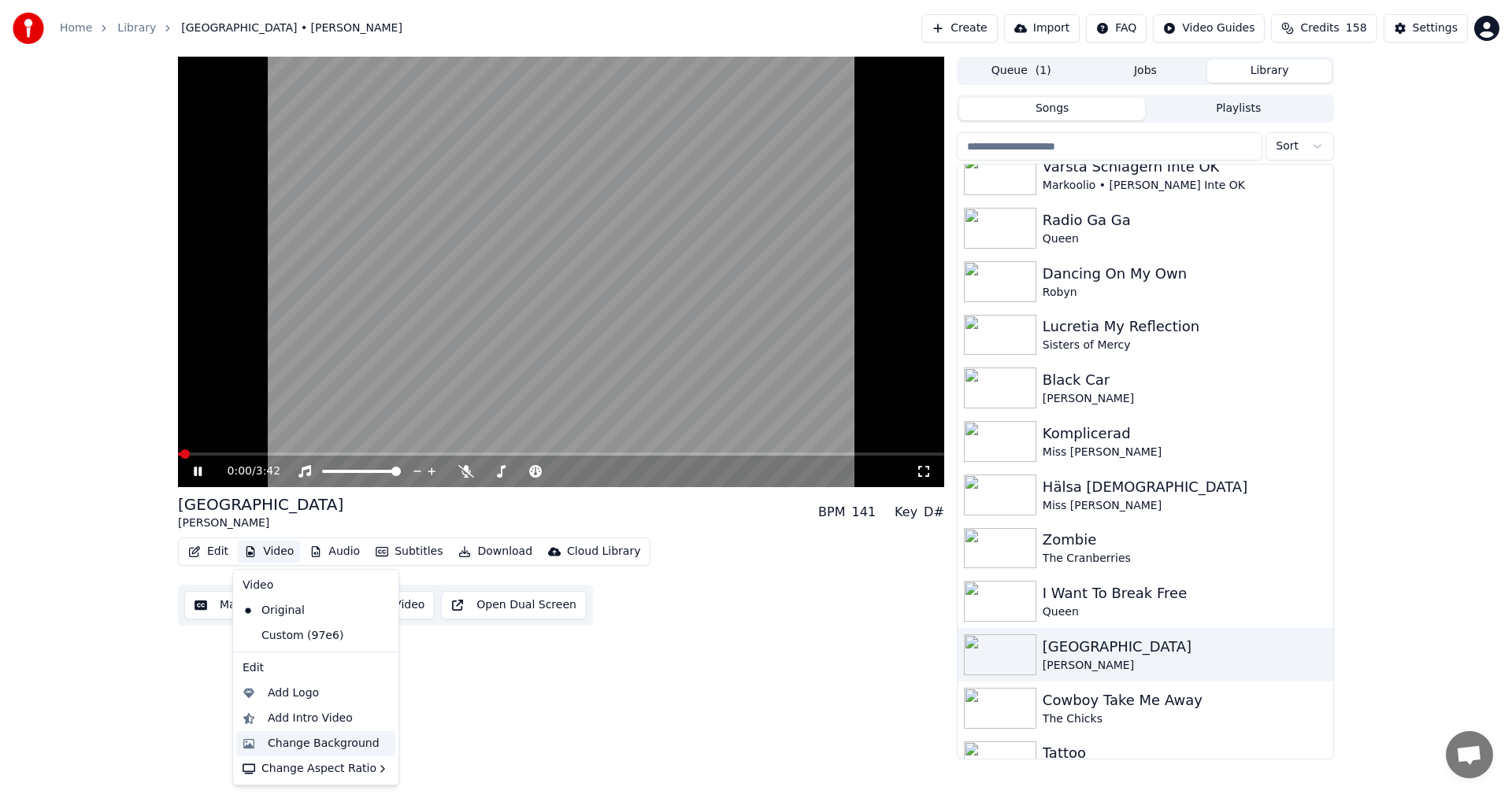
click at [318, 736] on div "Change Background" at bounding box center [323, 743] width 112 height 15
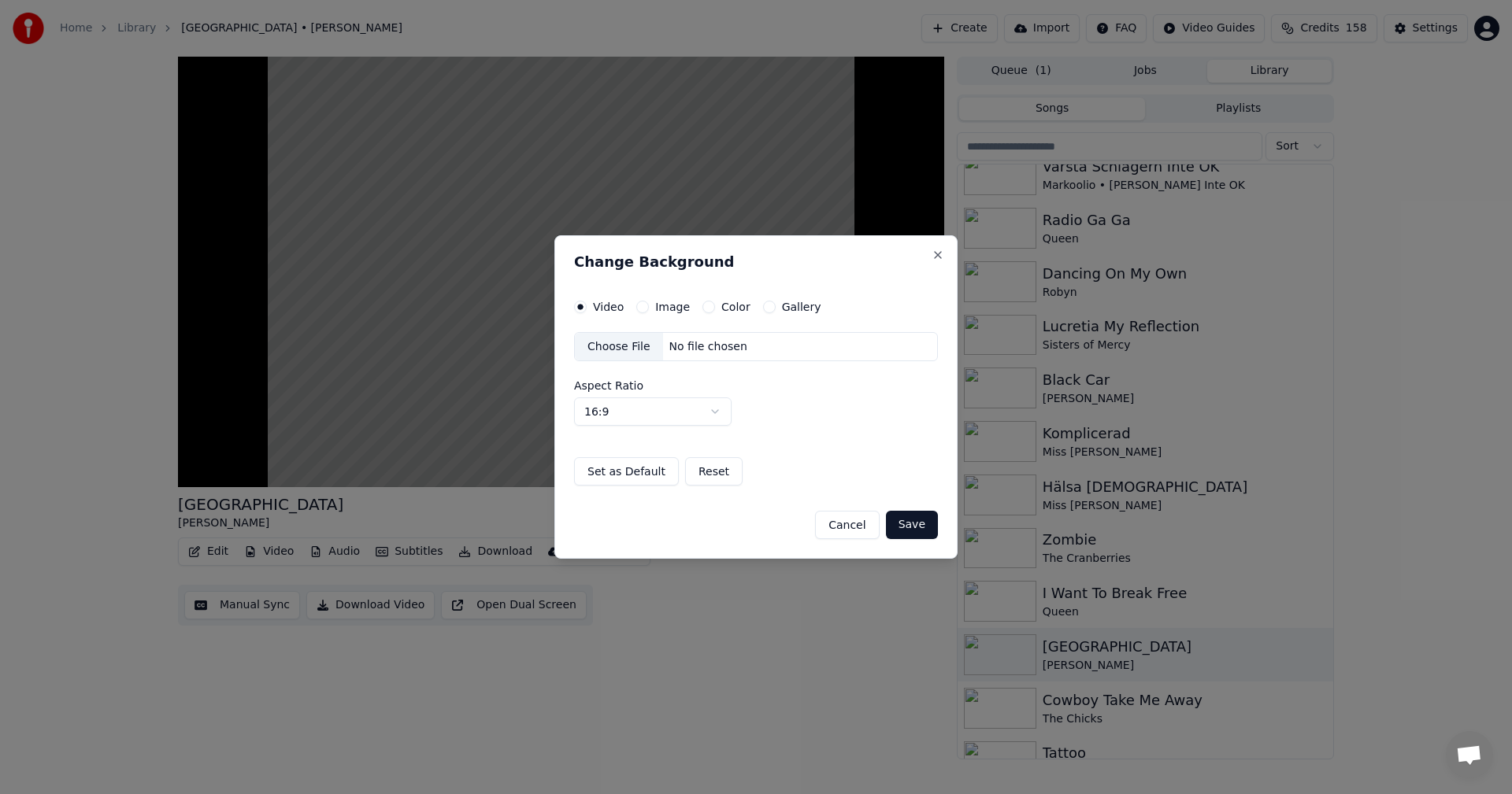
click at [763, 309] on button "Gallery" at bounding box center [768, 306] width 12 height 12
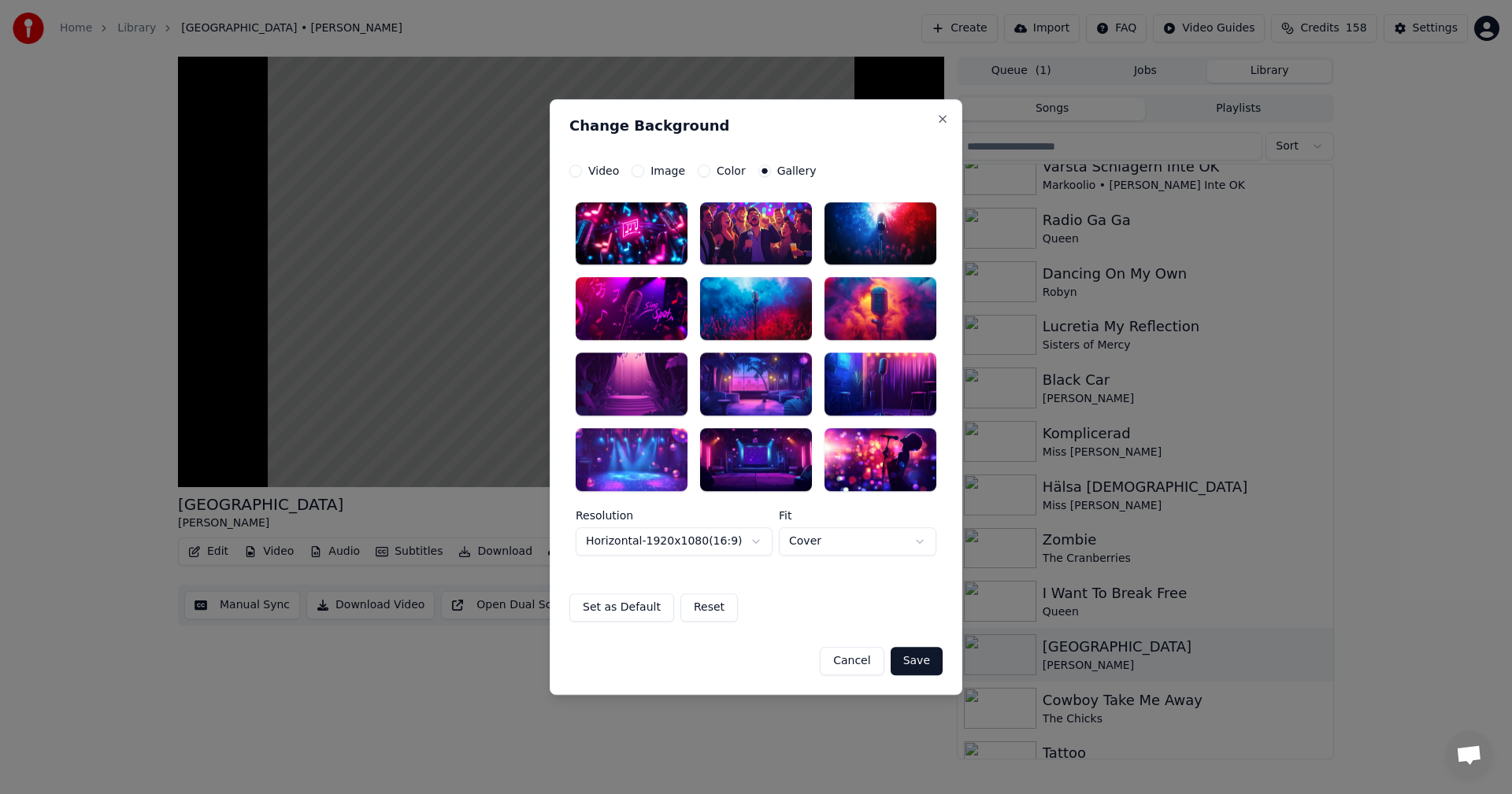
click at [640, 360] on div at bounding box center [631, 385] width 112 height 63
click at [911, 652] on button "Save" at bounding box center [917, 661] width 52 height 29
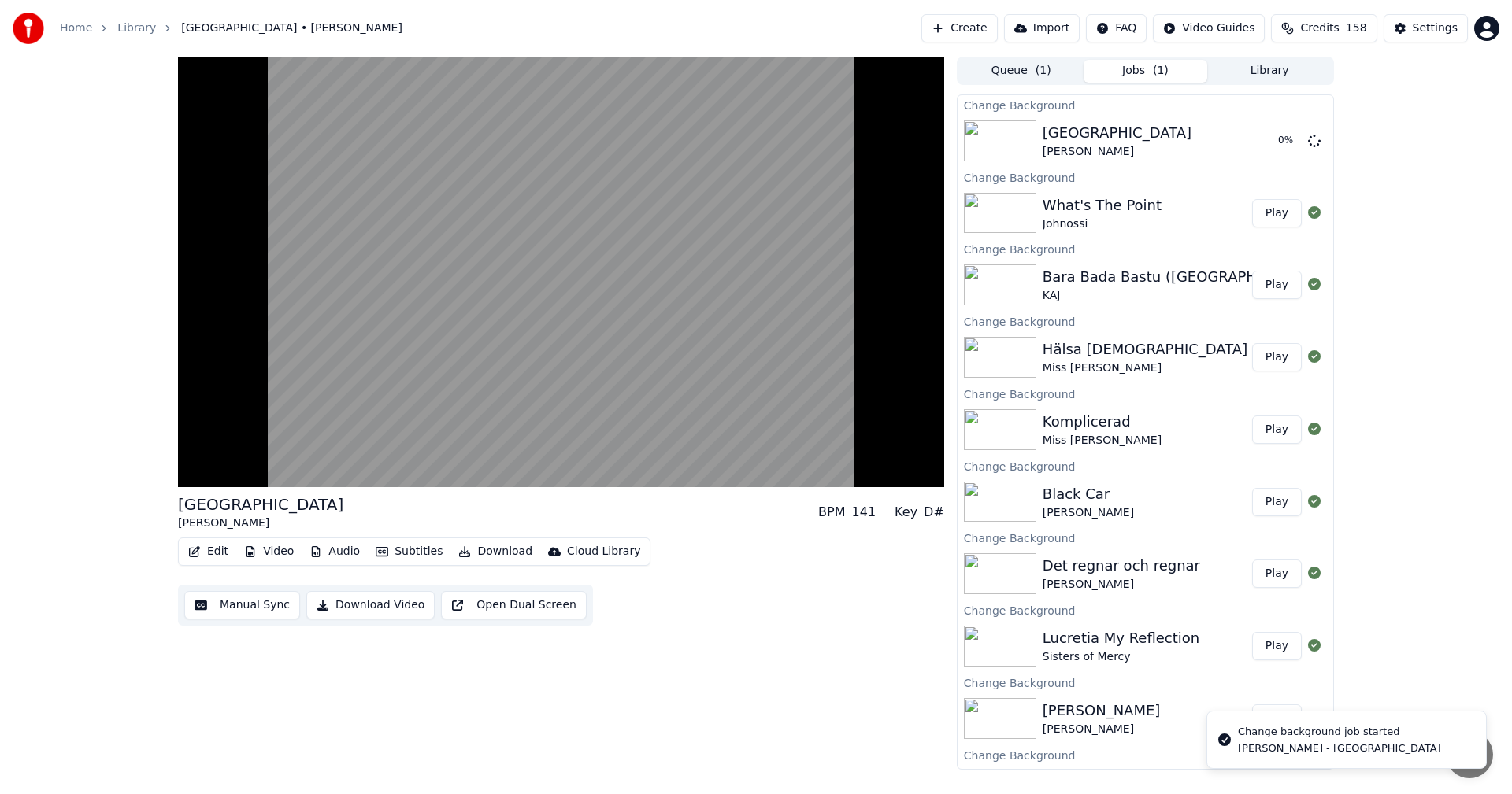
click at [1264, 70] on button "Library" at bounding box center [1269, 72] width 124 height 23
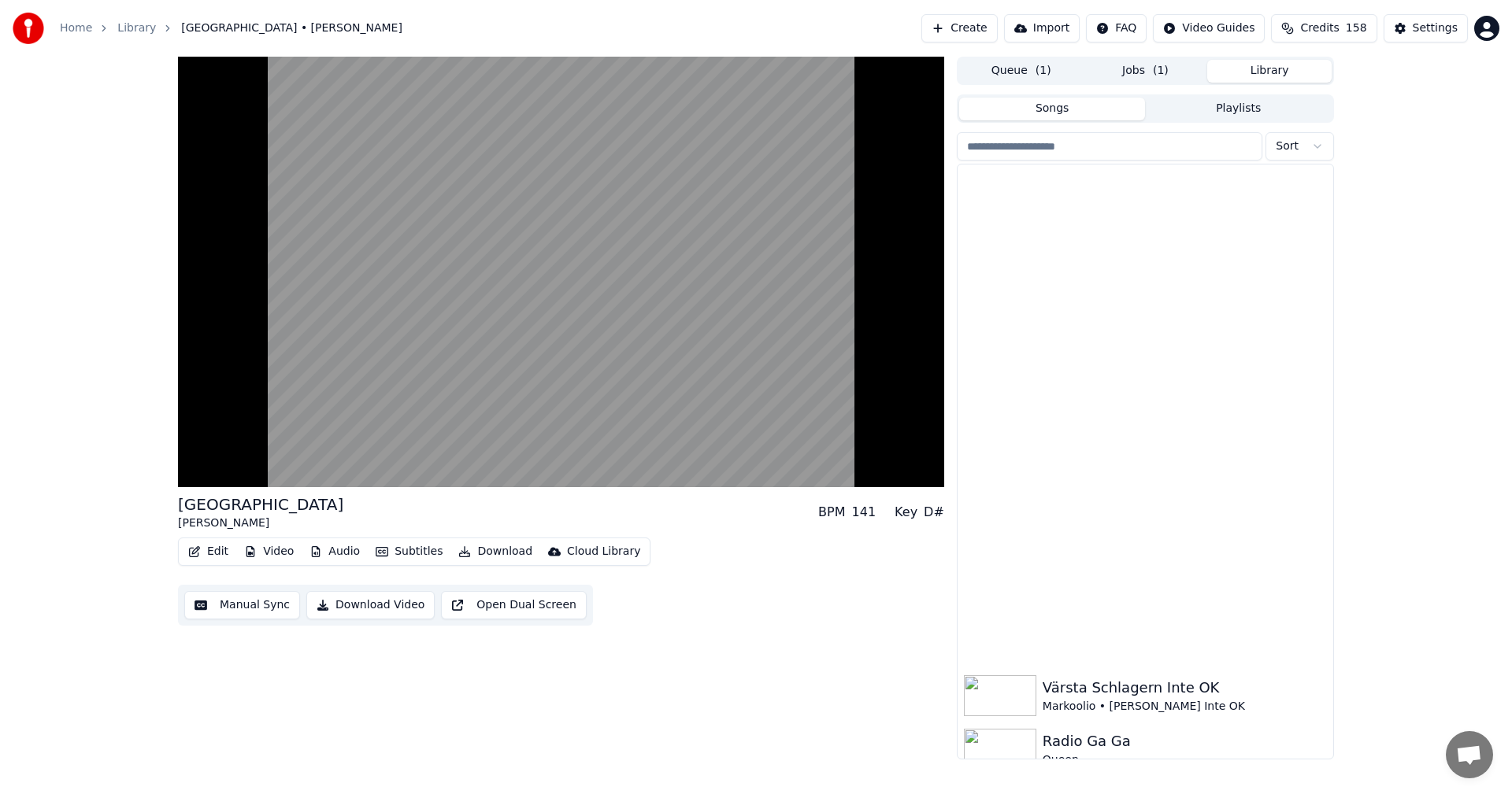
scroll to position [3121, 0]
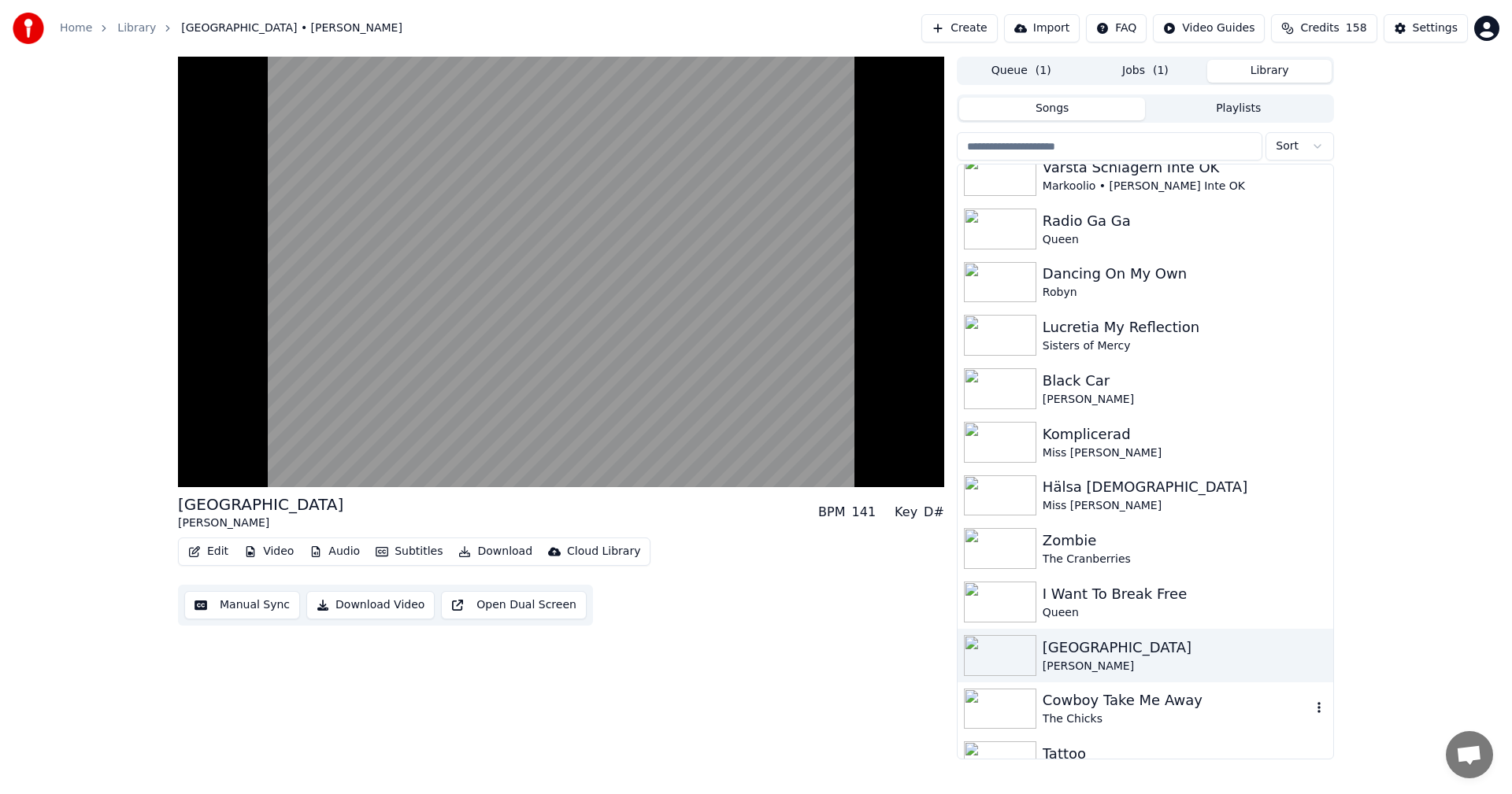
click at [1173, 700] on div "Cowboy Take Me Away" at bounding box center [1176, 700] width 269 height 22
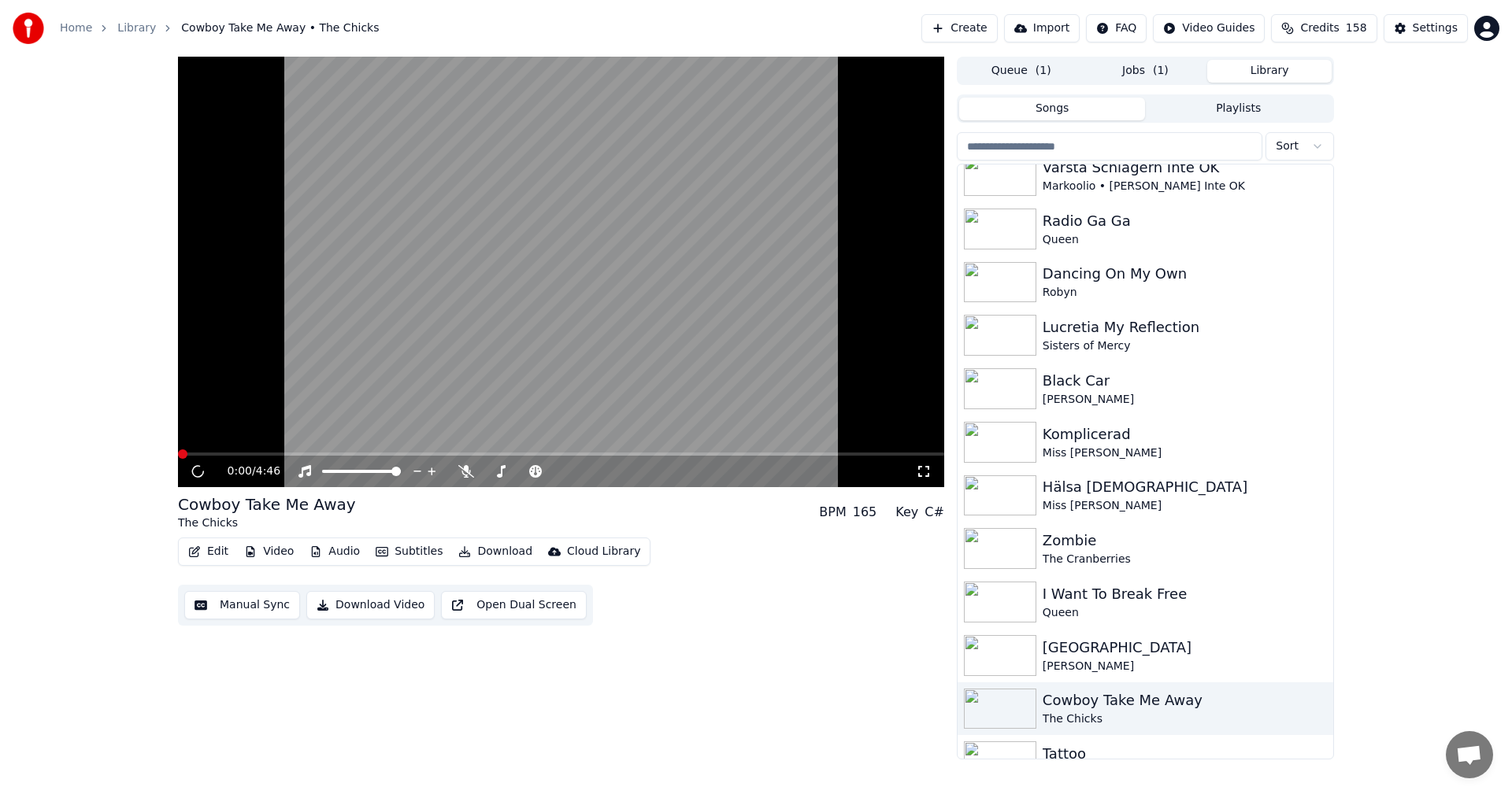
click at [265, 549] on button "Video" at bounding box center [268, 551] width 62 height 22
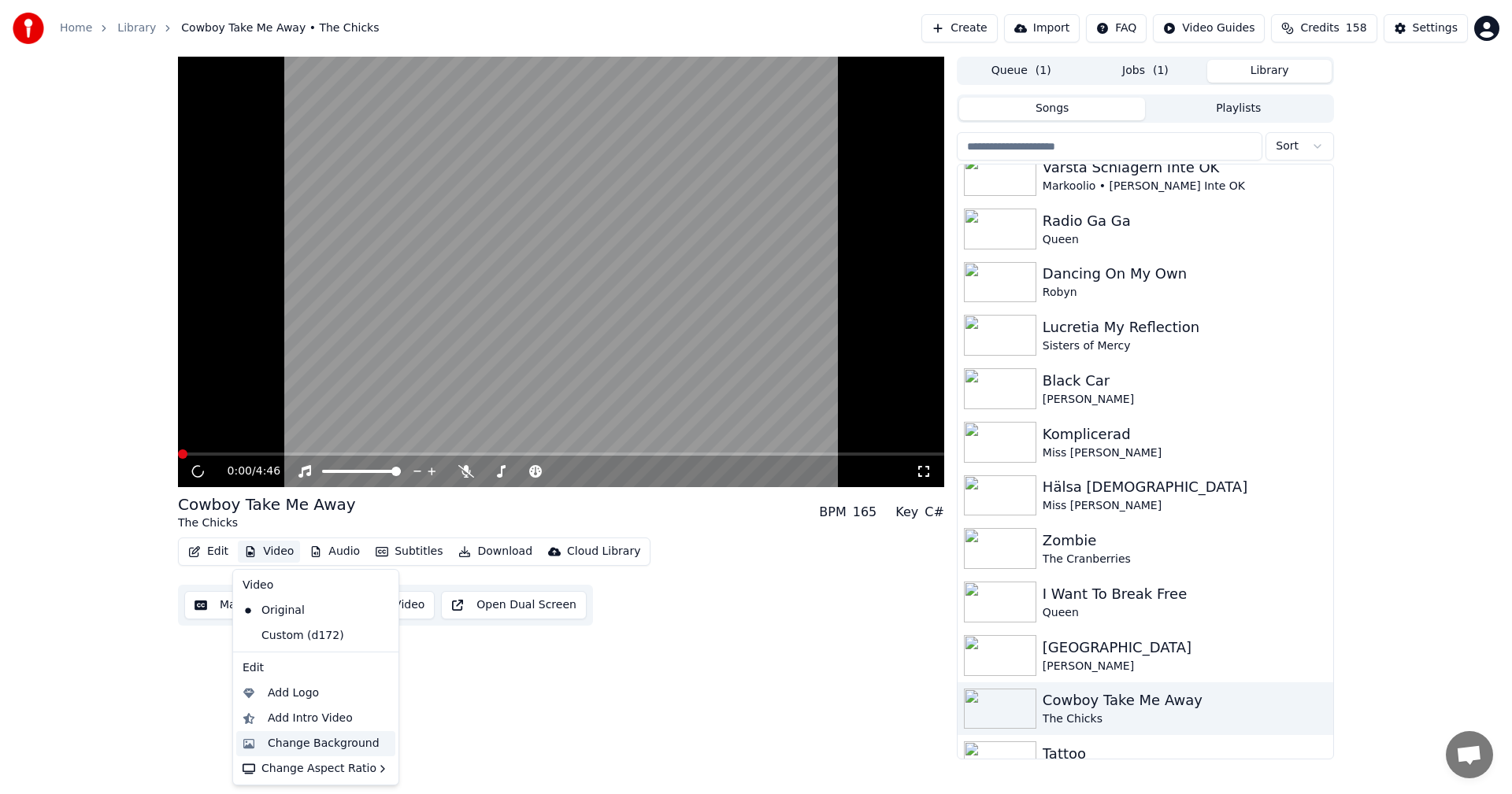
click at [328, 737] on div "Change Background" at bounding box center [323, 743] width 112 height 15
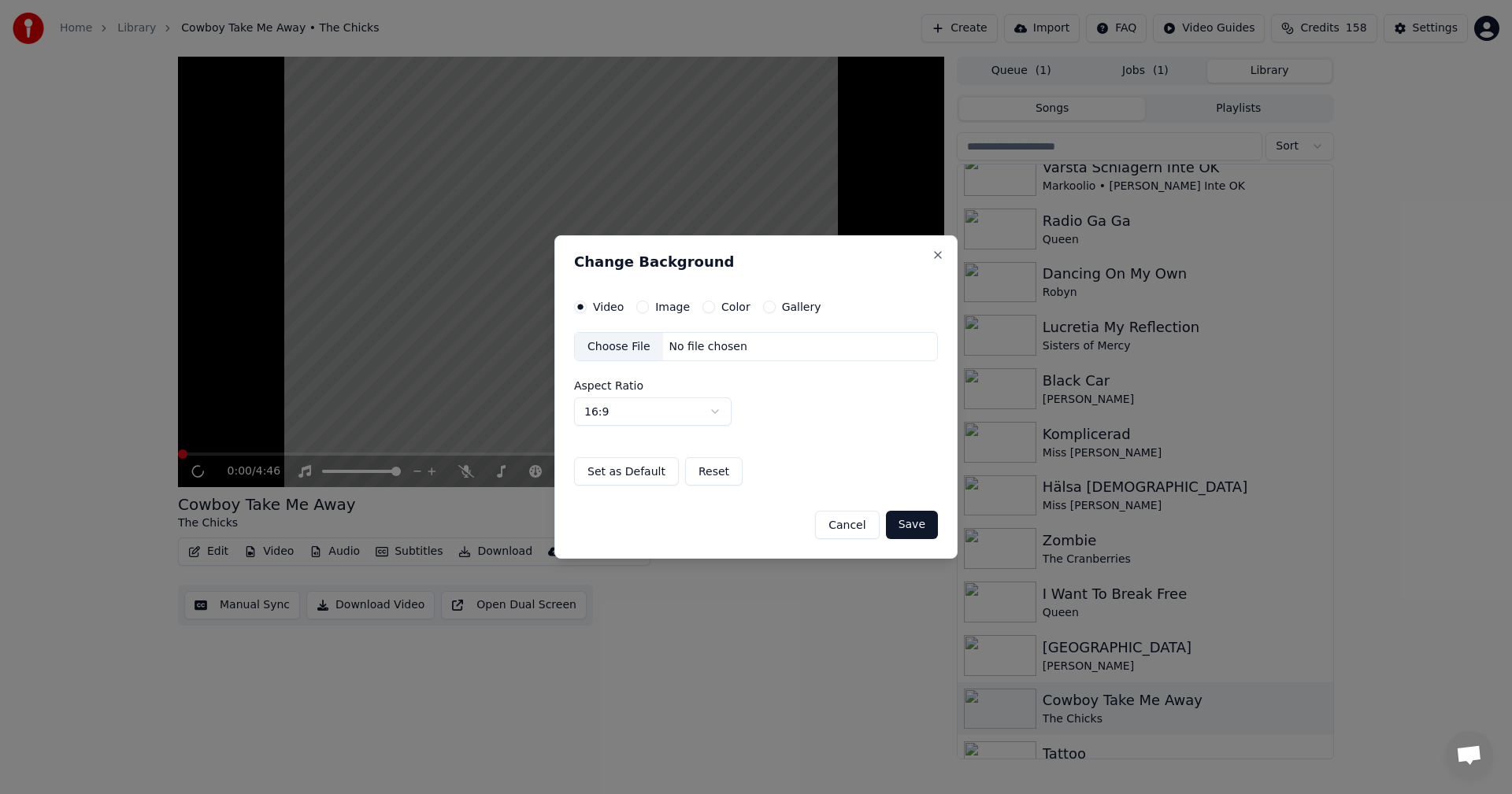
click at [765, 309] on button "Gallery" at bounding box center [768, 306] width 12 height 12
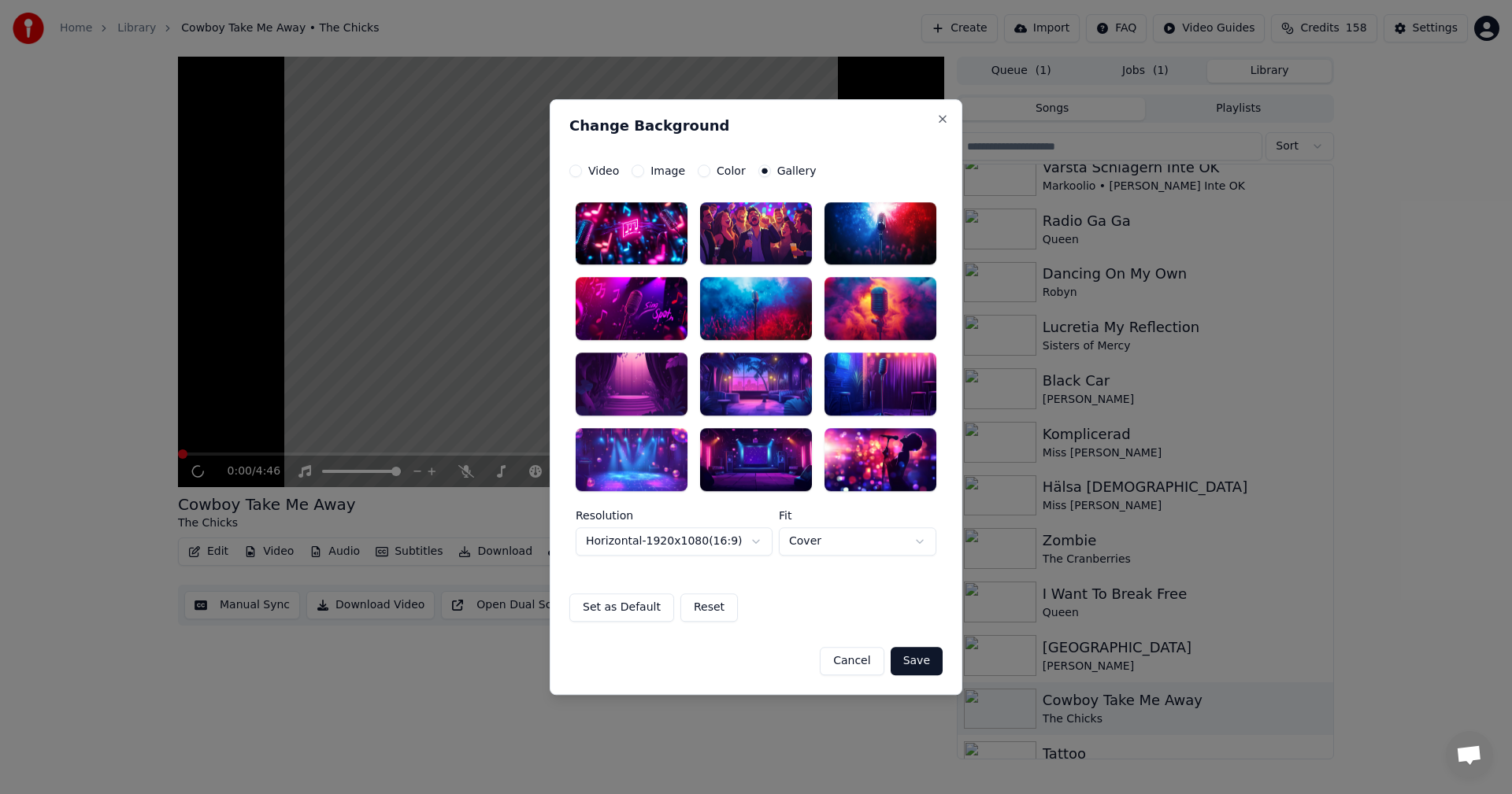
click at [756, 408] on div at bounding box center [756, 385] width 112 height 63
click at [928, 660] on button "Save" at bounding box center [917, 661] width 52 height 29
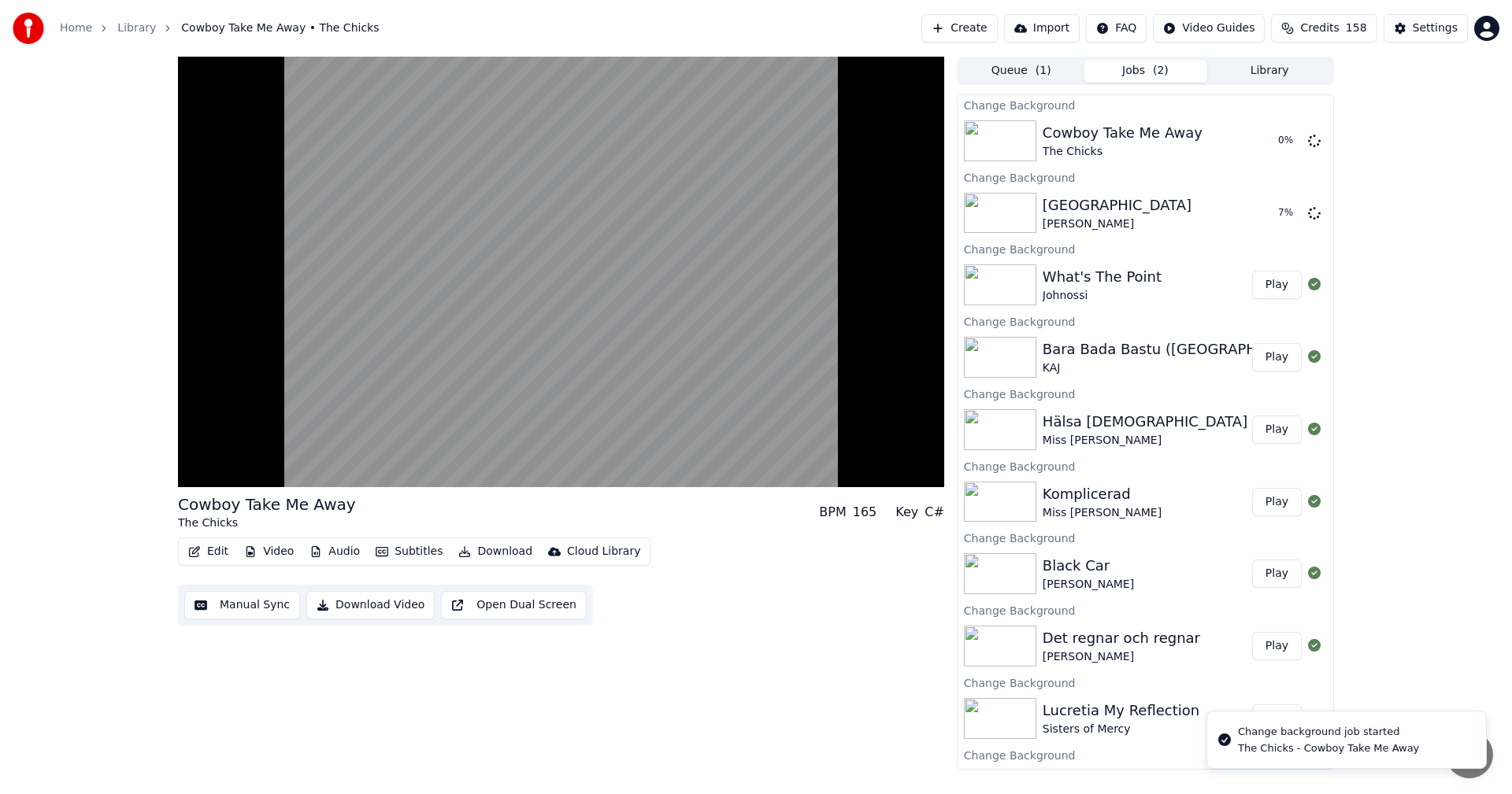
click at [1281, 74] on button "Library" at bounding box center [1269, 72] width 124 height 23
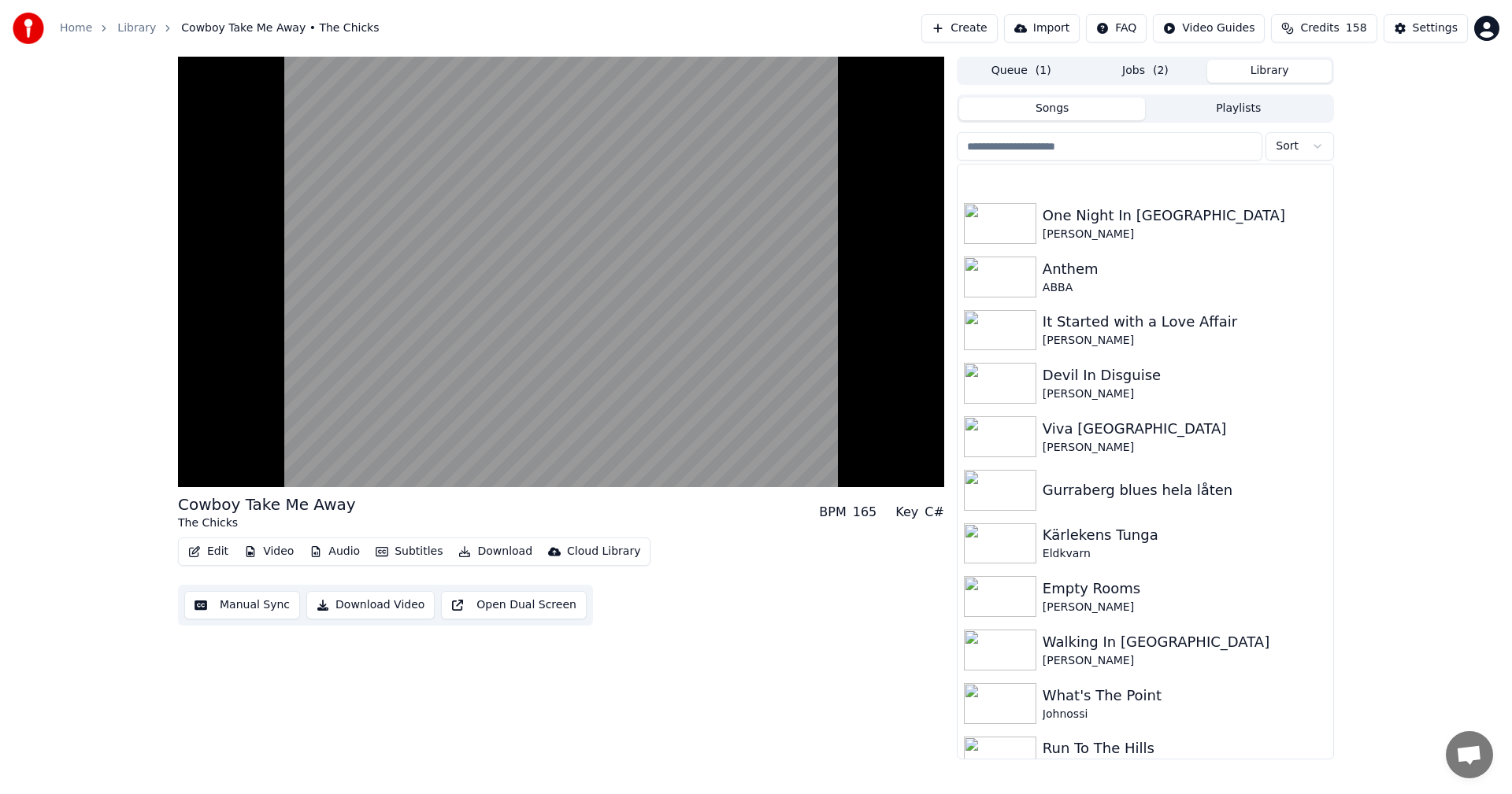
scroll to position [3992, 0]
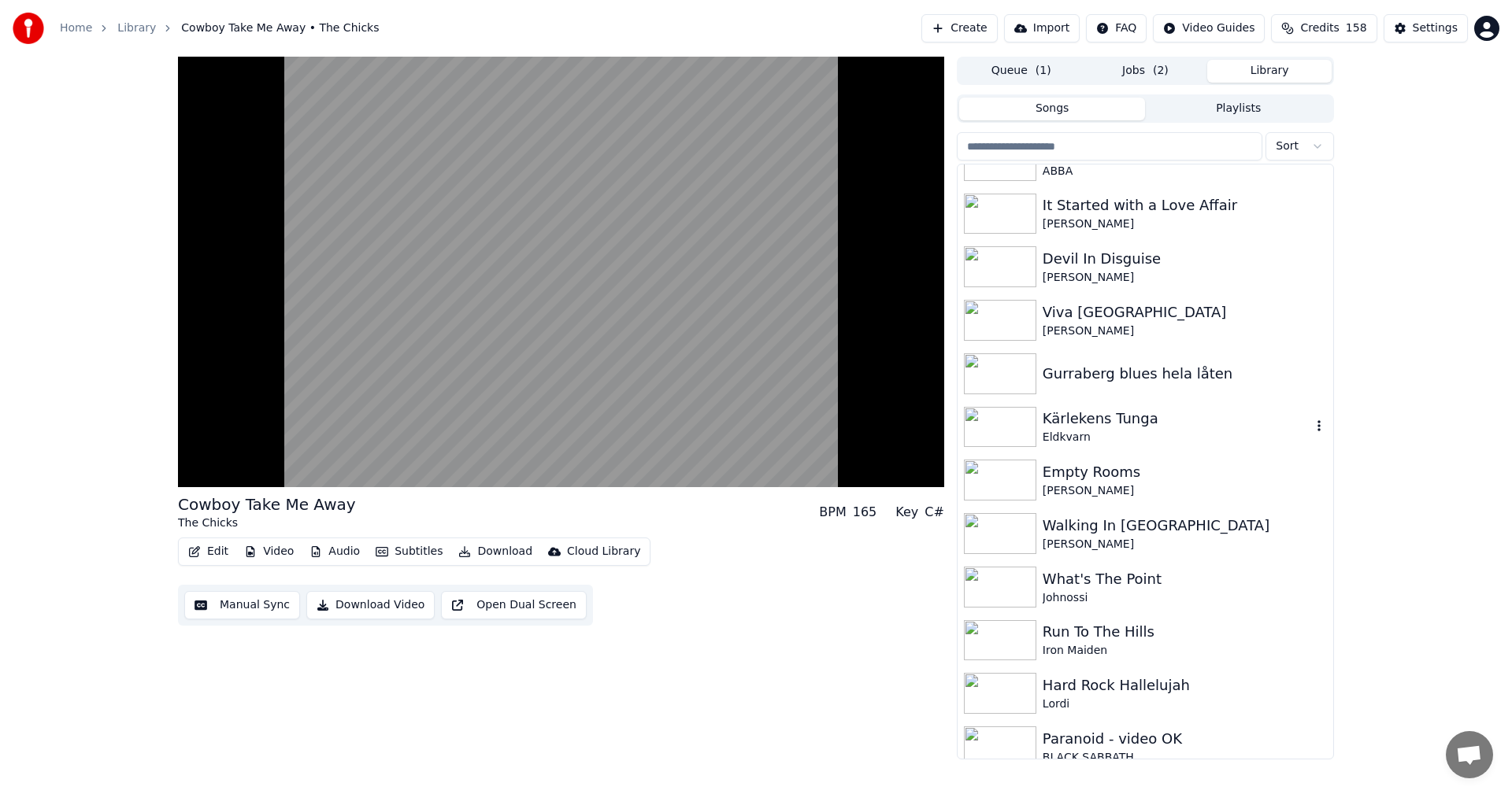
click at [1176, 416] on div "Kärlekens Tunga" at bounding box center [1176, 418] width 269 height 22
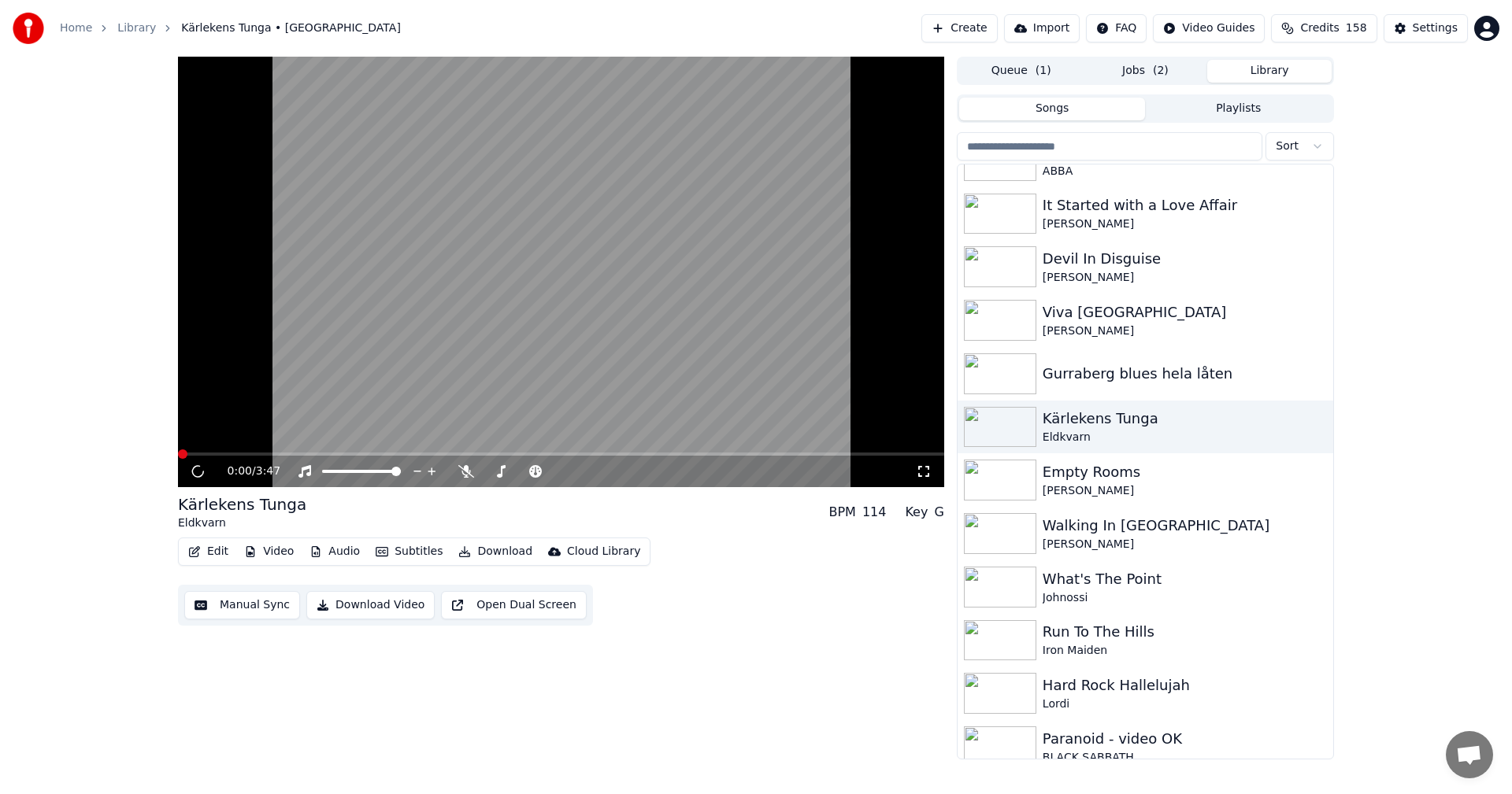
click at [261, 548] on button "Video" at bounding box center [268, 551] width 62 height 22
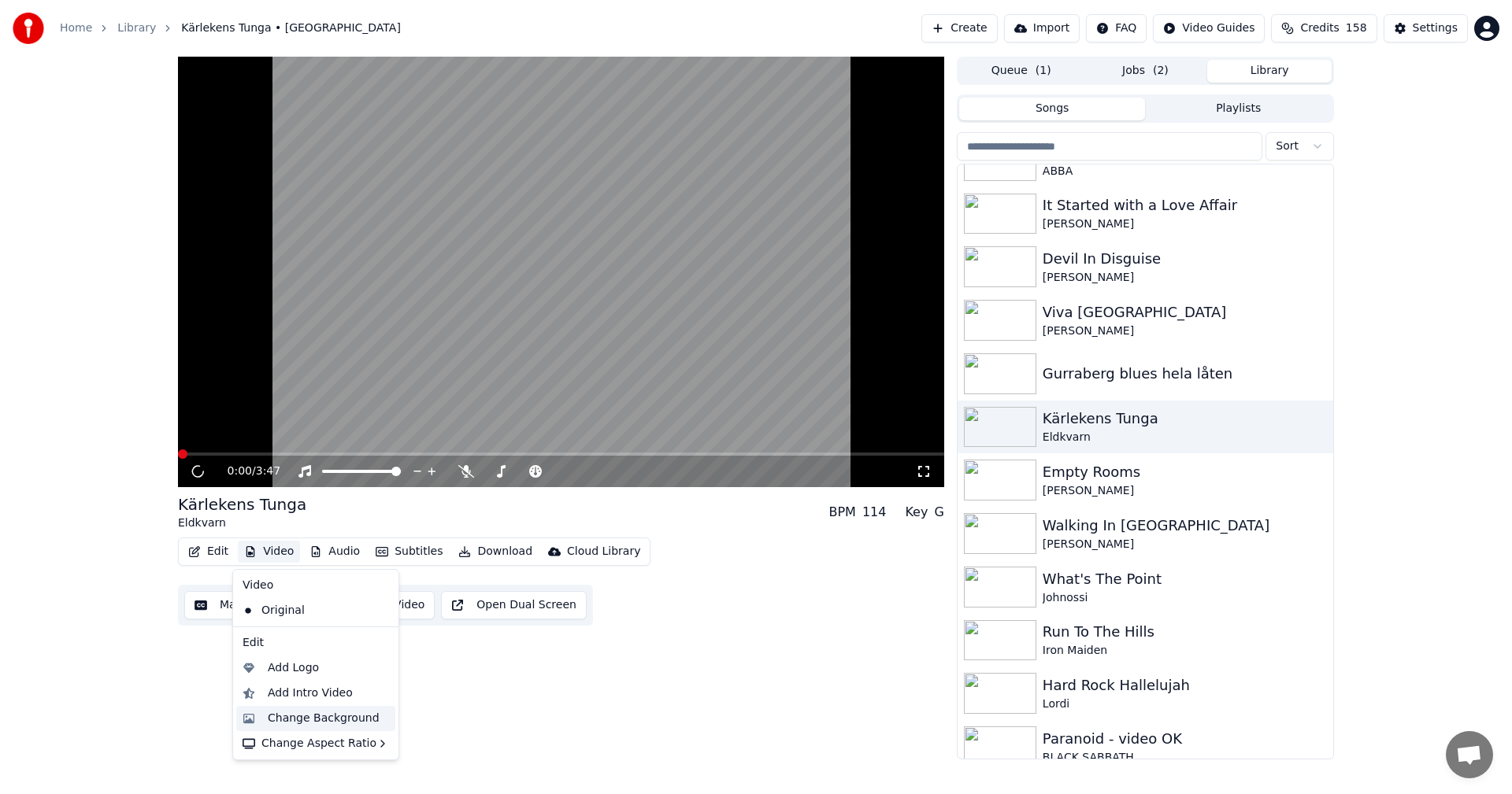
click at [322, 714] on div "Change Background" at bounding box center [323, 718] width 112 height 15
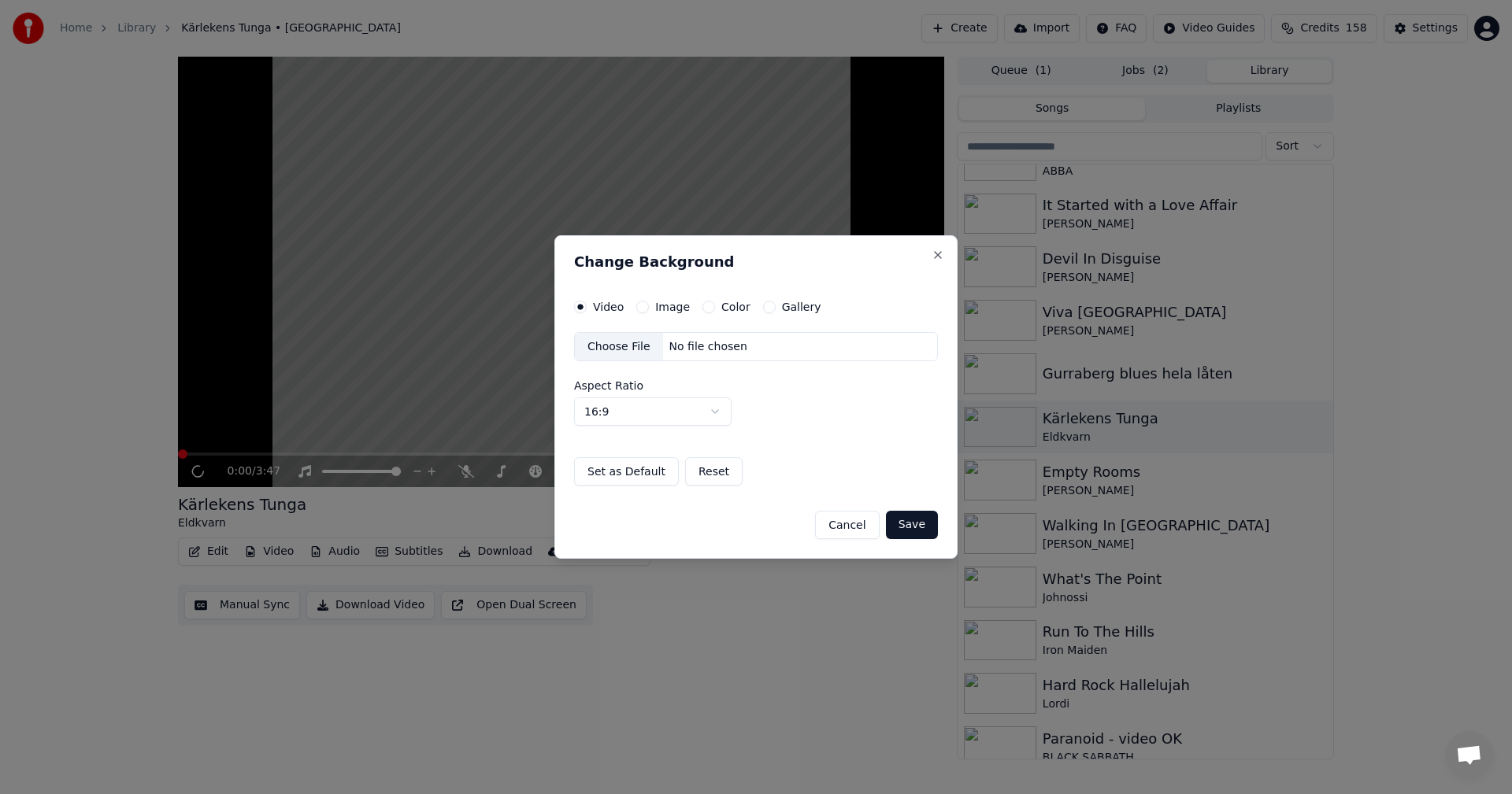
click at [763, 312] on button "Gallery" at bounding box center [768, 306] width 12 height 12
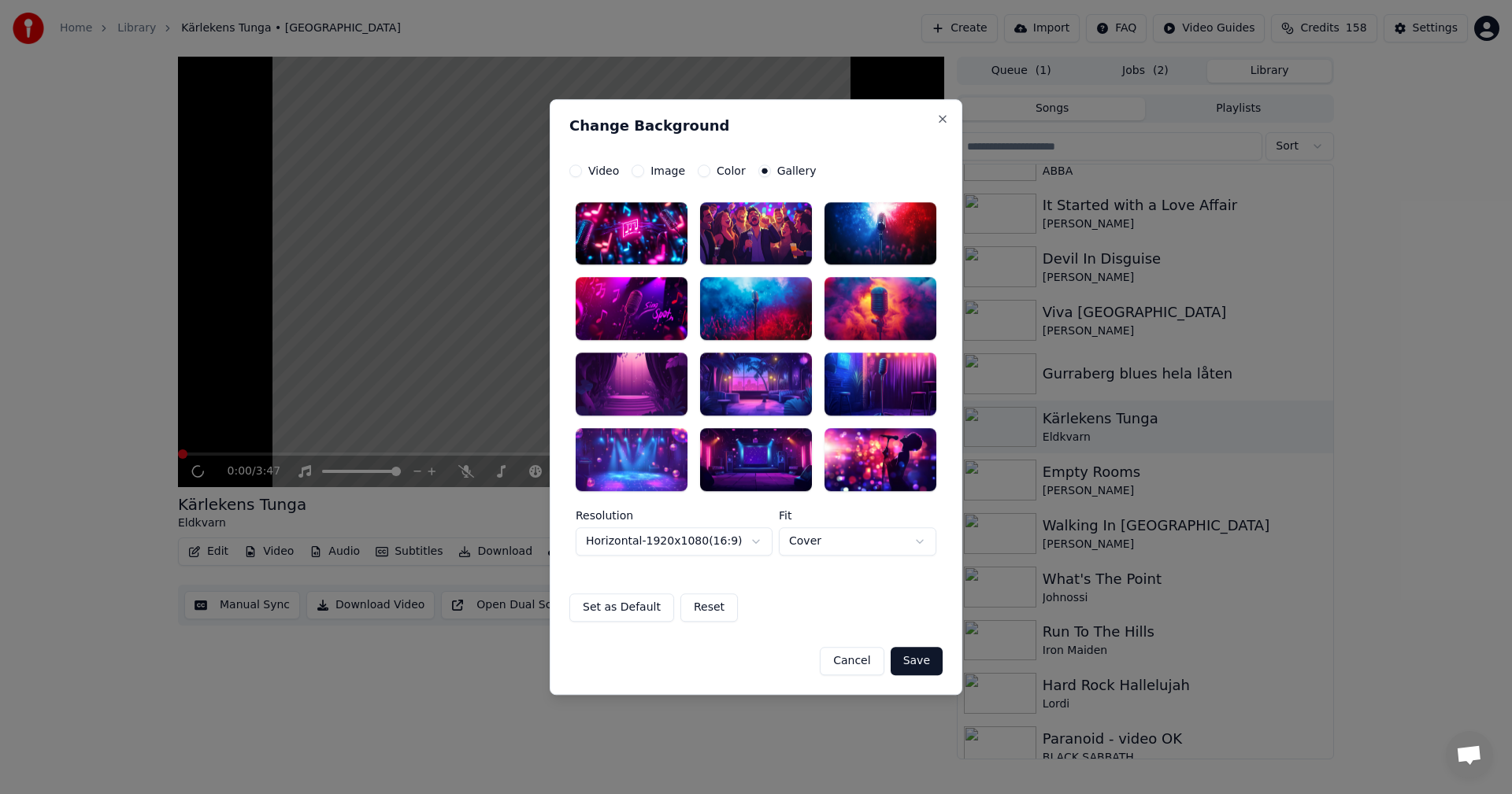
click at [743, 453] on div at bounding box center [756, 460] width 112 height 63
click at [926, 655] on button "Save" at bounding box center [917, 661] width 52 height 29
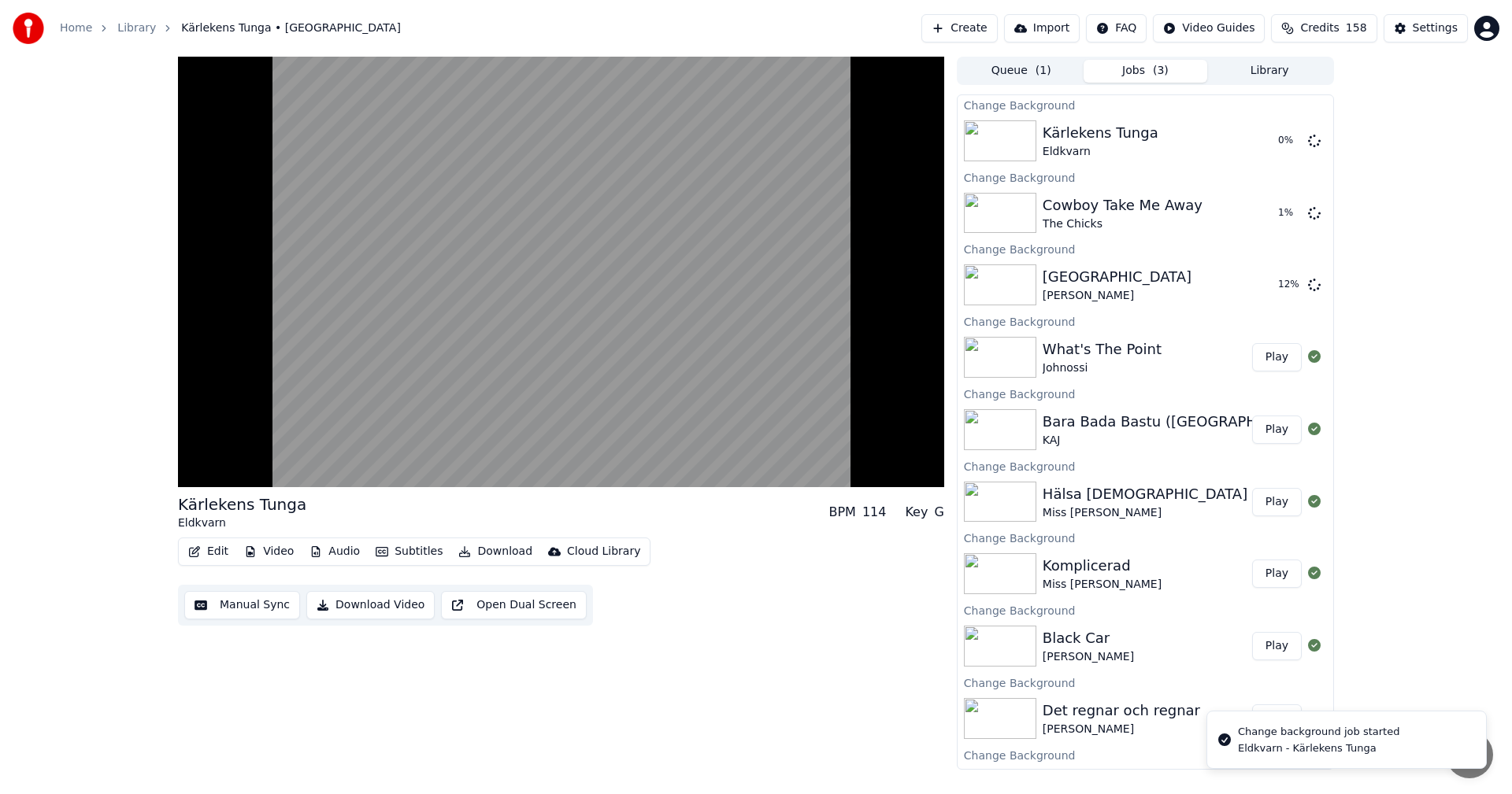
click at [1301, 78] on button "Library" at bounding box center [1269, 72] width 124 height 23
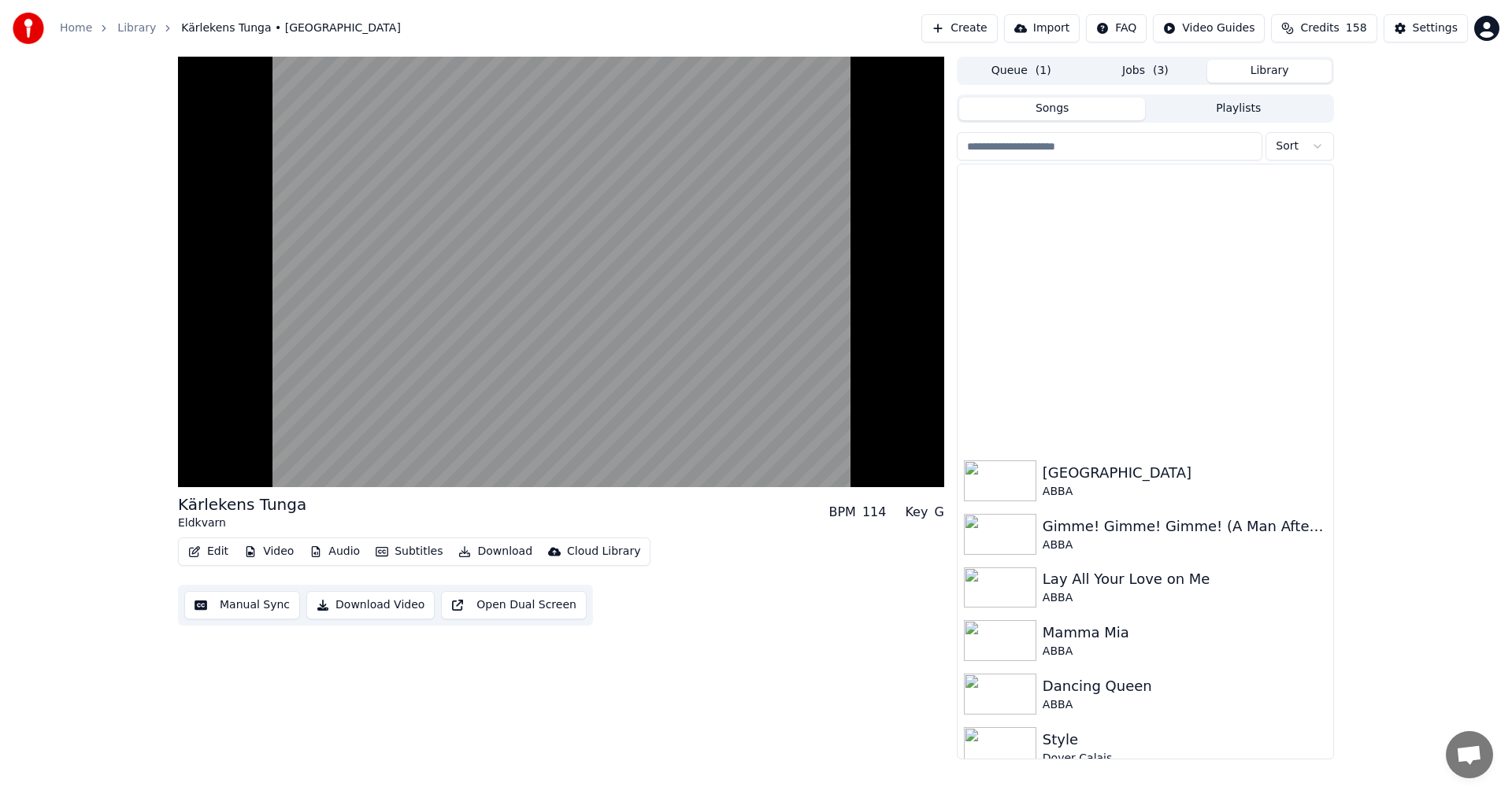
scroll to position [6760, 0]
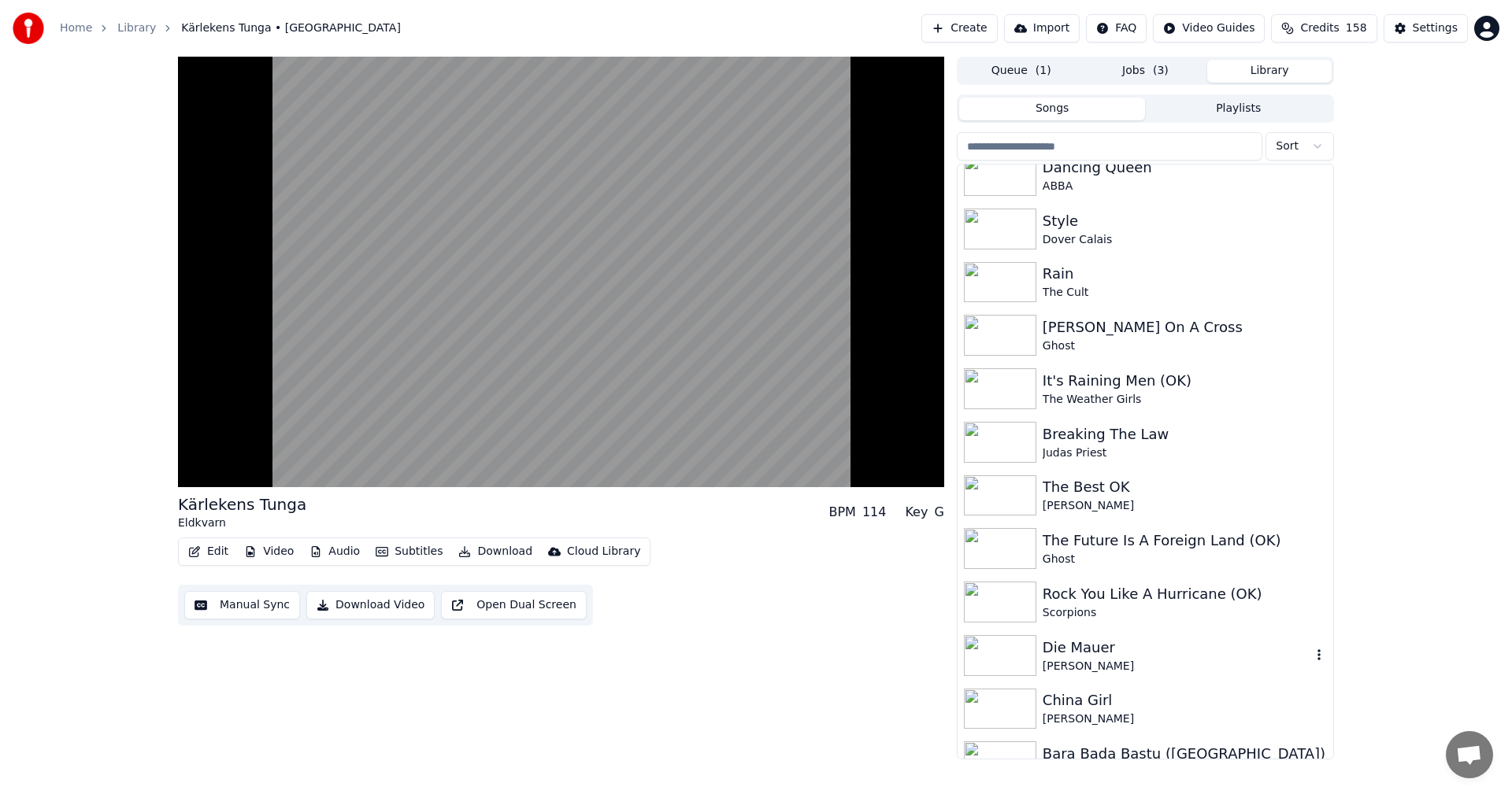
click at [1126, 639] on div "Die Mauer" at bounding box center [1176, 648] width 269 height 22
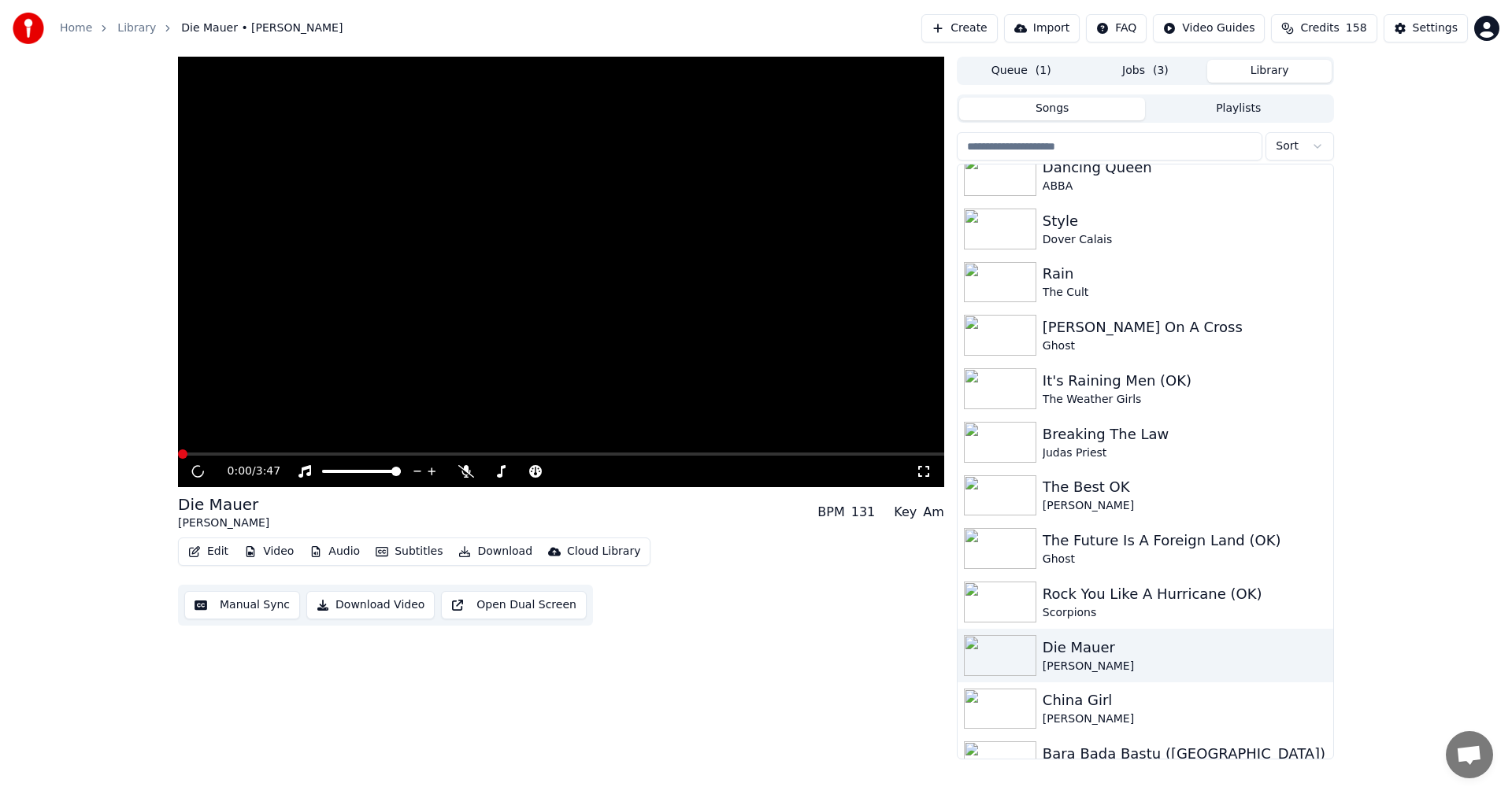
click at [256, 553] on button "Video" at bounding box center [268, 551] width 62 height 22
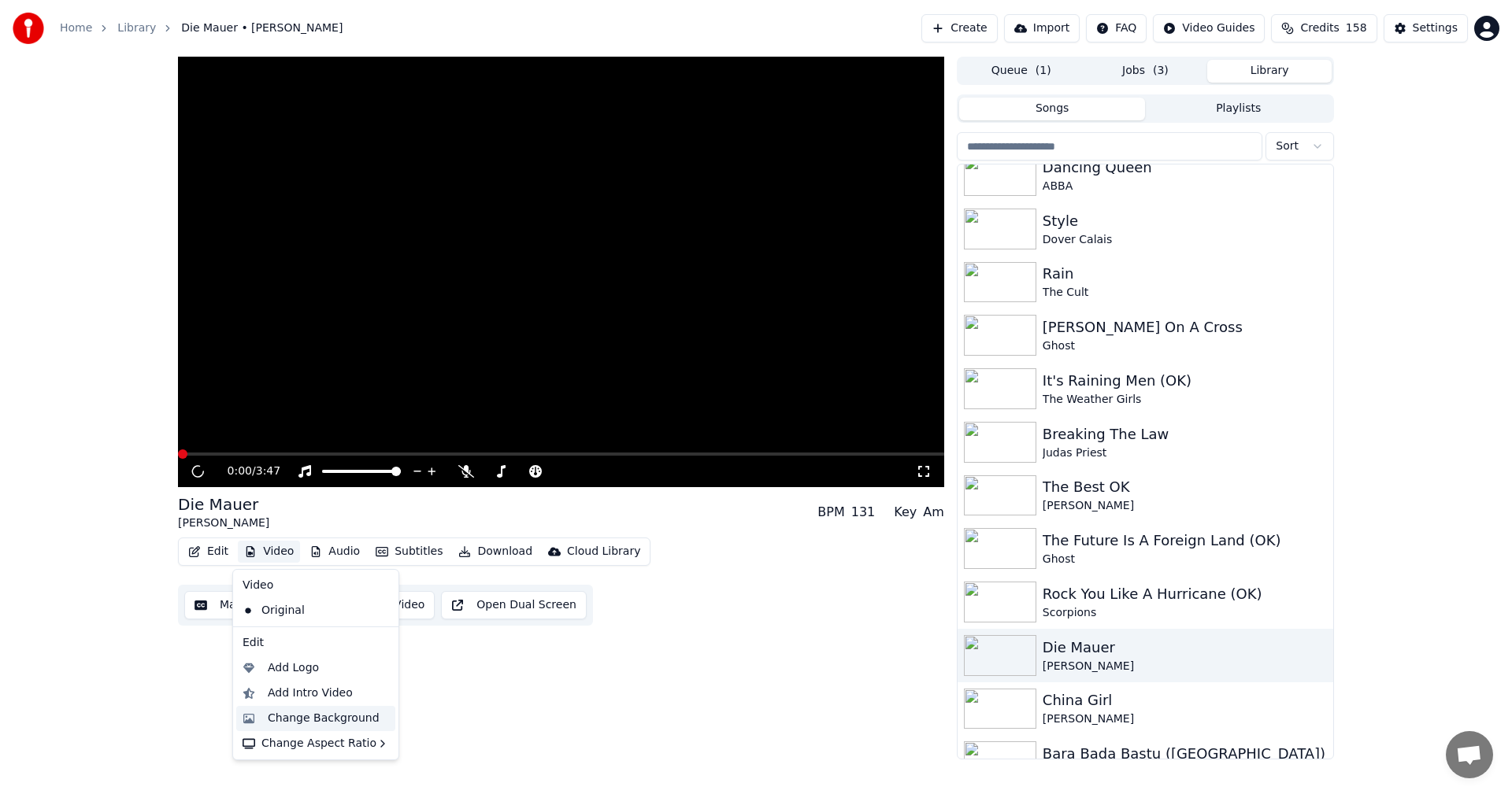
click at [336, 713] on div "Change Background" at bounding box center [323, 718] width 112 height 15
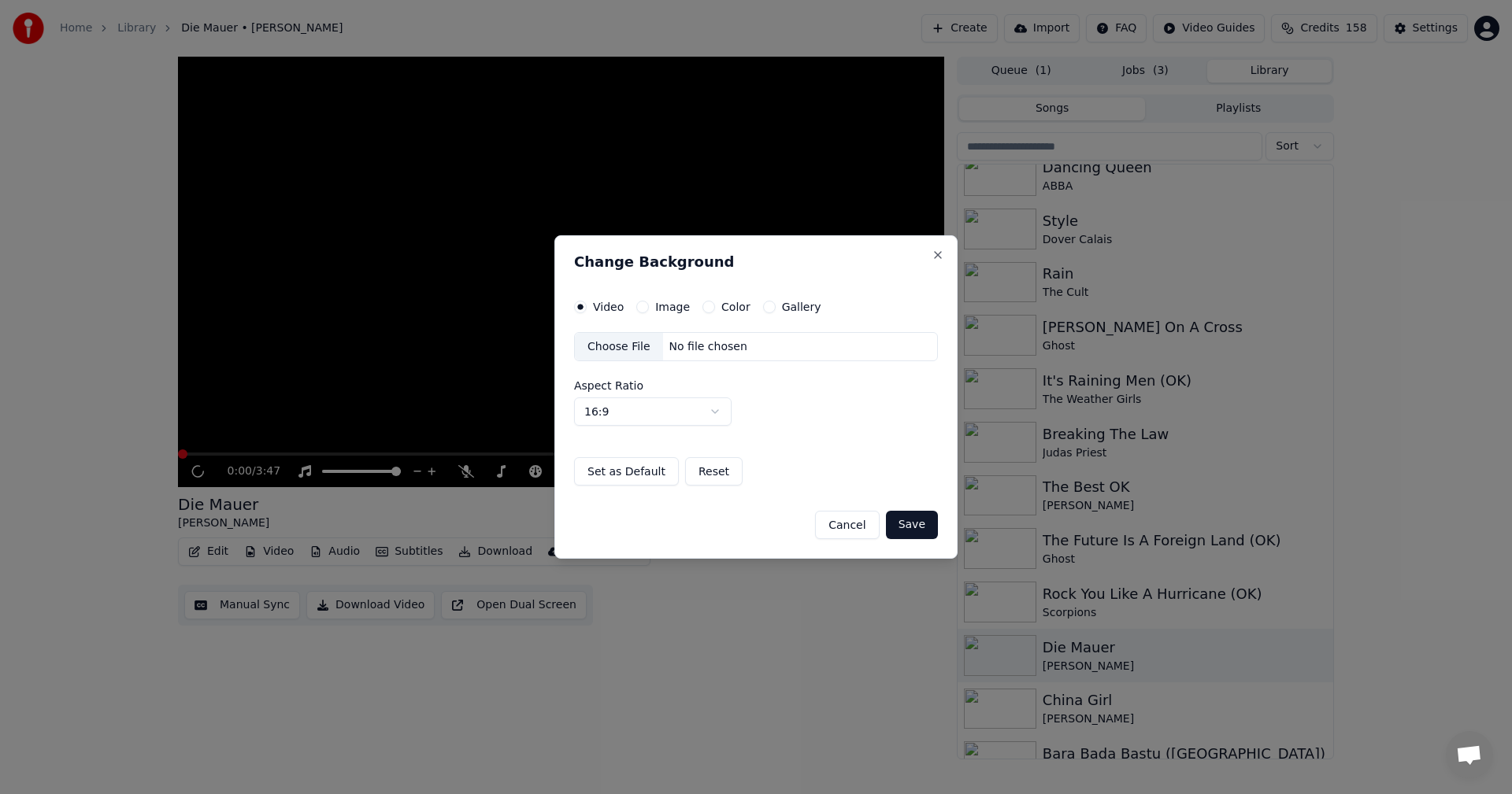
click at [767, 303] on button "Gallery" at bounding box center [768, 306] width 12 height 12
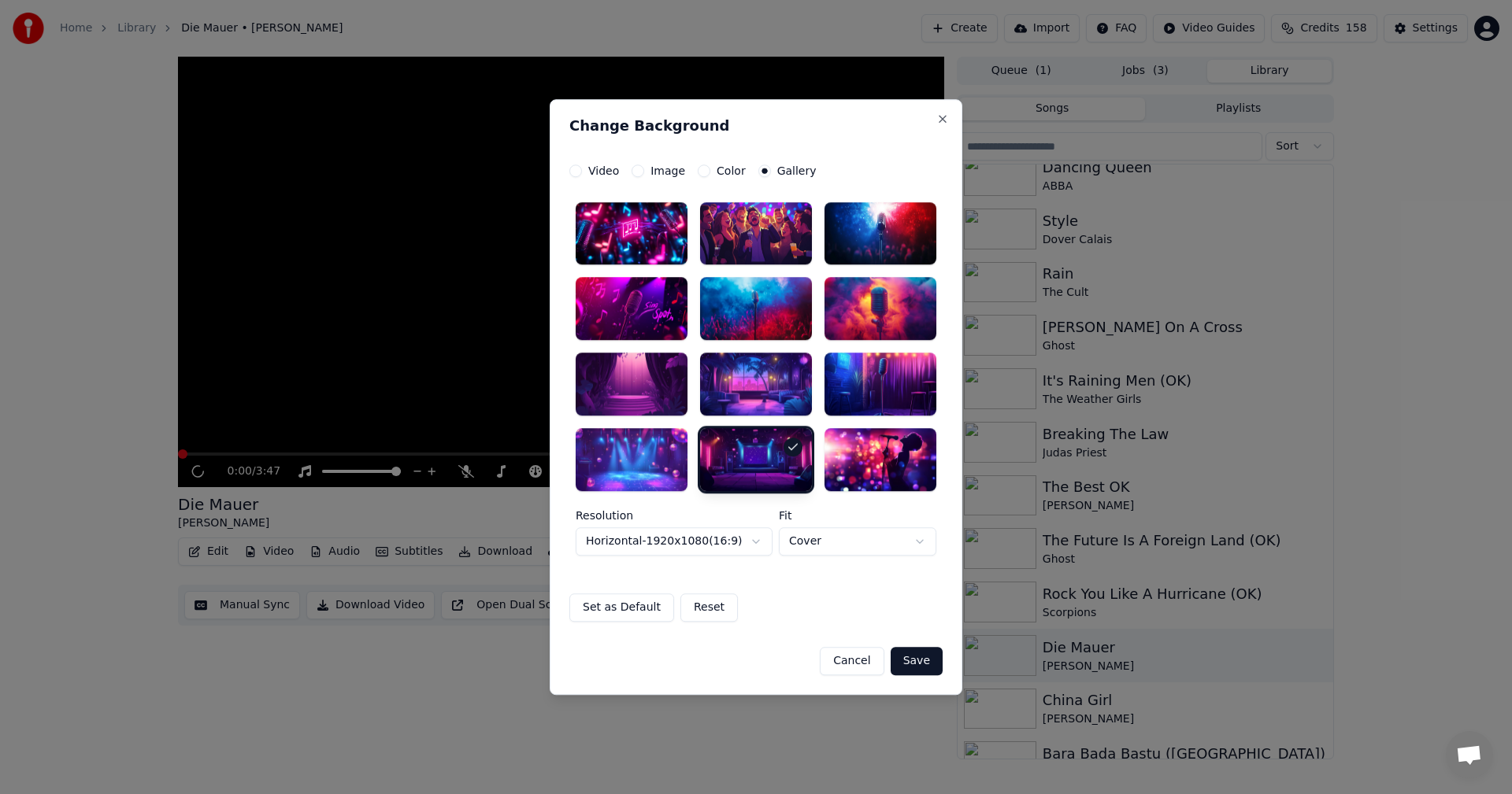
click at [931, 665] on button "Save" at bounding box center [917, 661] width 52 height 29
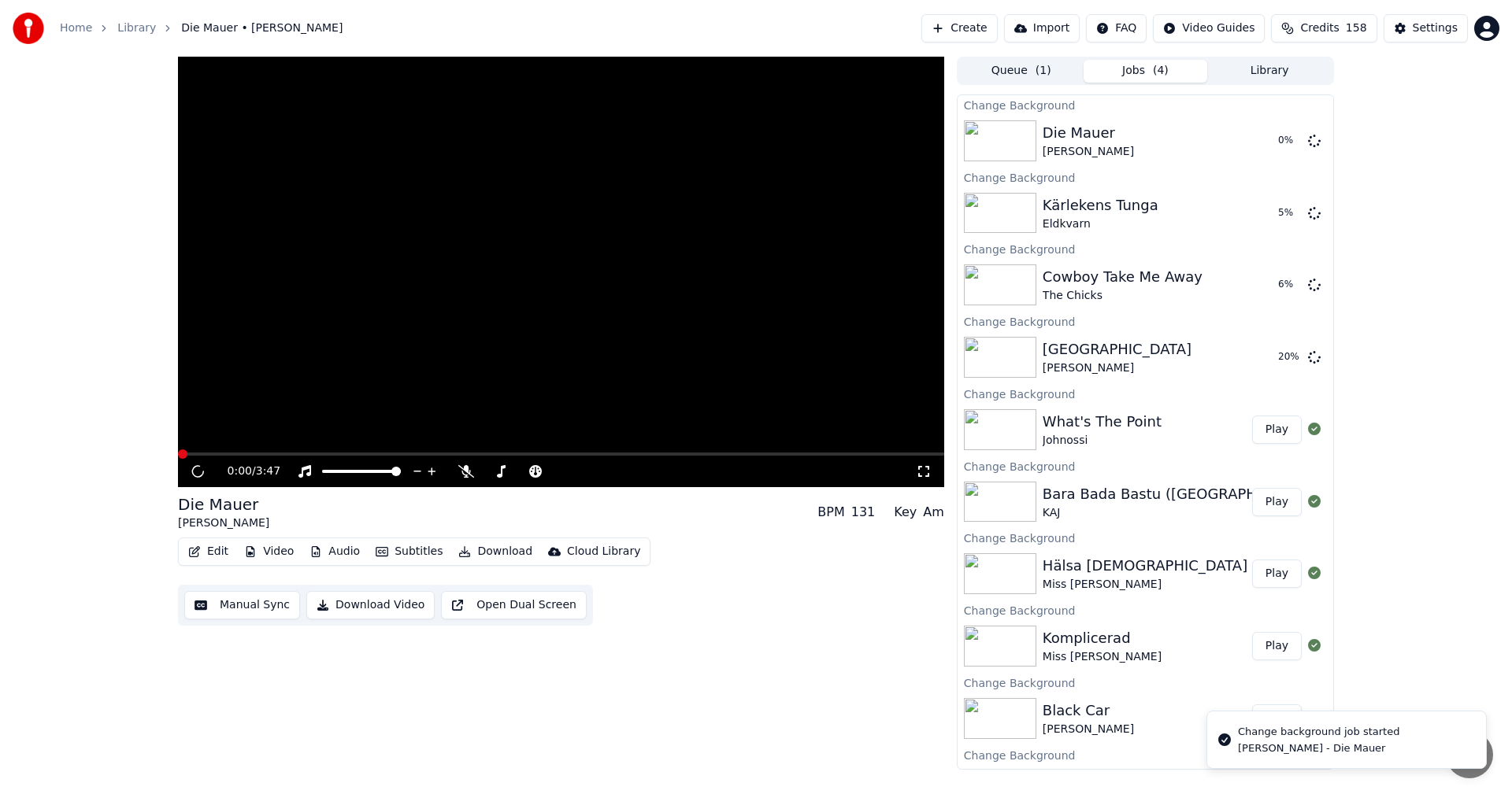
click at [1274, 77] on button "Library" at bounding box center [1269, 72] width 124 height 23
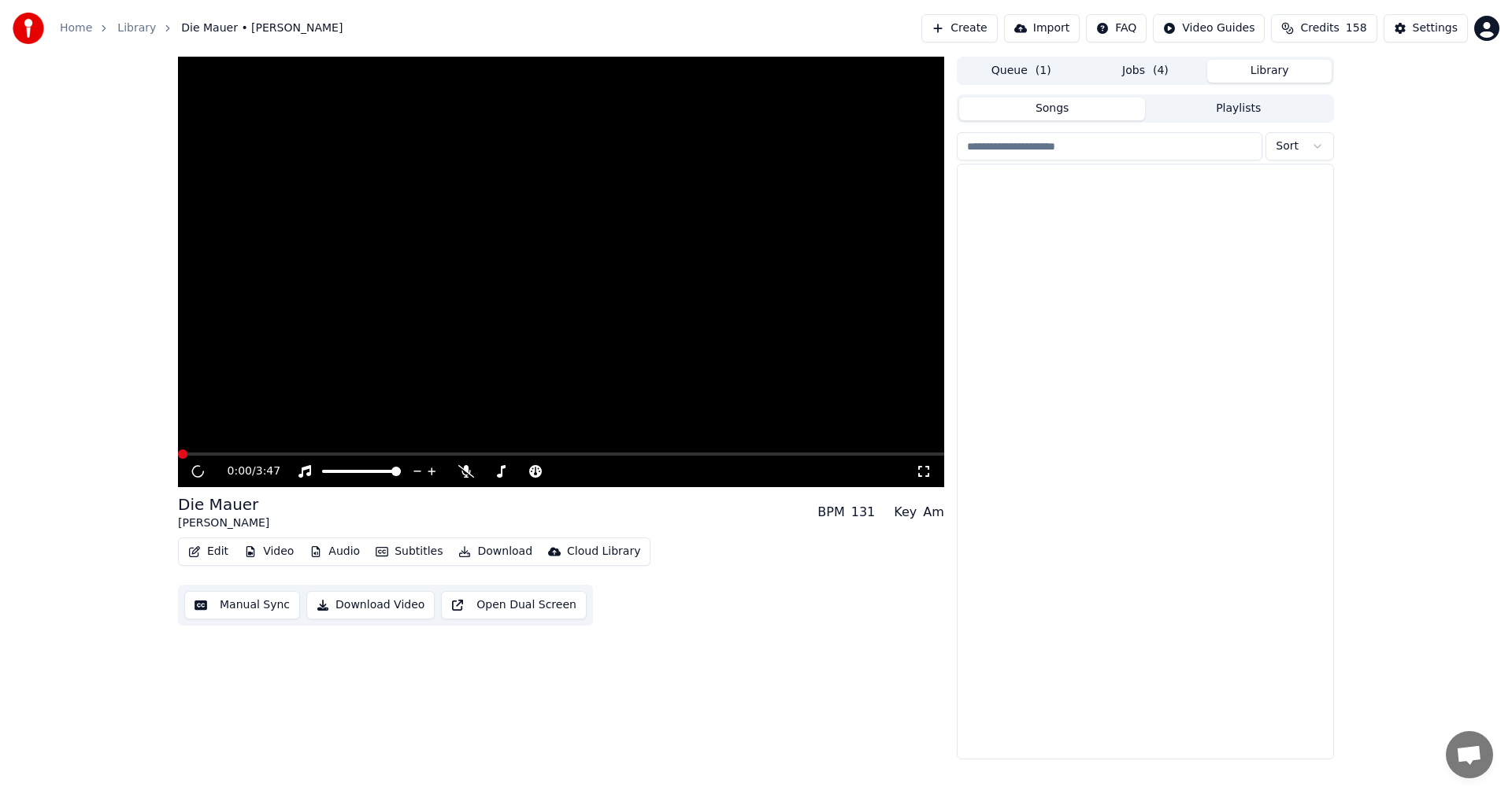
scroll to position [11393, 0]
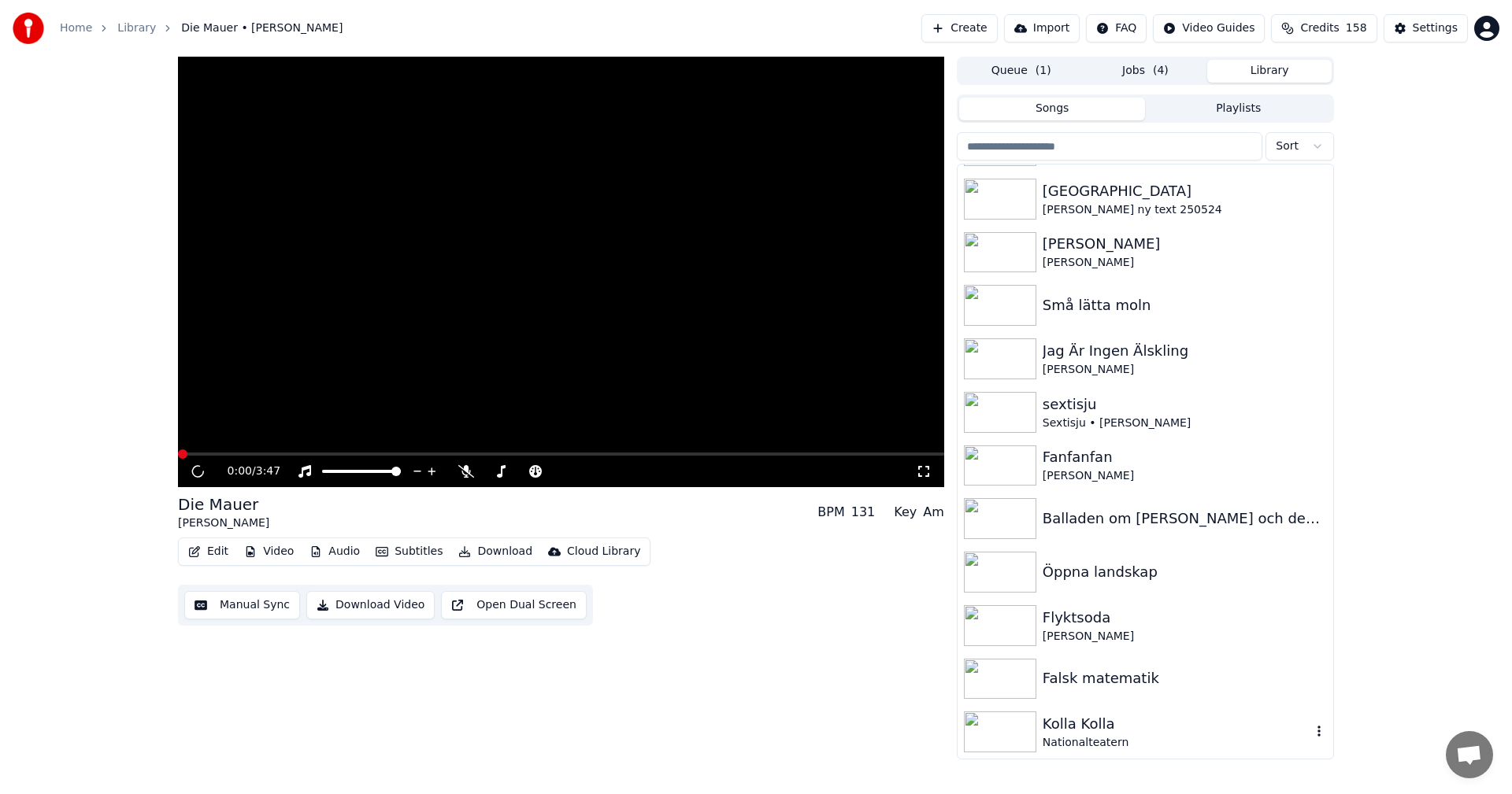
click at [1173, 733] on div "Kolla Kolla" at bounding box center [1176, 723] width 269 height 22
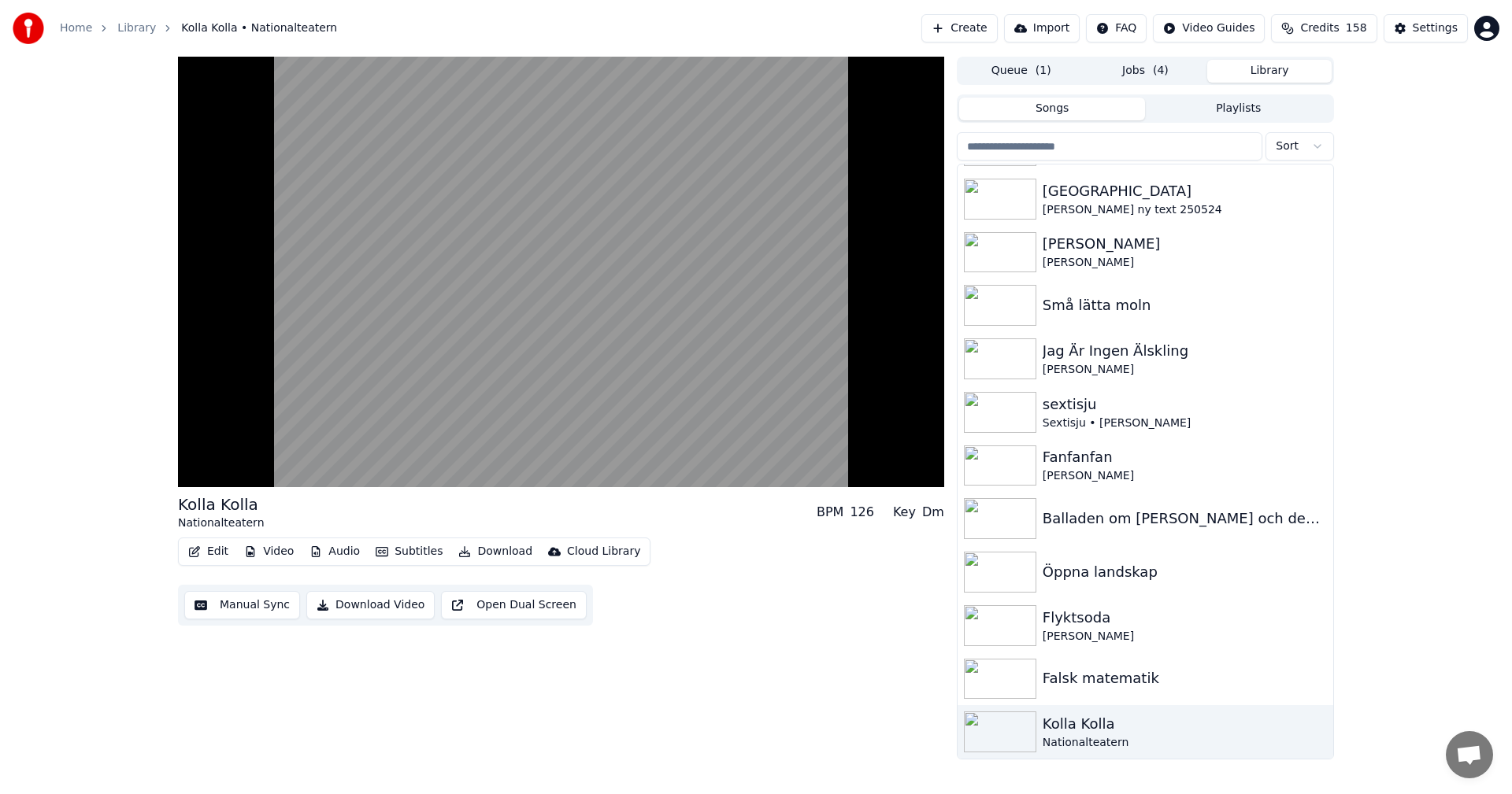
click at [269, 550] on button "Video" at bounding box center [268, 551] width 62 height 22
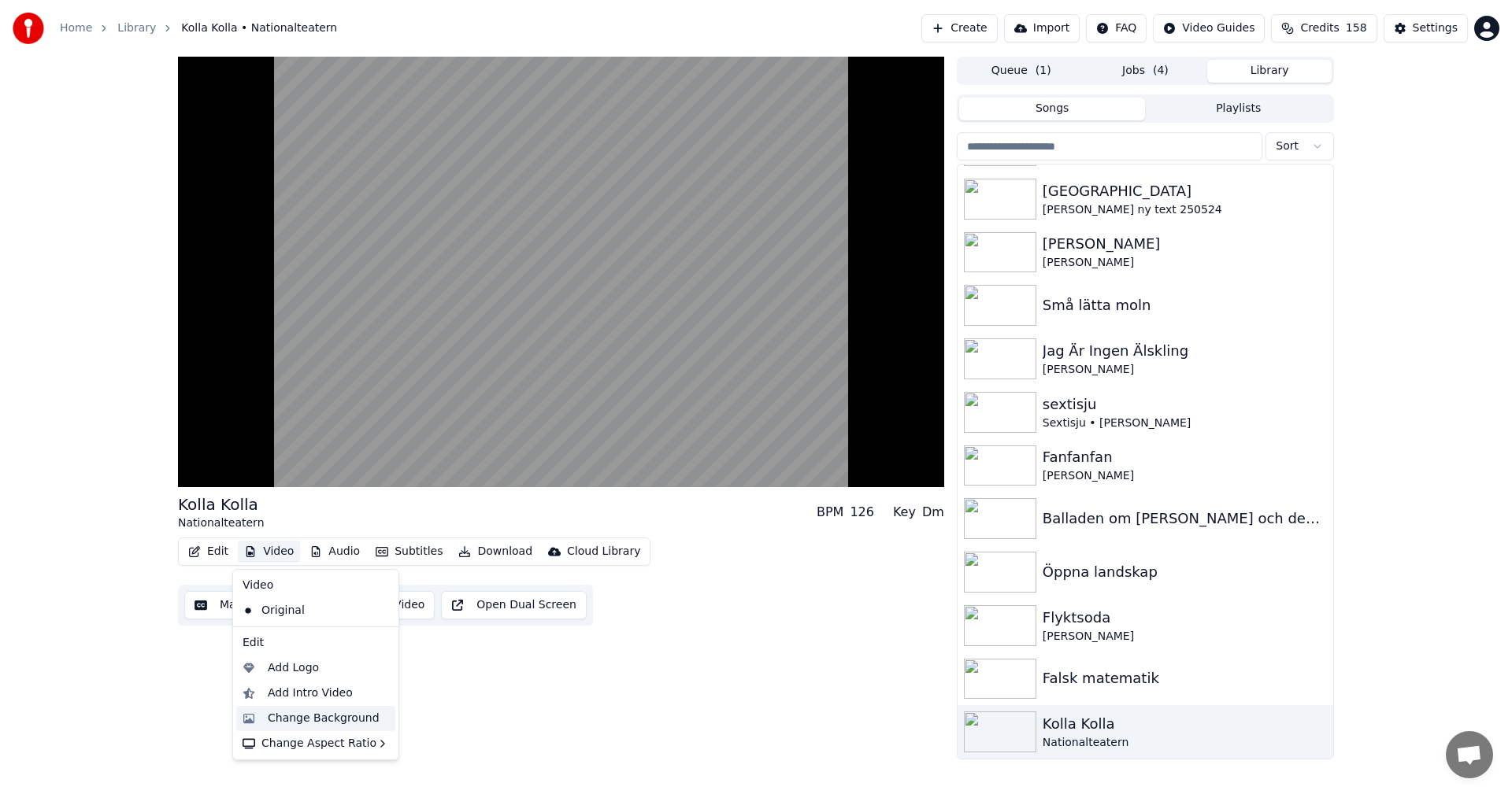
click at [305, 721] on div "Change Background" at bounding box center [323, 718] width 112 height 15
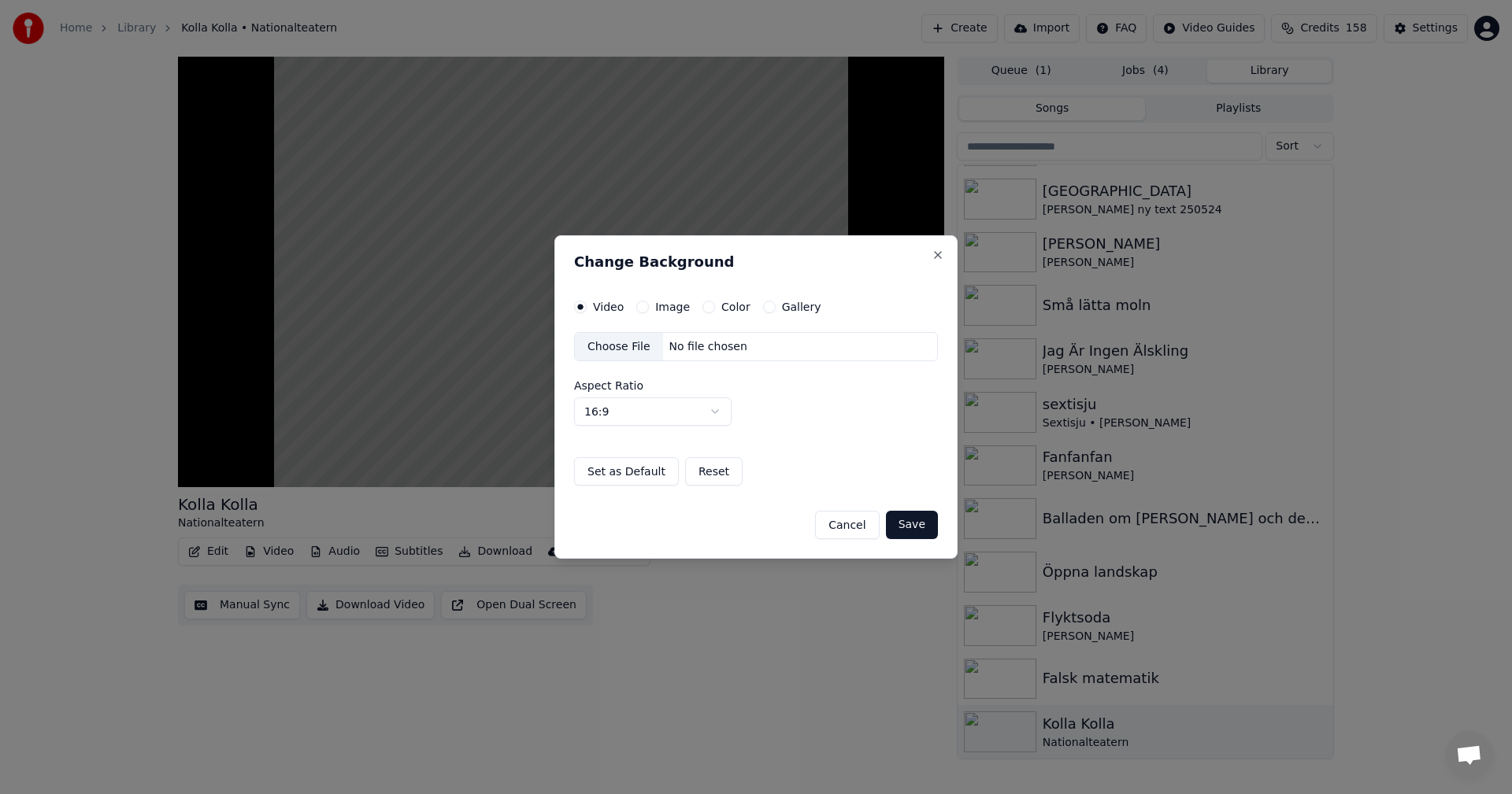
click at [768, 309] on div "Gallery" at bounding box center [791, 306] width 58 height 12
click at [764, 309] on button "Gallery" at bounding box center [768, 306] width 12 height 12
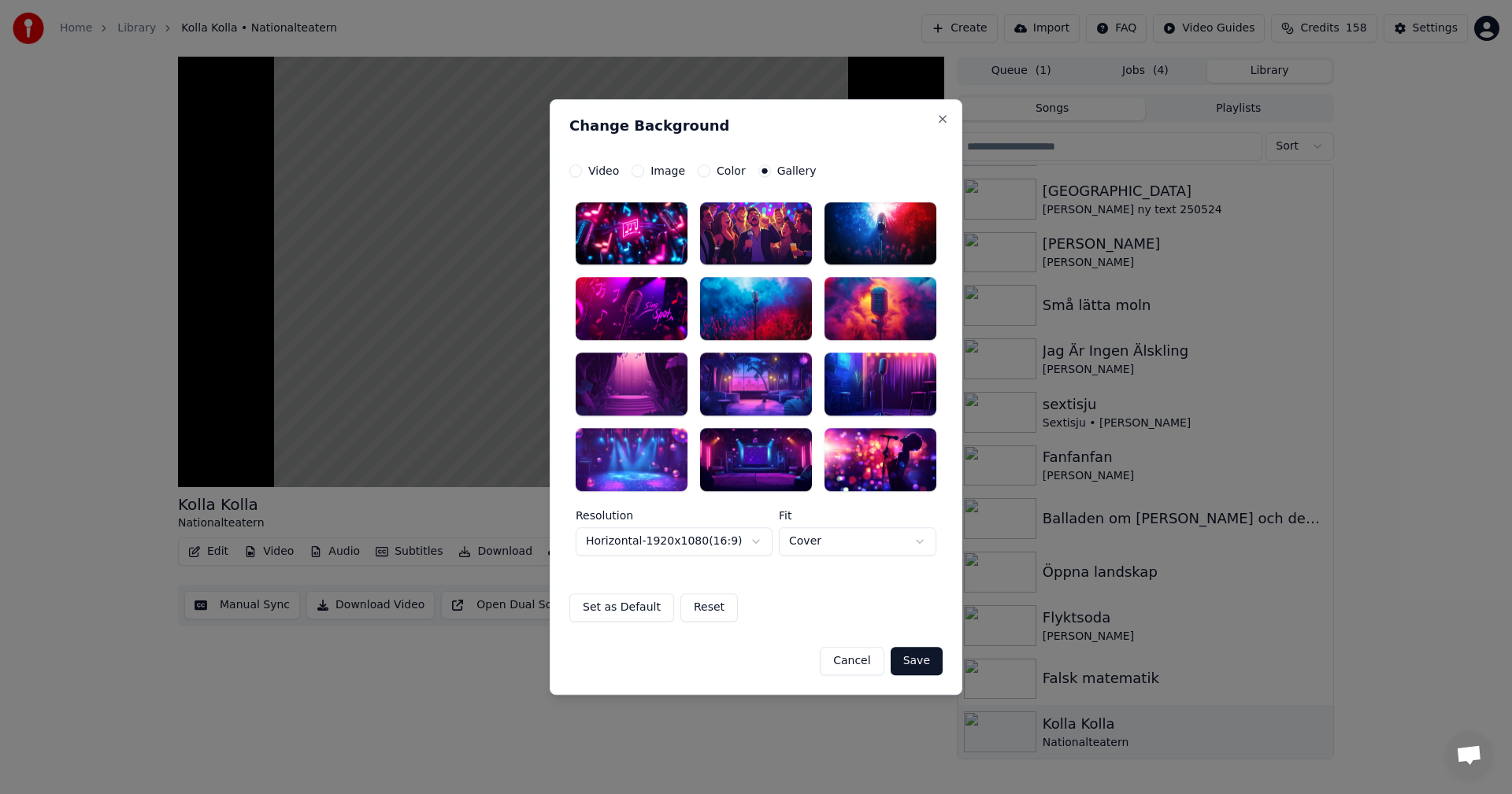
click at [740, 437] on div at bounding box center [756, 460] width 112 height 63
click at [909, 654] on button "Save" at bounding box center [917, 661] width 52 height 29
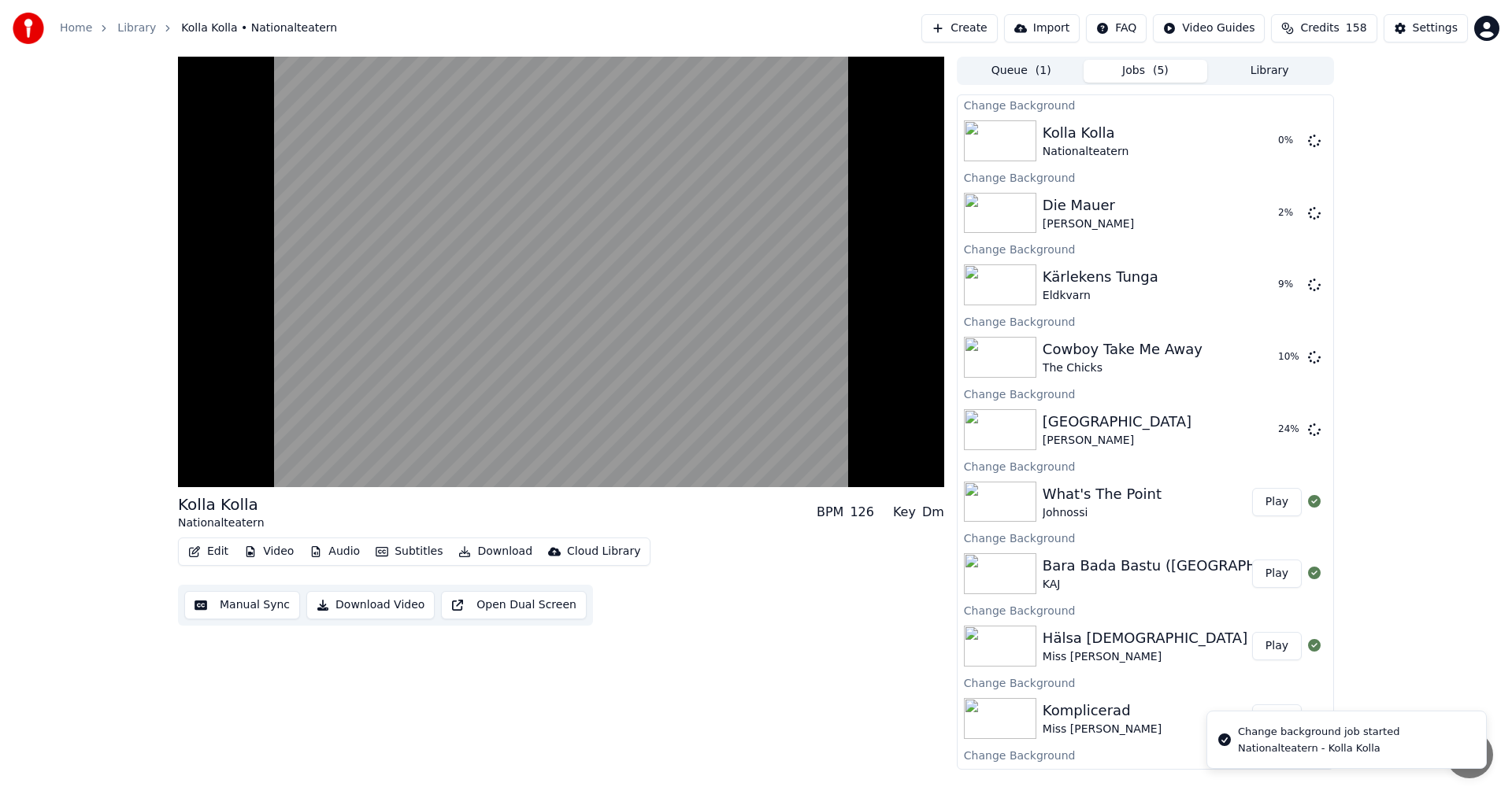
click at [1285, 76] on button "Library" at bounding box center [1269, 72] width 124 height 23
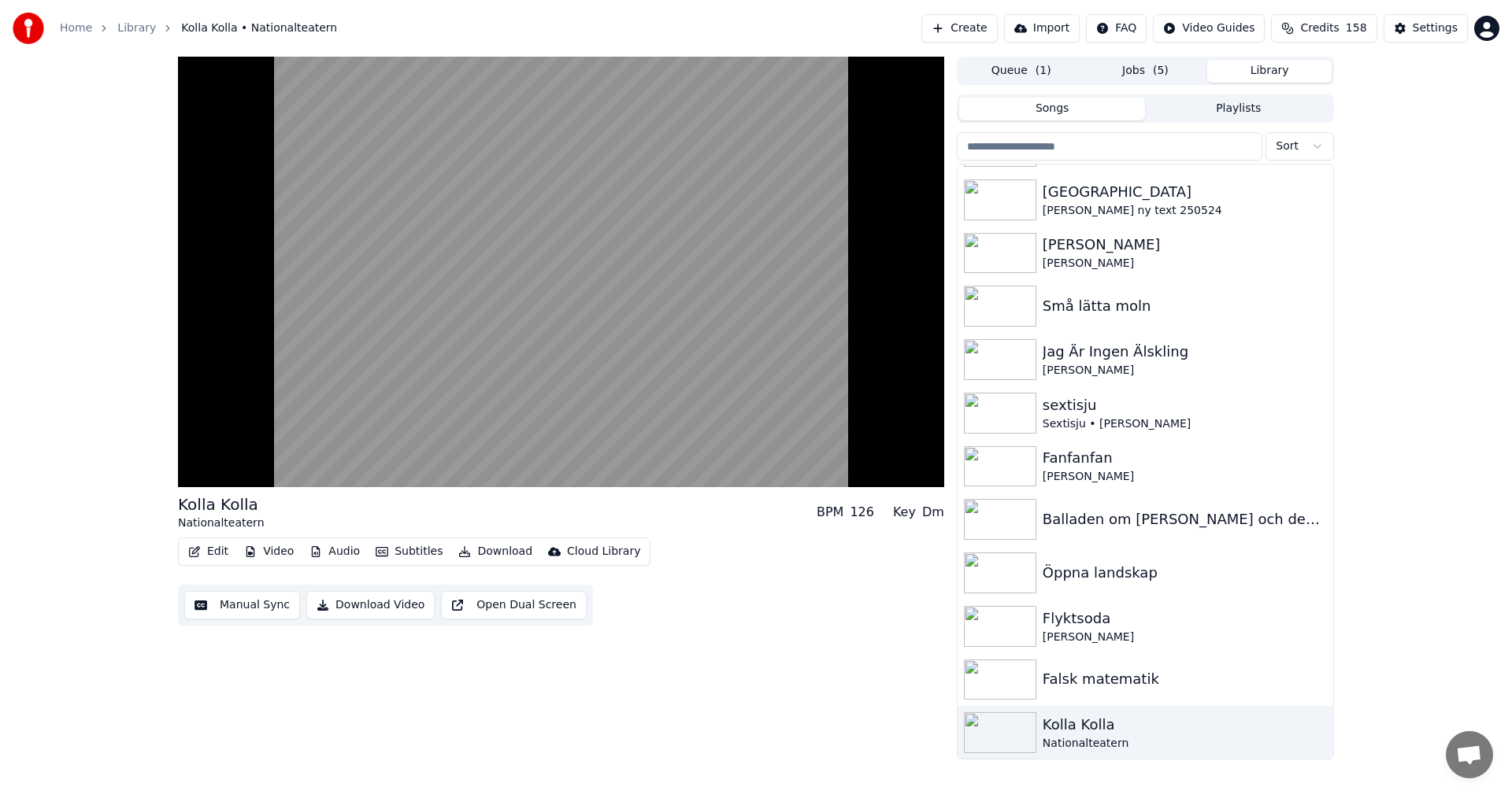
scroll to position [11393, 0]
click at [1202, 637] on div "[PERSON_NAME]" at bounding box center [1176, 636] width 269 height 15
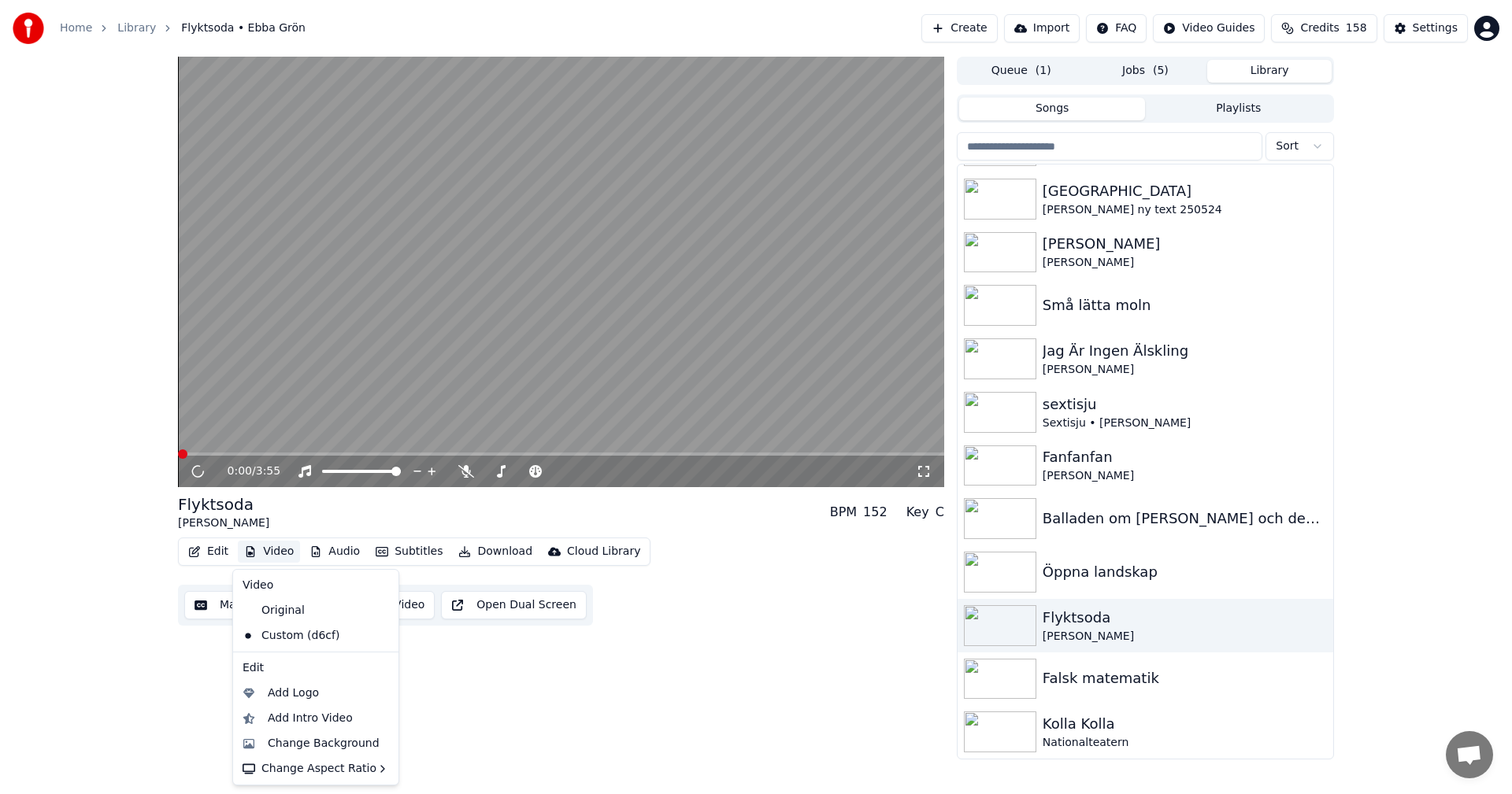
click at [283, 550] on button "Video" at bounding box center [268, 551] width 62 height 22
click at [331, 752] on div "Change Background" at bounding box center [316, 743] width 159 height 25
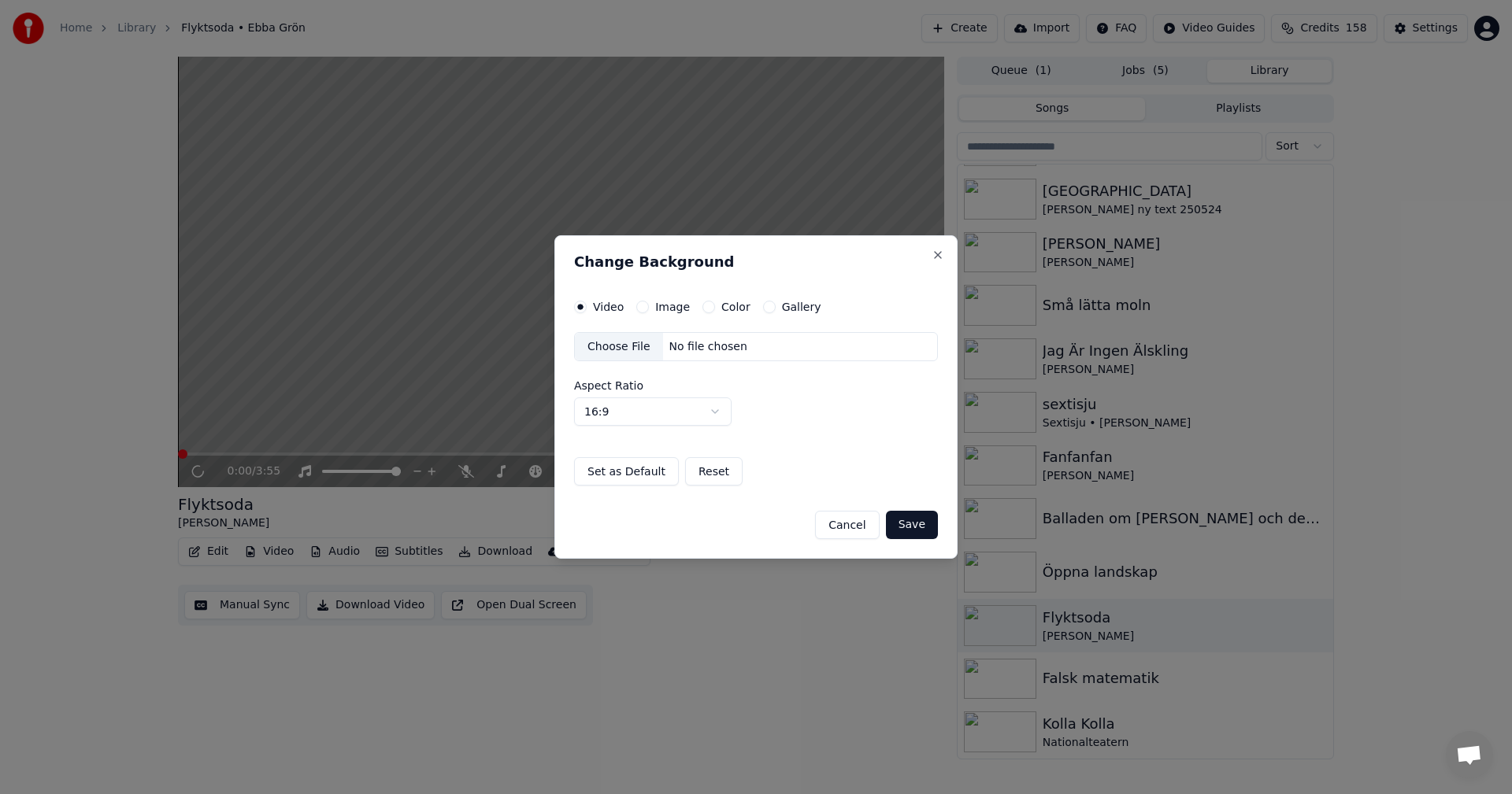
click at [763, 304] on button "Gallery" at bounding box center [768, 306] width 12 height 12
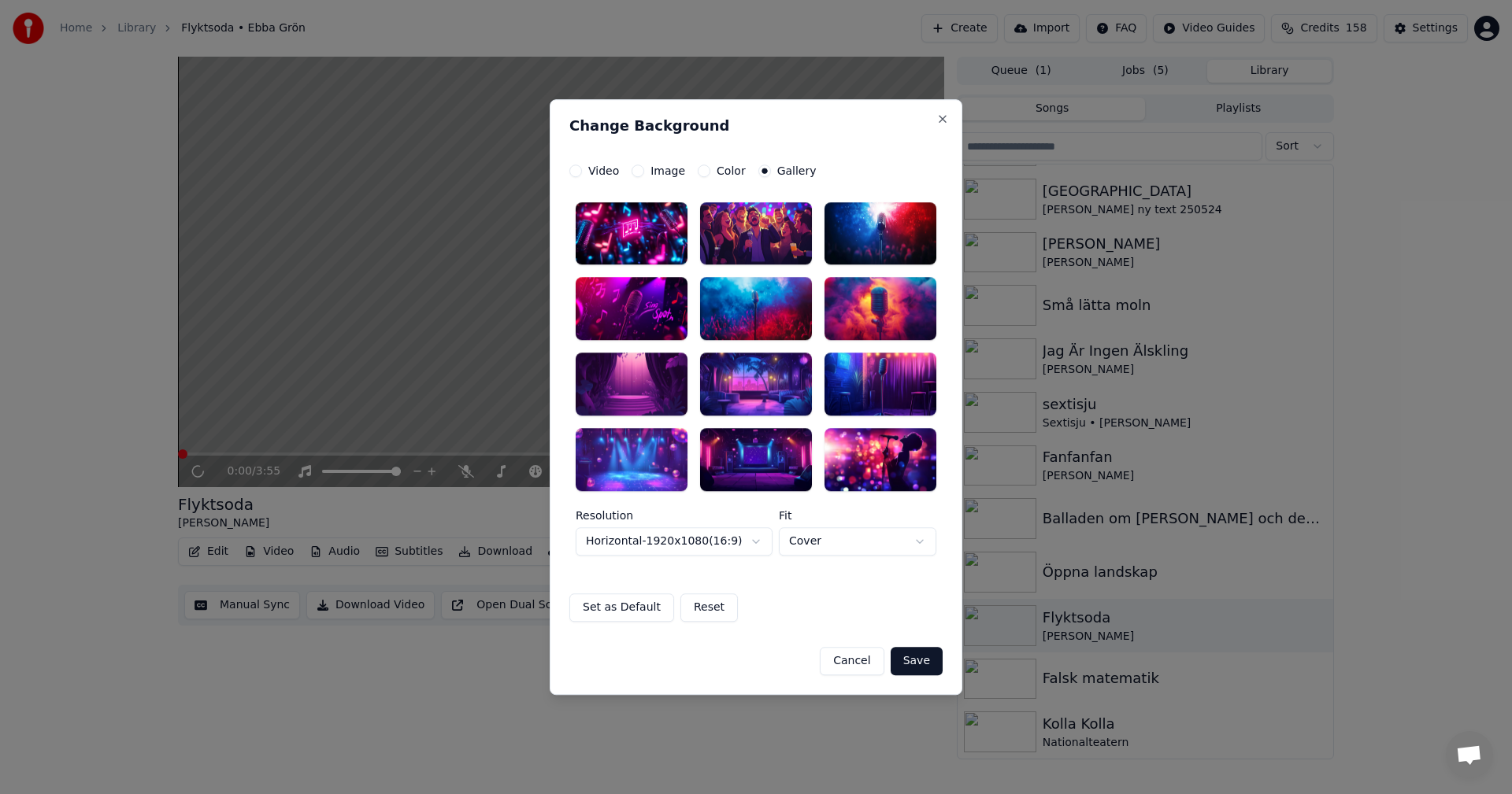
click at [754, 393] on div at bounding box center [756, 385] width 112 height 63
click at [931, 653] on button "Save" at bounding box center [917, 661] width 52 height 29
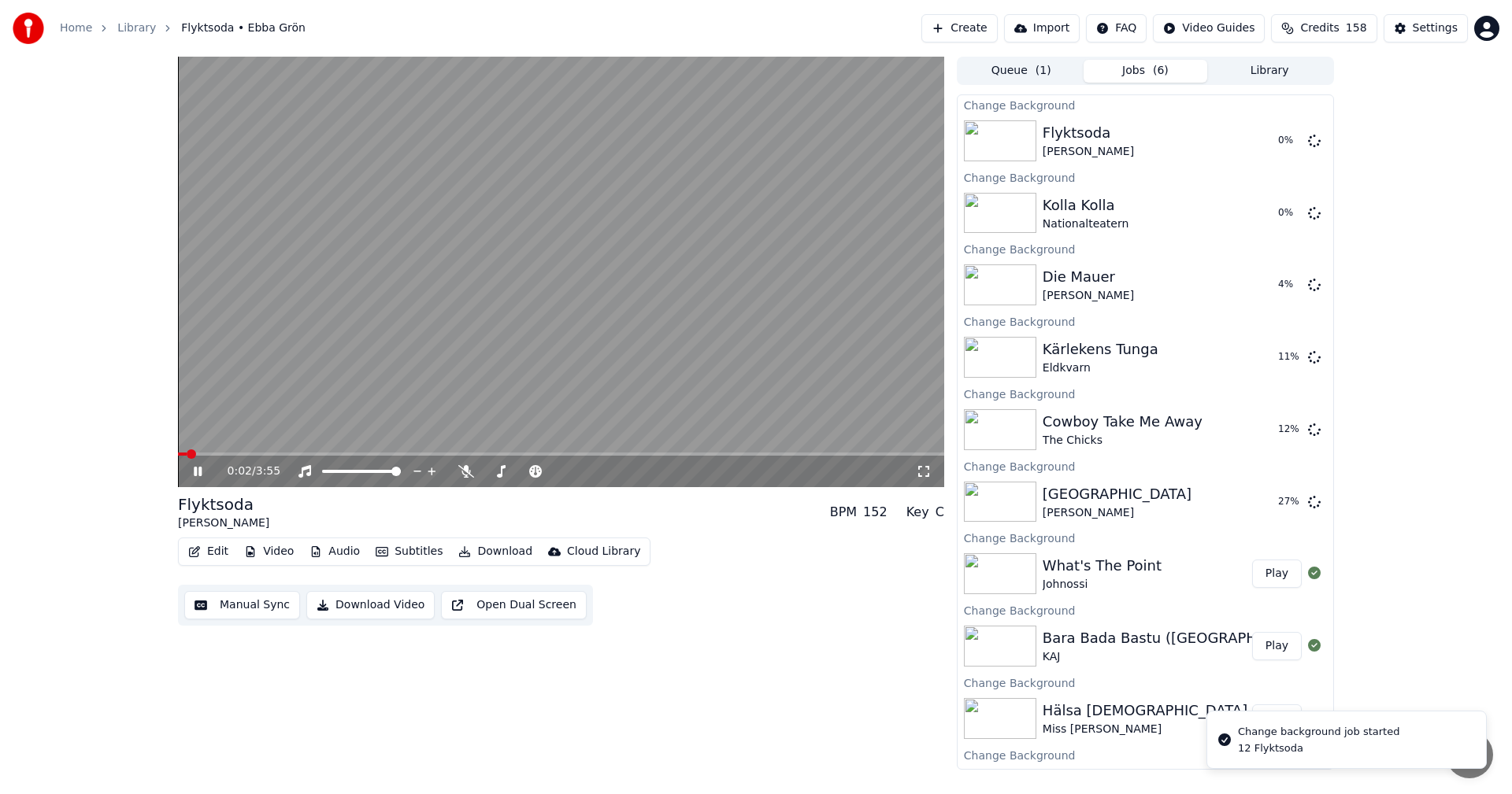
click at [191, 477] on icon at bounding box center [209, 471] width 37 height 12
click at [1294, 77] on button "Library" at bounding box center [1269, 72] width 124 height 23
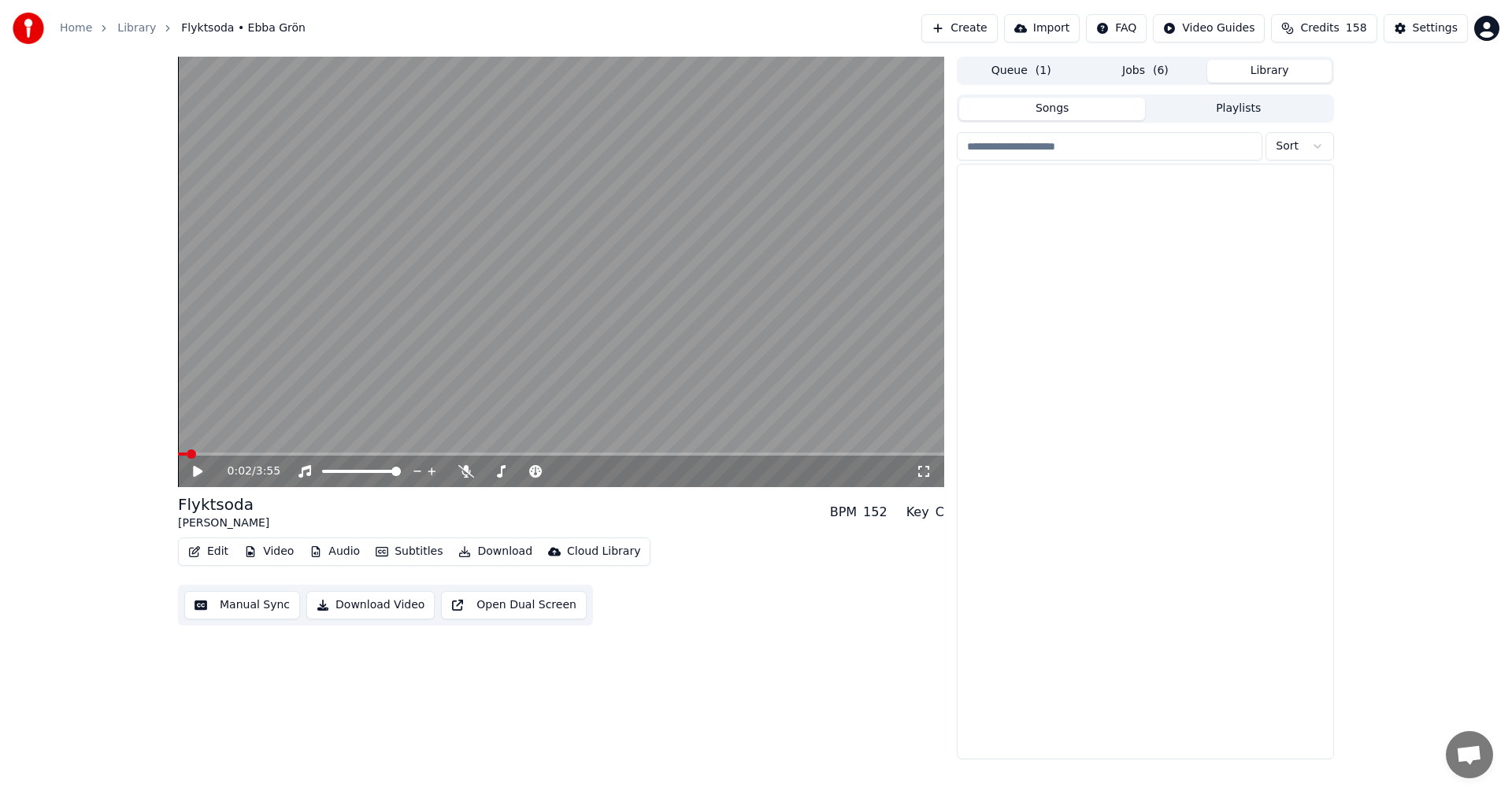
scroll to position [11393, 0]
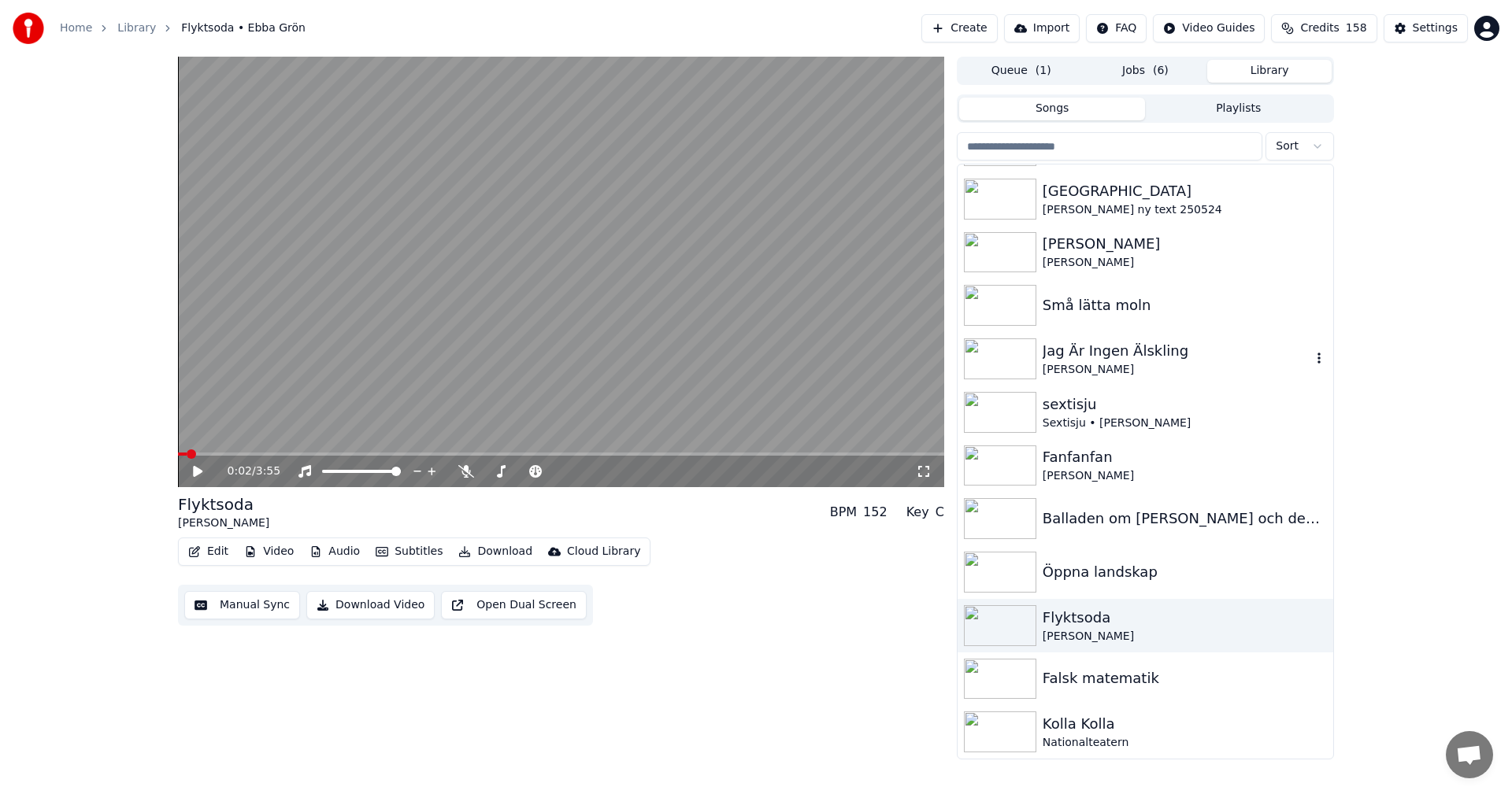
click at [1185, 355] on div "Jag Är Ingen Älskling" at bounding box center [1176, 350] width 269 height 22
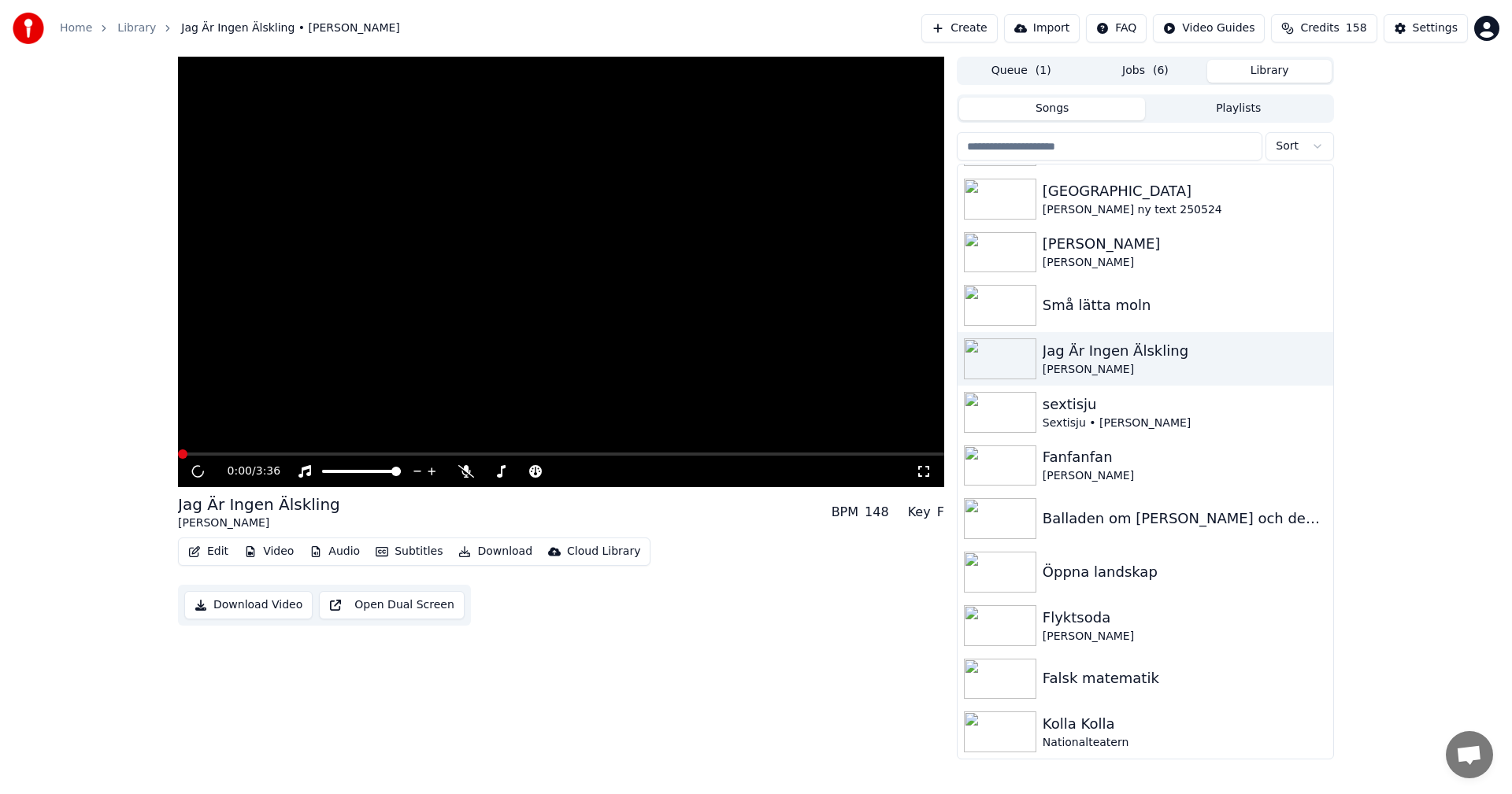
click at [265, 547] on button "Video" at bounding box center [268, 551] width 62 height 22
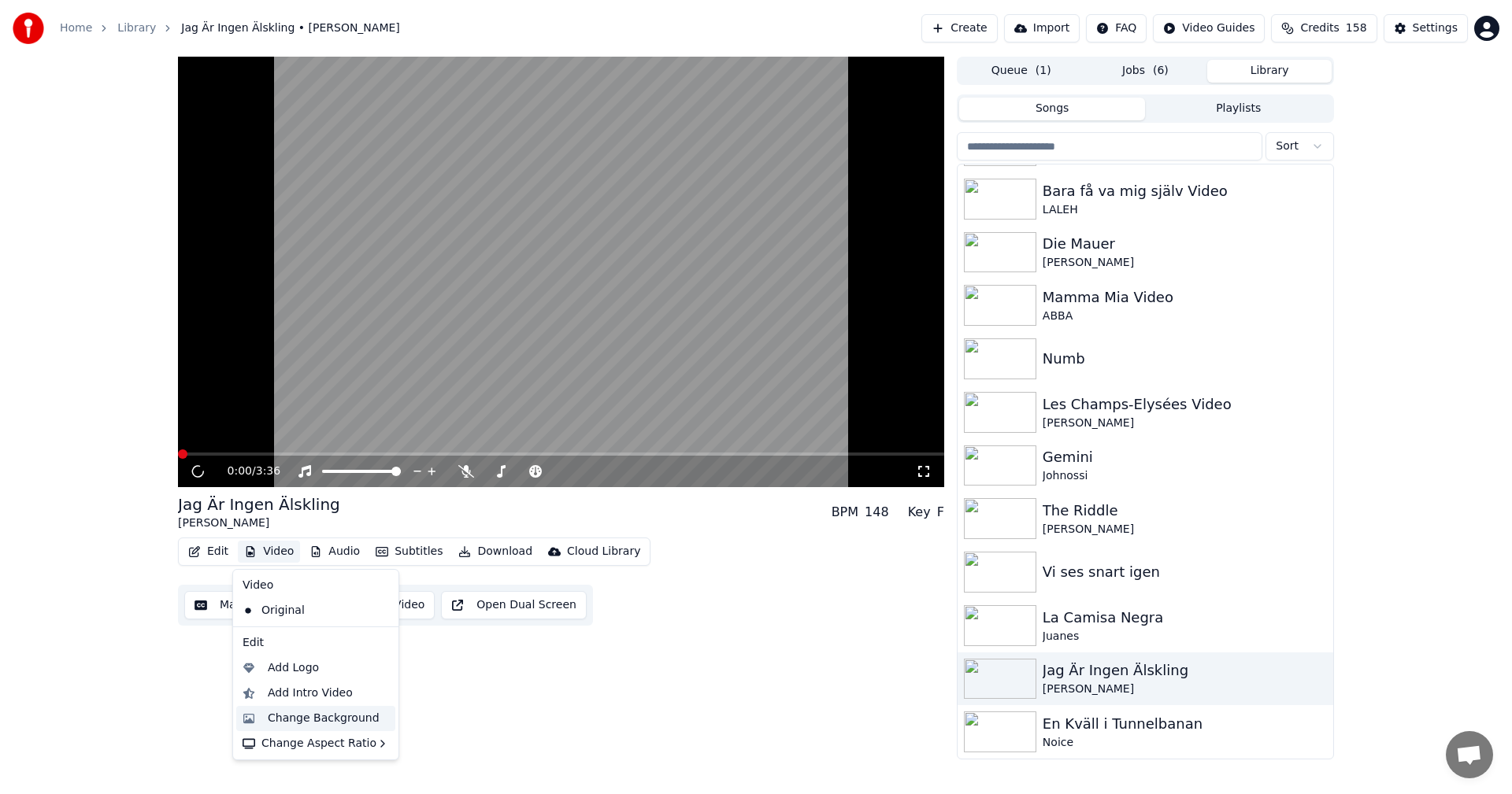
click at [325, 721] on div "Change Background" at bounding box center [323, 718] width 112 height 15
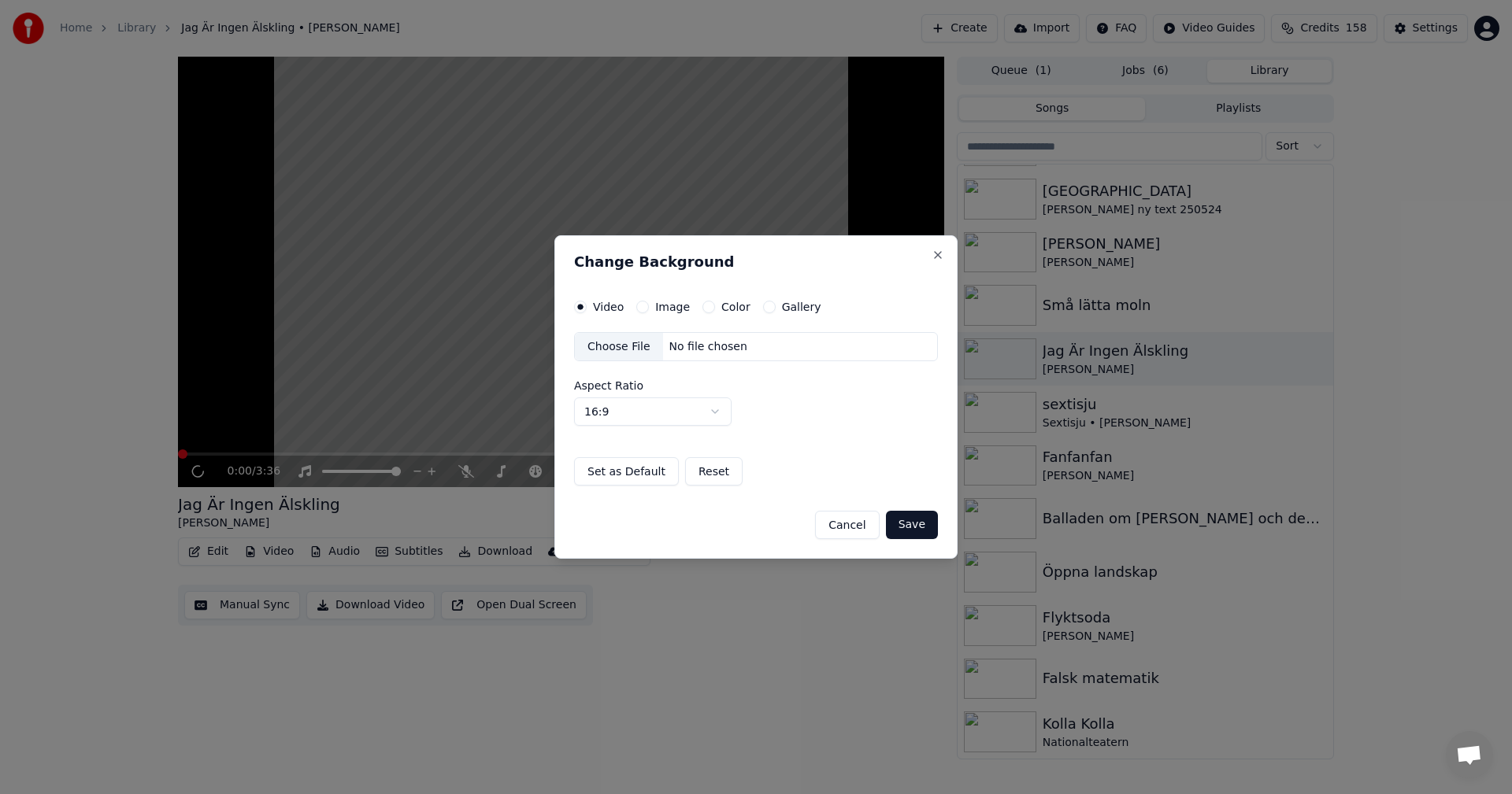
click at [763, 310] on button "Gallery" at bounding box center [768, 306] width 12 height 12
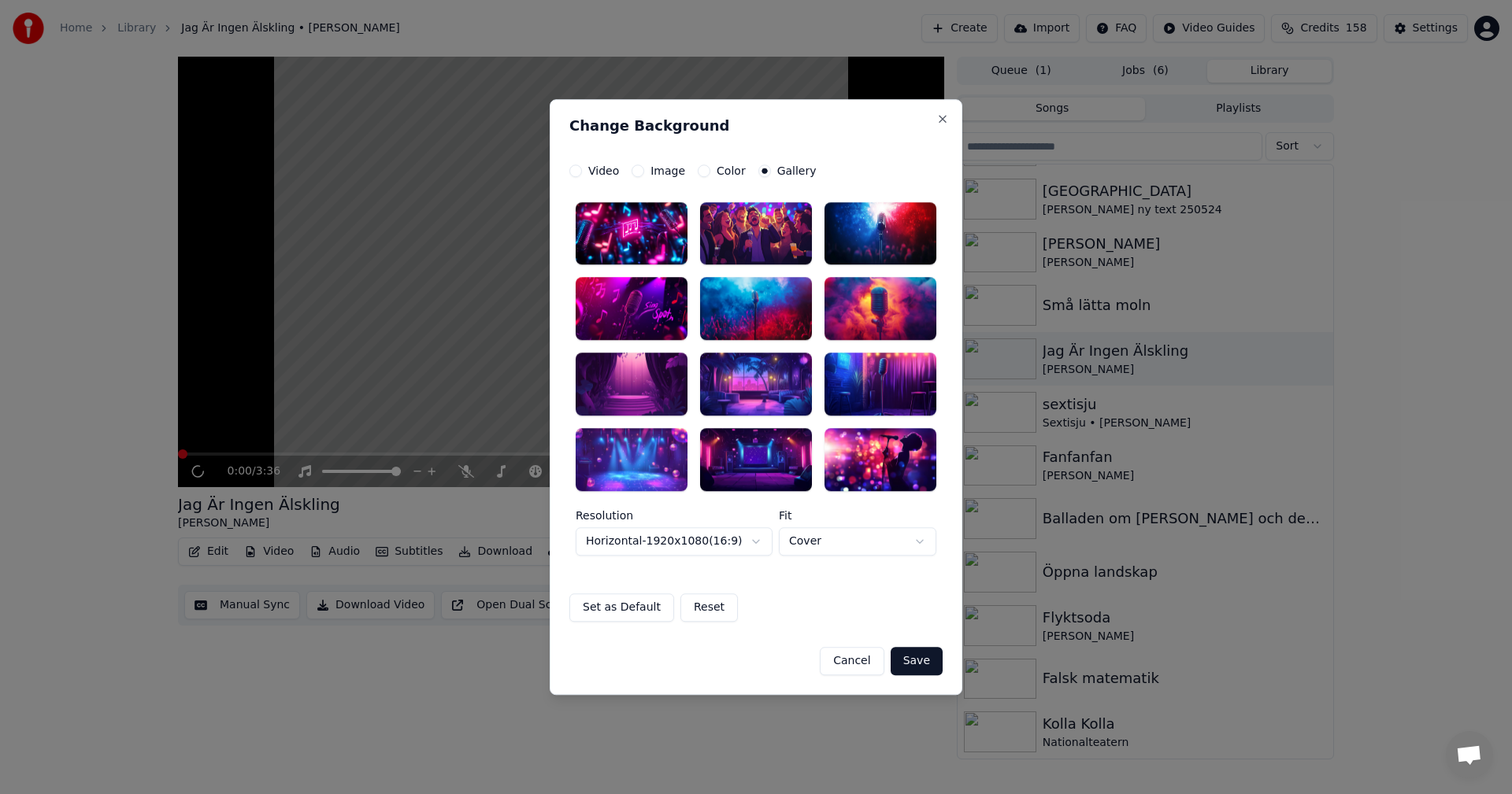
click at [739, 428] on div at bounding box center [755, 346] width 361 height 290
click at [795, 476] on div at bounding box center [756, 460] width 112 height 63
click at [913, 653] on button "Save" at bounding box center [917, 661] width 52 height 29
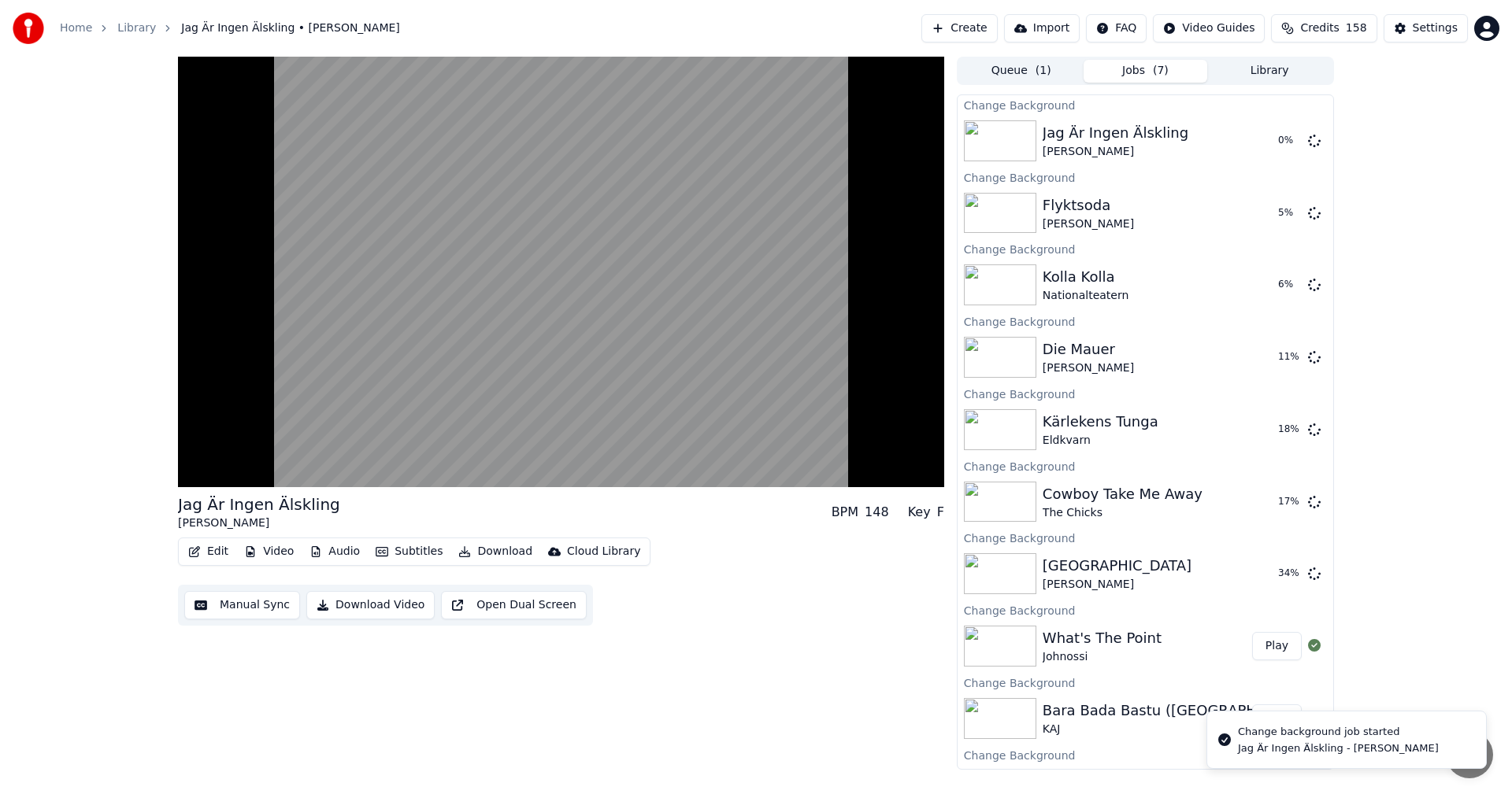
click at [1295, 70] on button "Library" at bounding box center [1269, 72] width 124 height 23
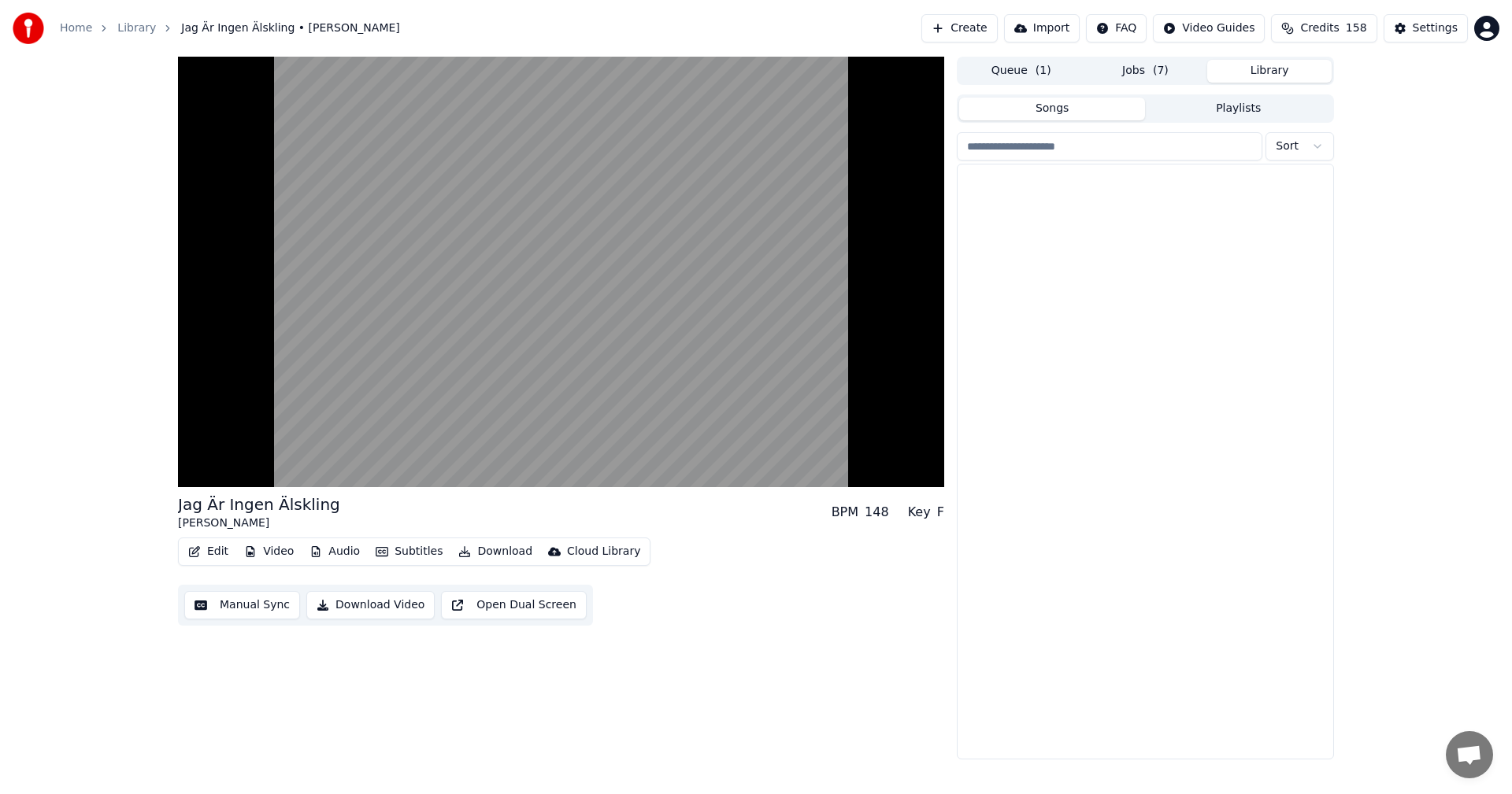
scroll to position [11293, 0]
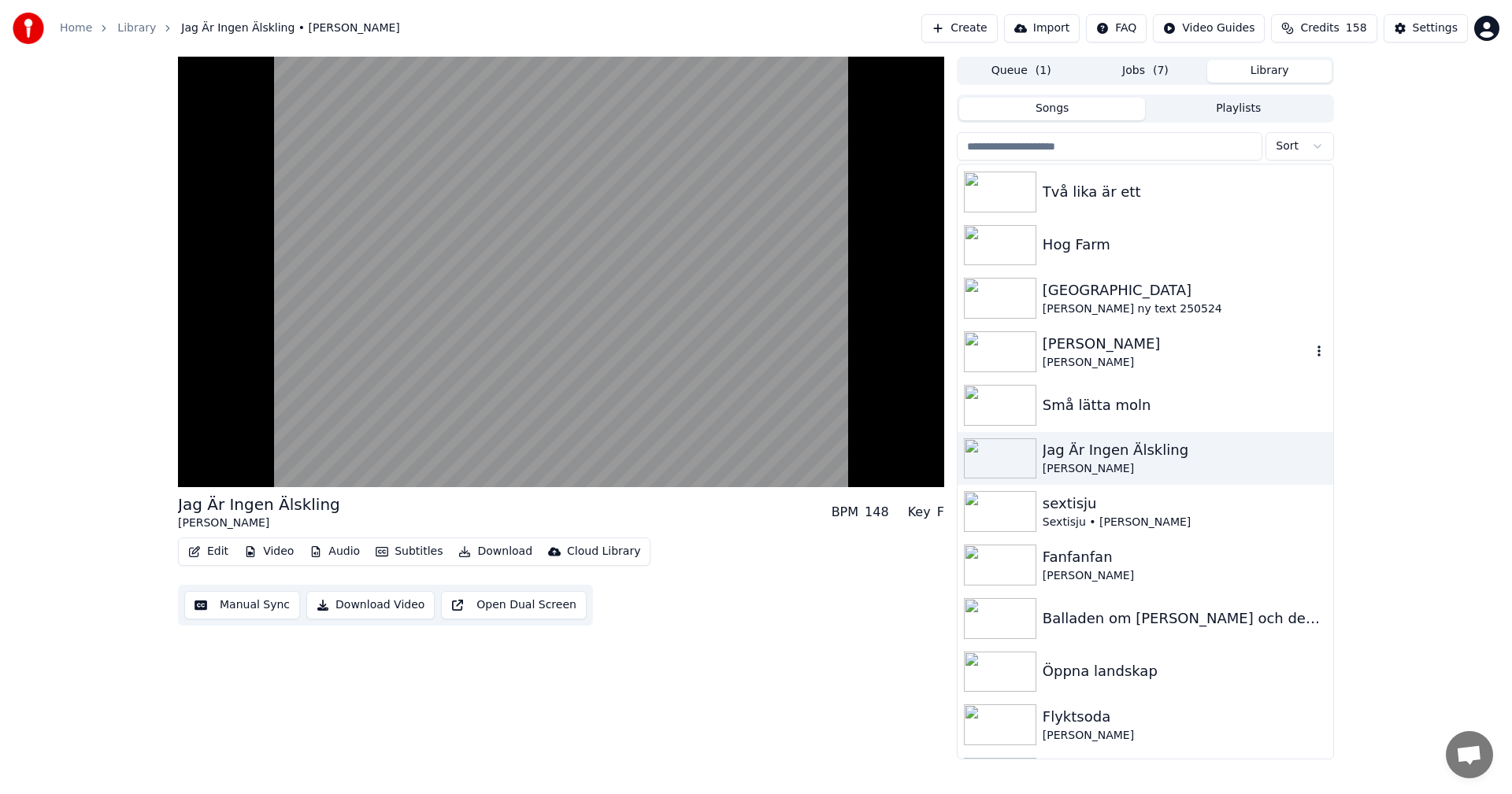
click at [1149, 348] on div "[PERSON_NAME]" at bounding box center [1176, 343] width 269 height 22
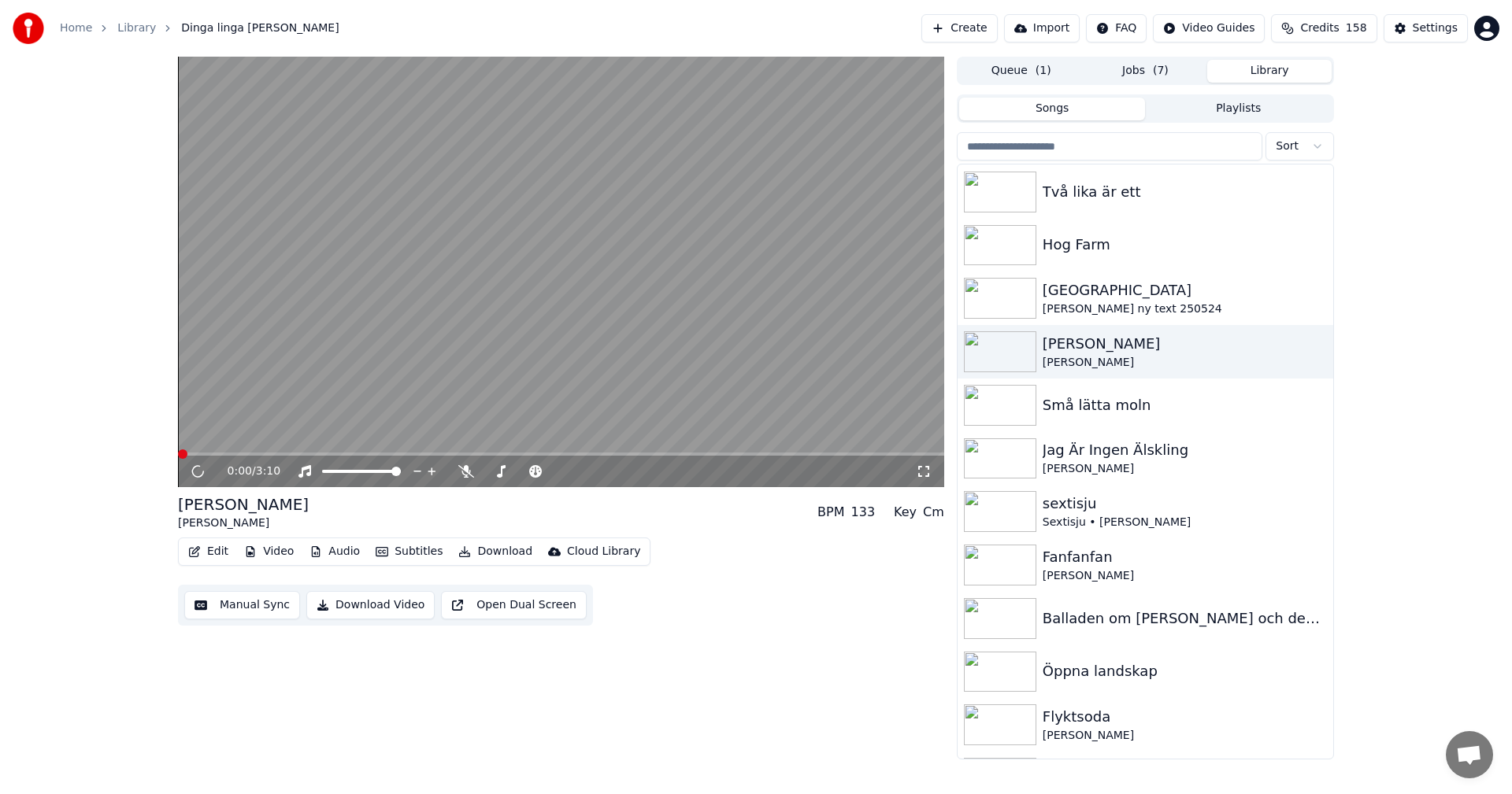
click at [280, 553] on button "Video" at bounding box center [268, 551] width 62 height 22
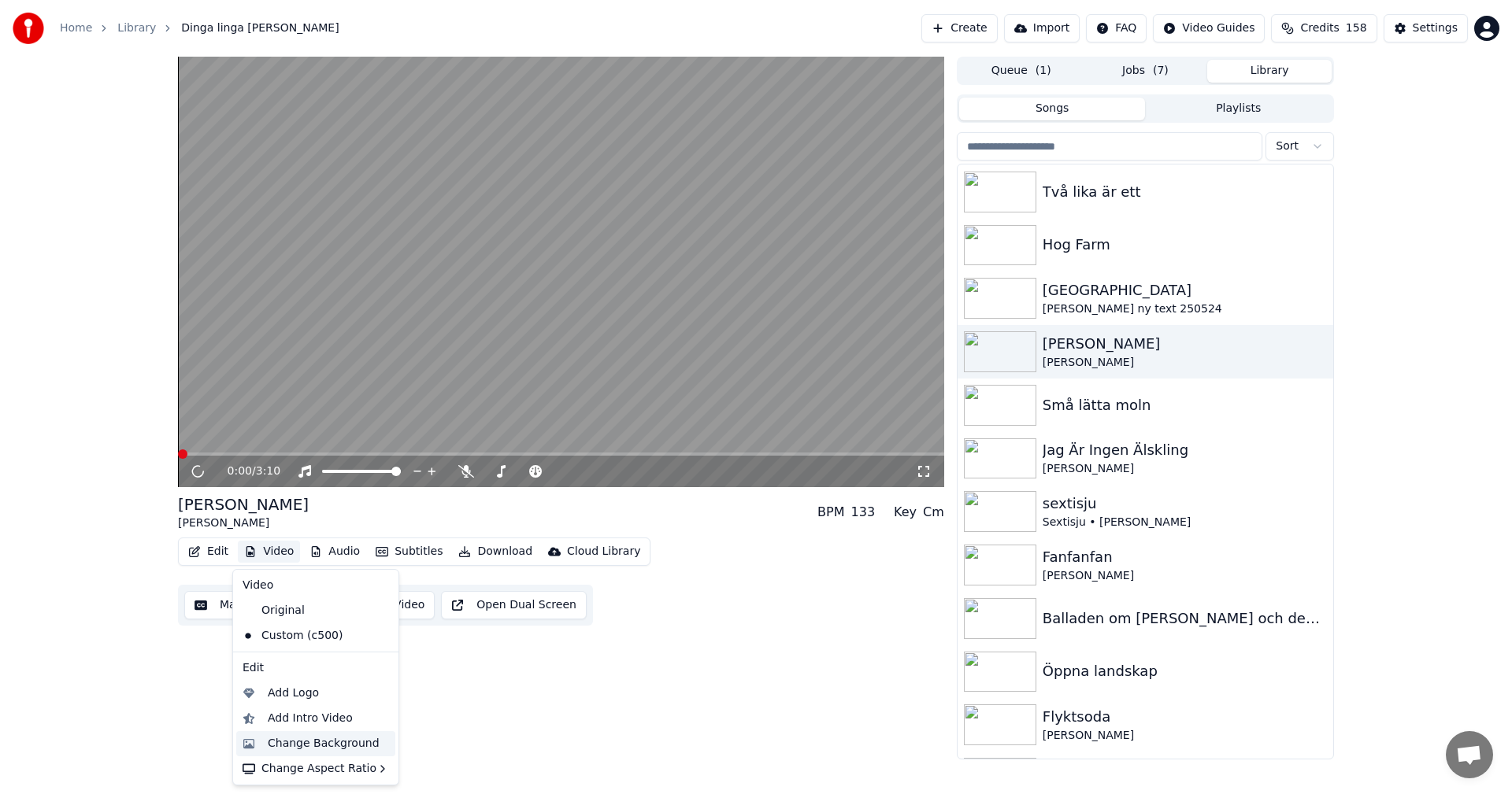
click at [318, 739] on div "Change Background" at bounding box center [323, 743] width 112 height 15
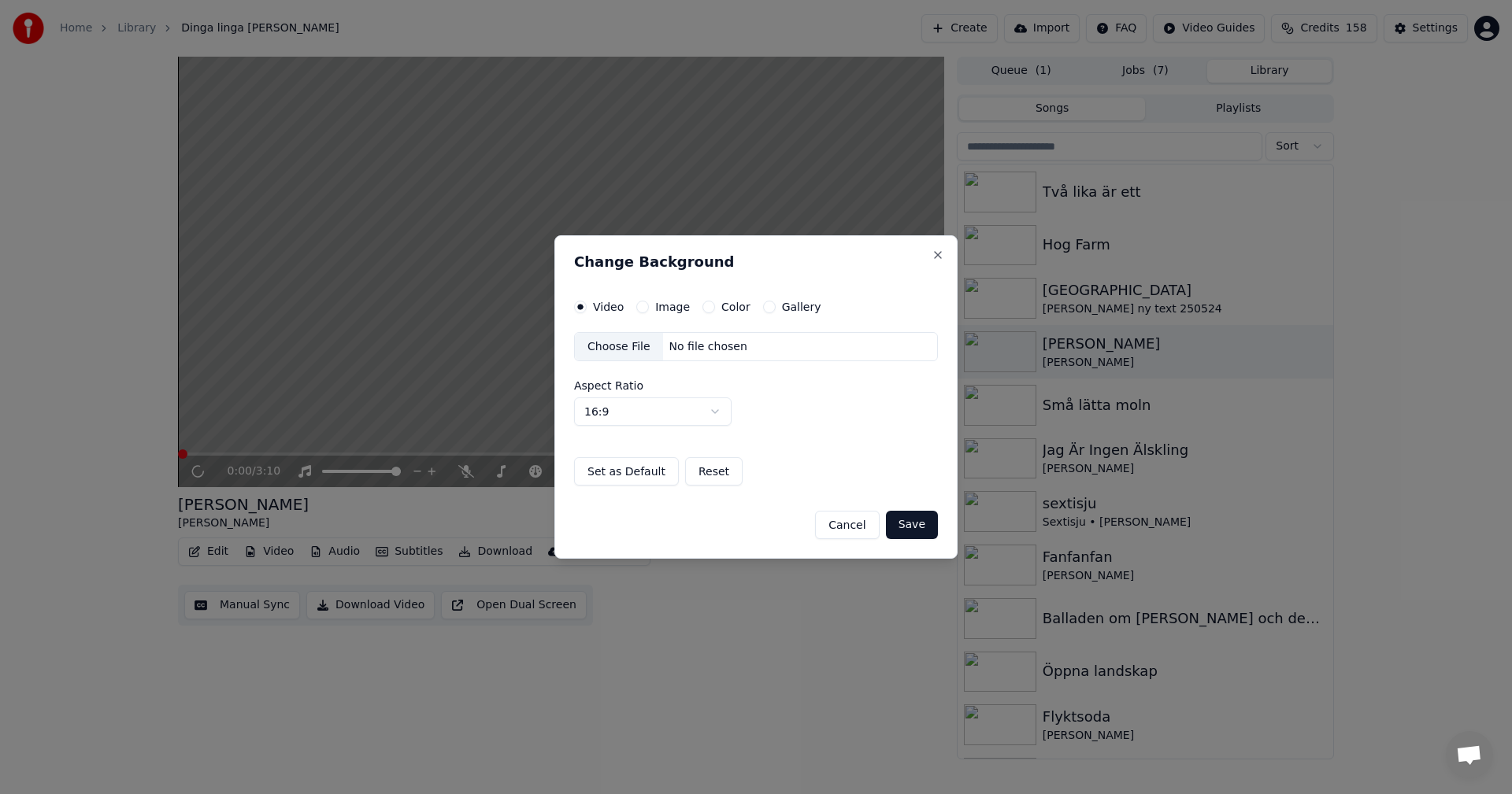
click at [763, 306] on button "Gallery" at bounding box center [768, 306] width 12 height 12
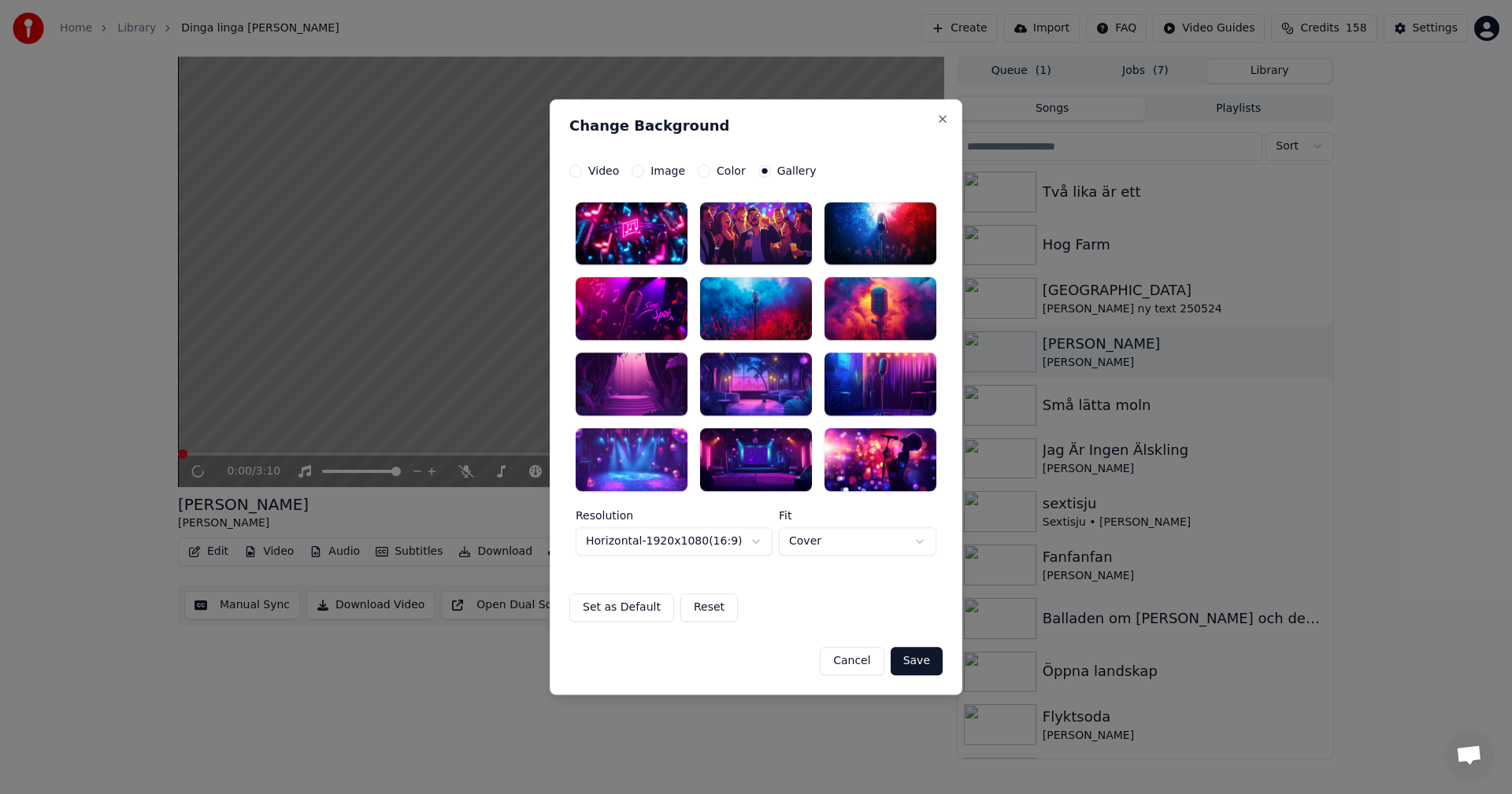
click at [765, 400] on div at bounding box center [756, 385] width 112 height 63
click at [932, 665] on button "Save" at bounding box center [917, 661] width 52 height 29
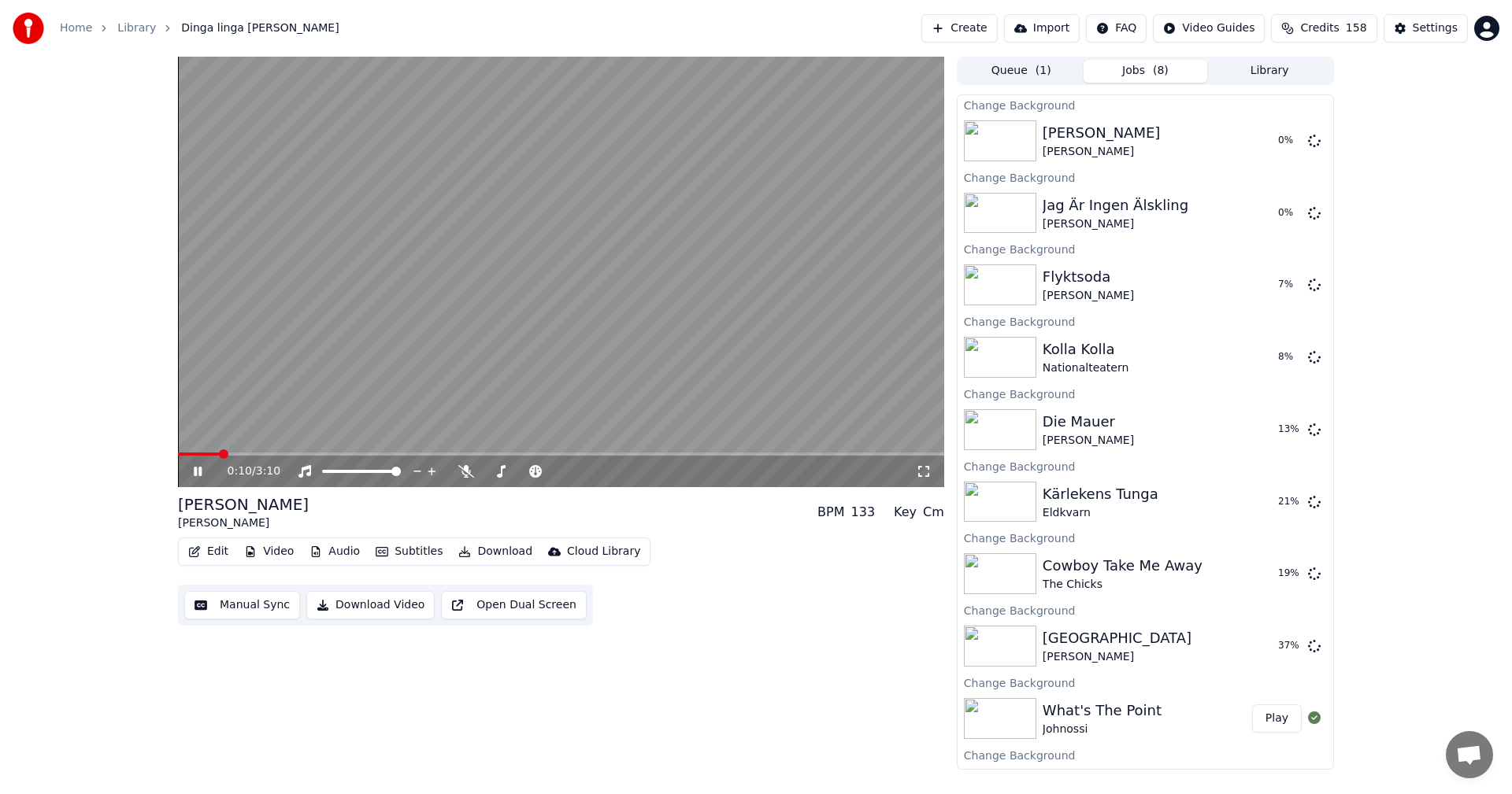
click at [199, 470] on icon at bounding box center [197, 472] width 8 height 10
